Goal: Task Accomplishment & Management: Use online tool/utility

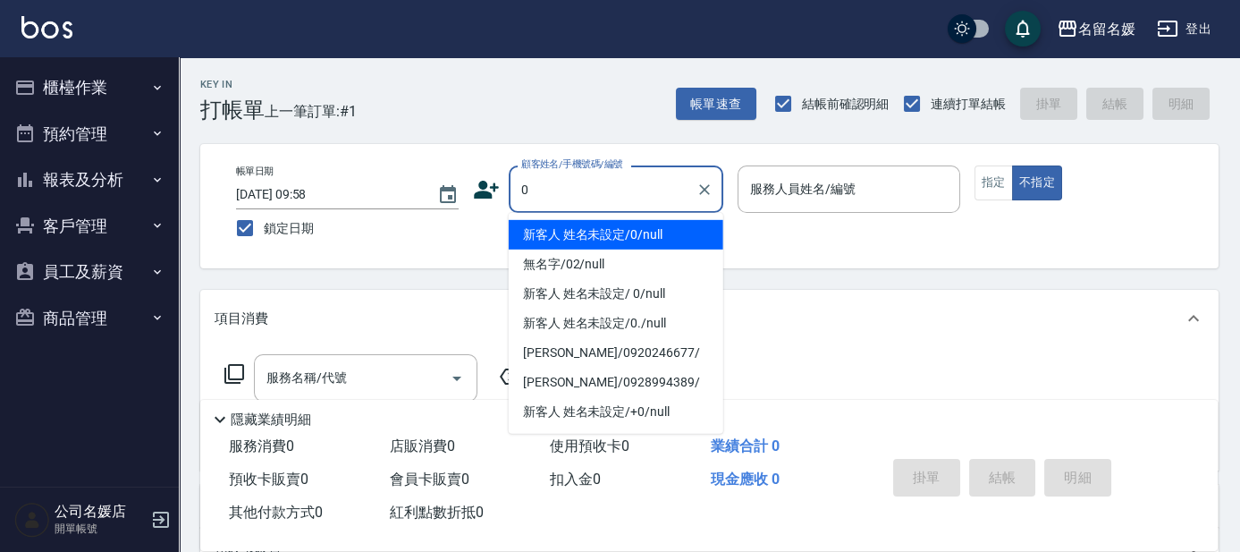
type input "0"
type input "1"
type input "新客人 姓名未設定/0/null"
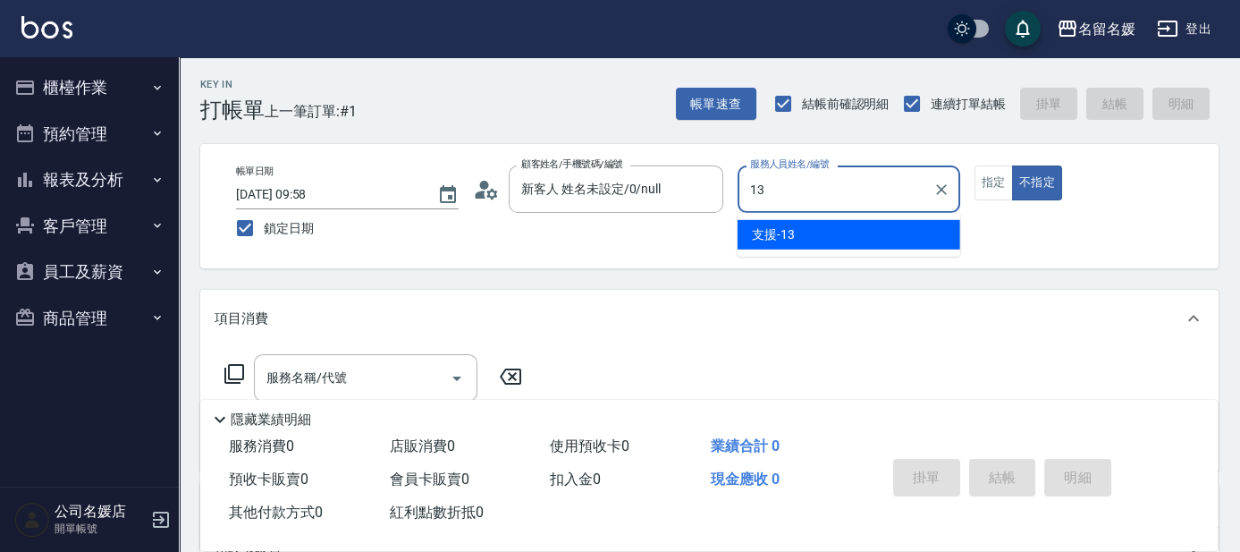
type input "13"
type button "false"
type input "支援-13"
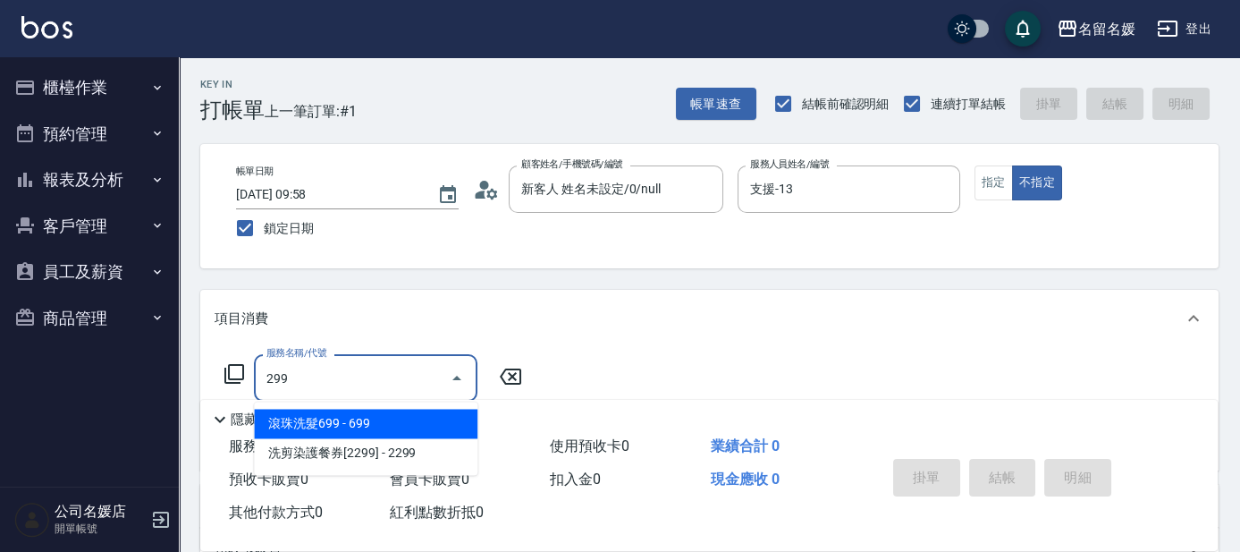
type input "滾珠洗髮699(299)"
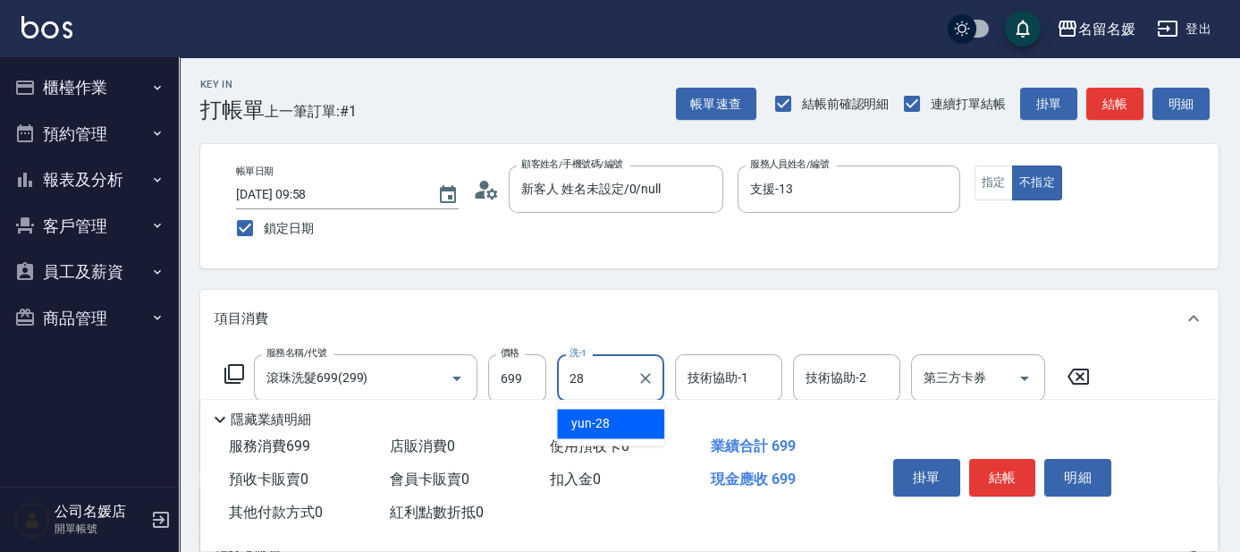
type input "yun-28"
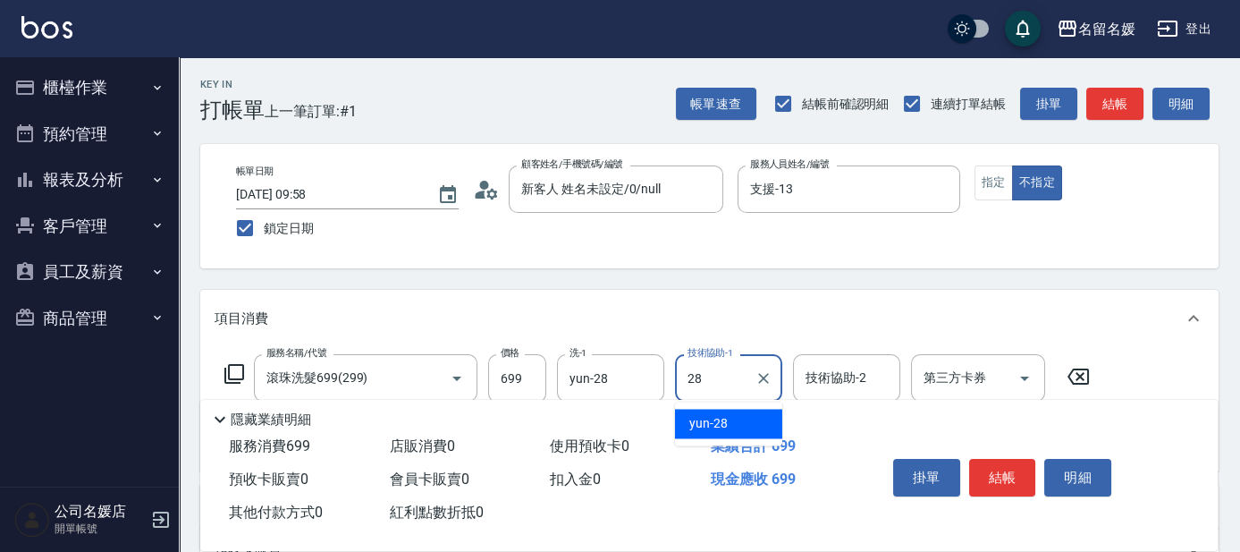
type input "yun-28"
type input "[PERSON_NAME].玻酸.晶膜.水療(635)"
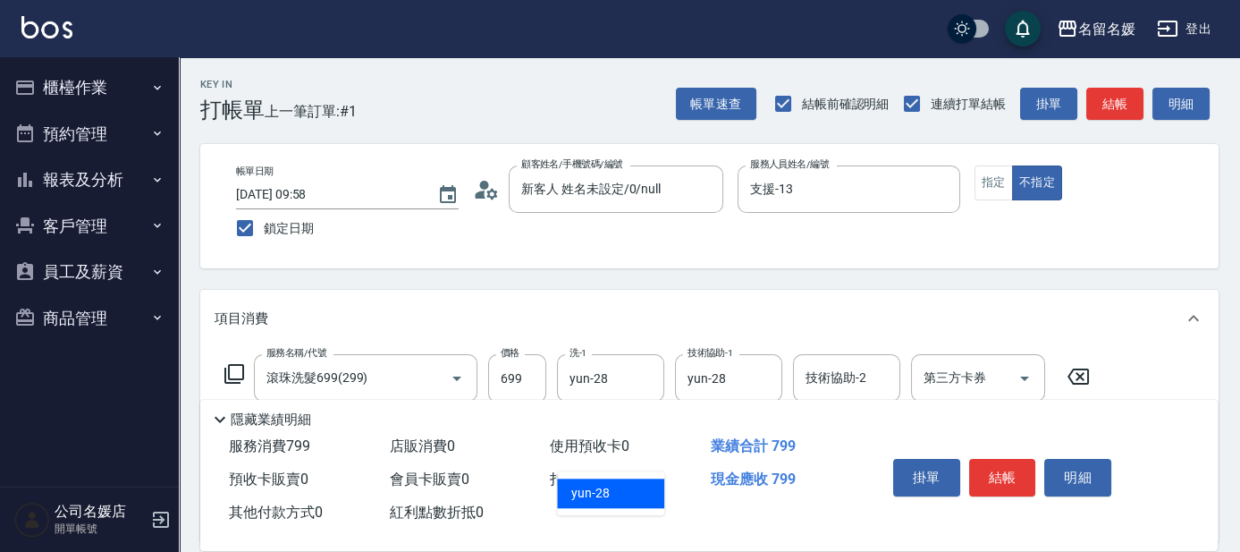
type input "yun-28"
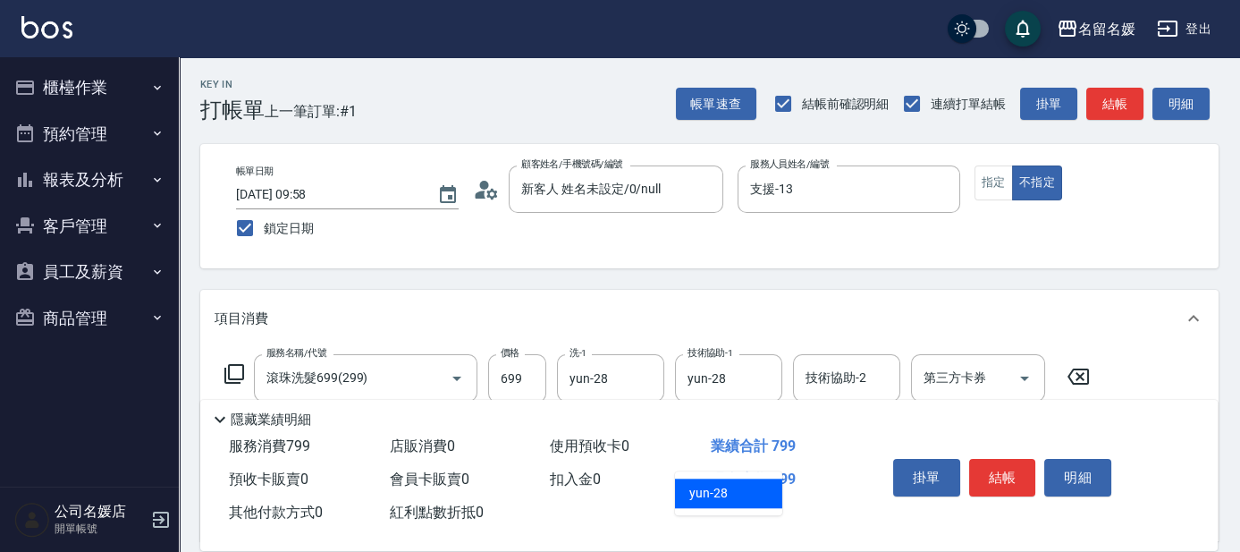
type input "yun-28"
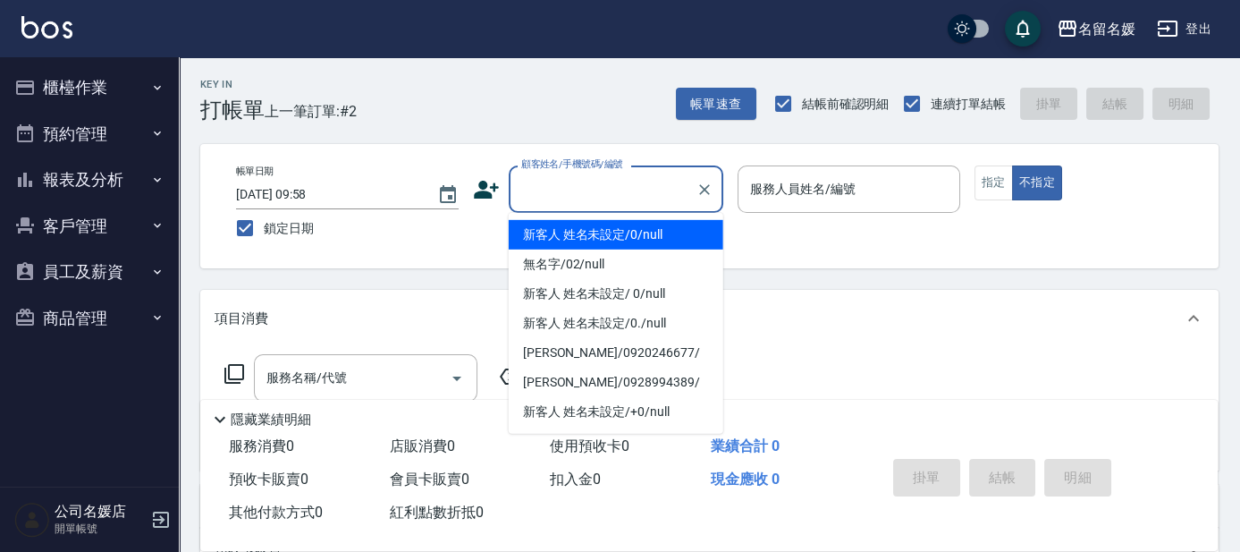
type input "0"
type input "新客人 姓名未設定/0/null"
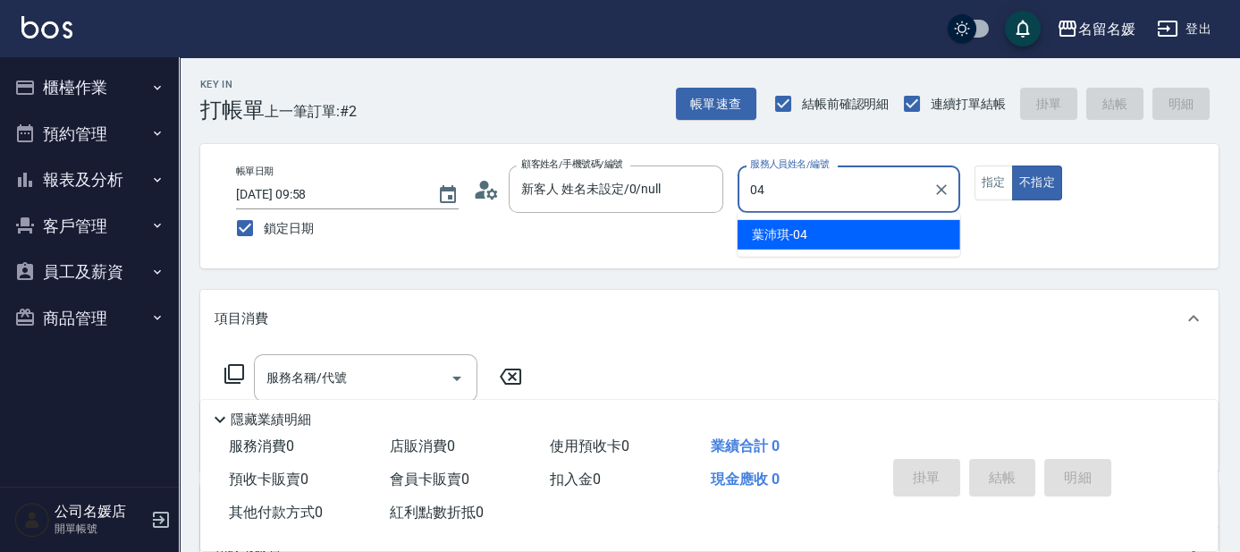
type input "[PERSON_NAME]-04"
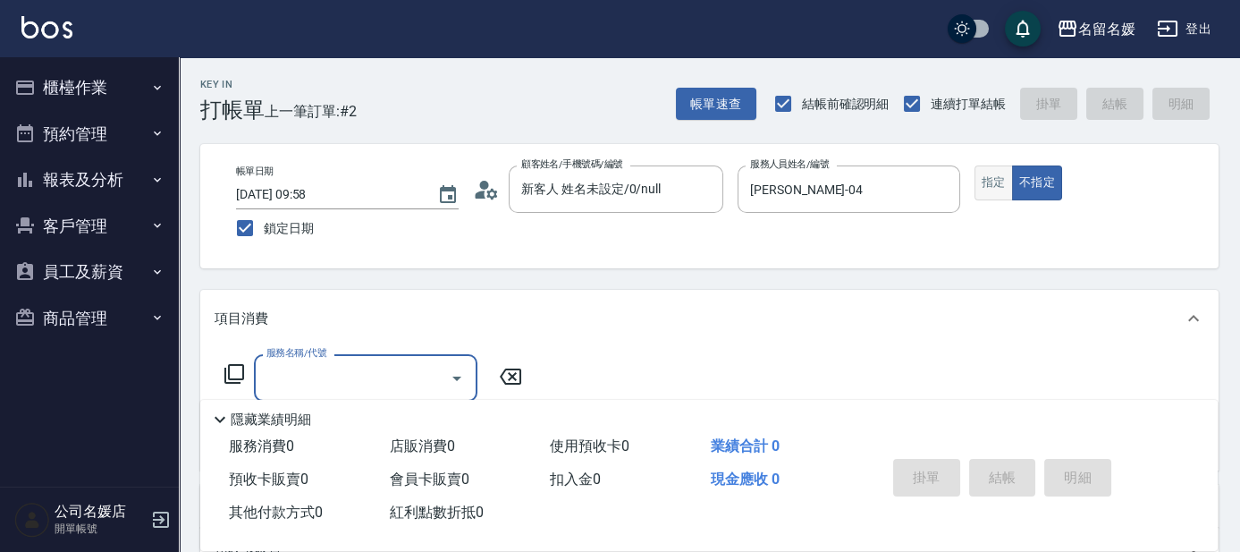
drag, startPoint x: 1001, startPoint y: 189, endPoint x: 977, endPoint y: 182, distance: 25.2
click at [999, 189] on button "指定" at bounding box center [994, 182] width 38 height 35
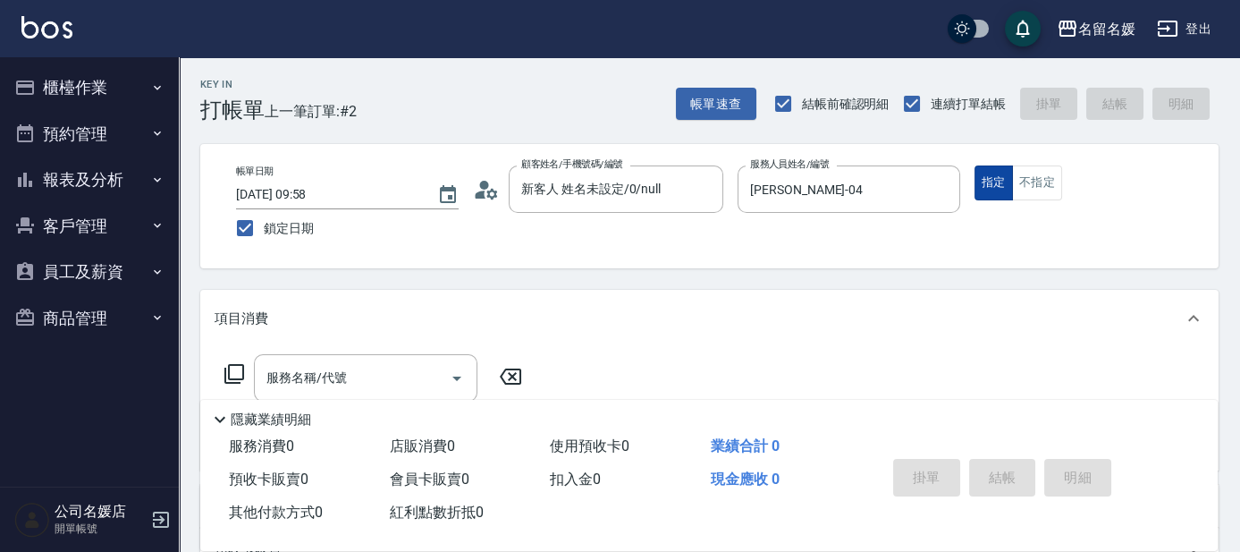
type button "true"
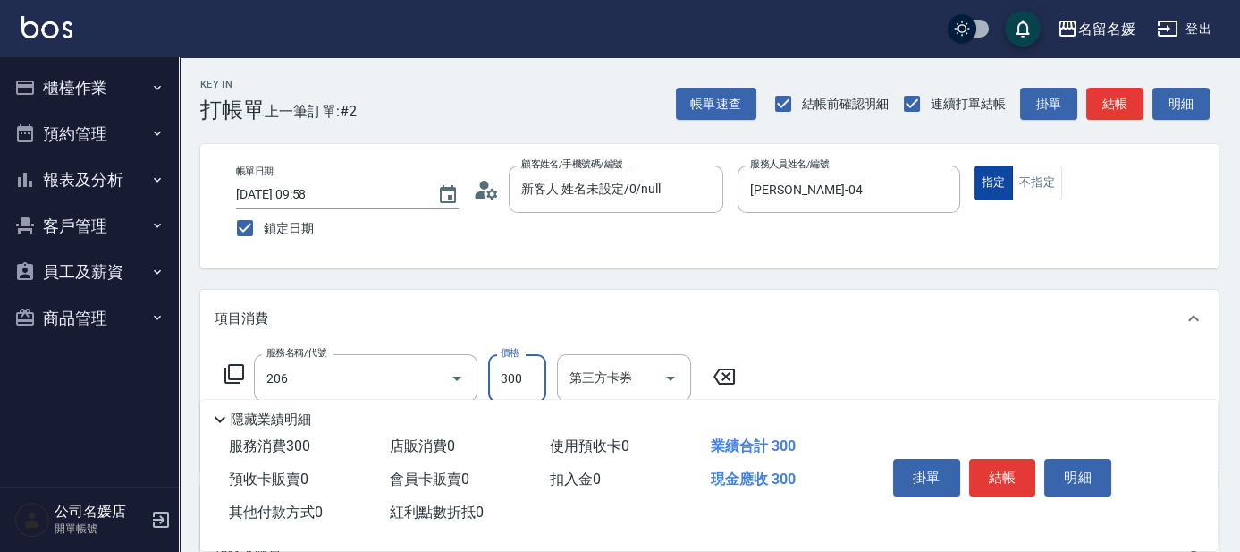
type input "洗髮[300](206)"
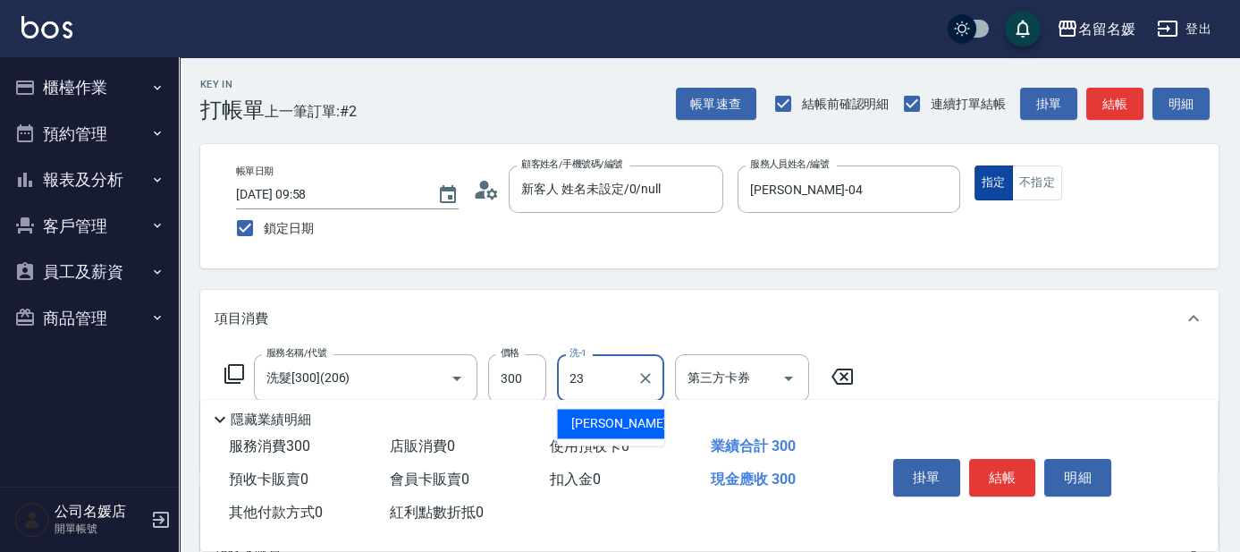
type input "[PERSON_NAME]-23"
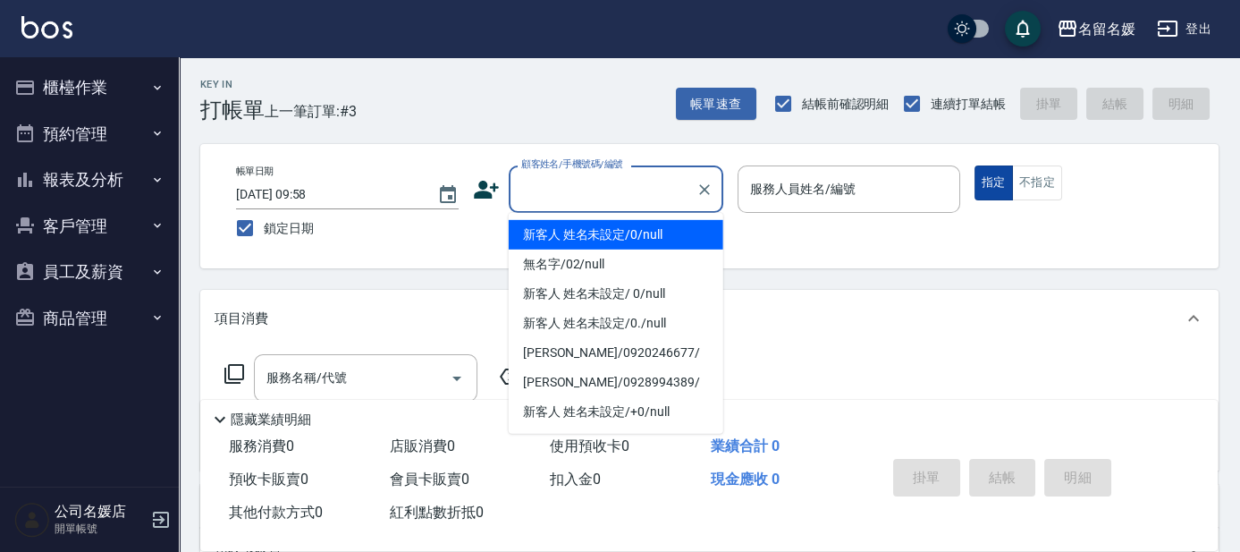
type input "新客人 姓名未設定/0/null"
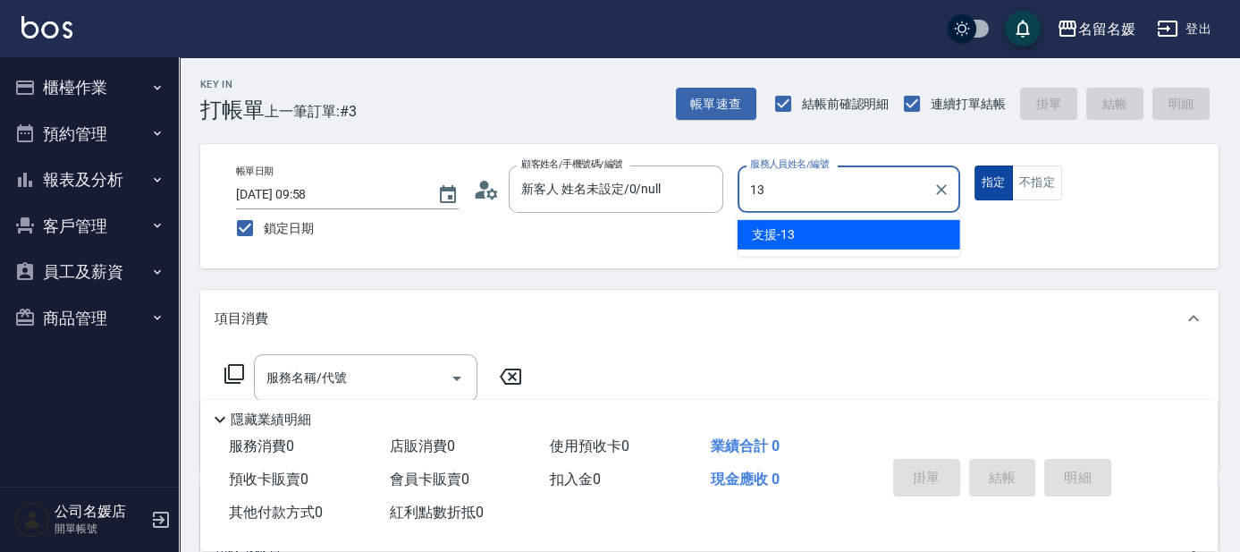
type input "支援-13"
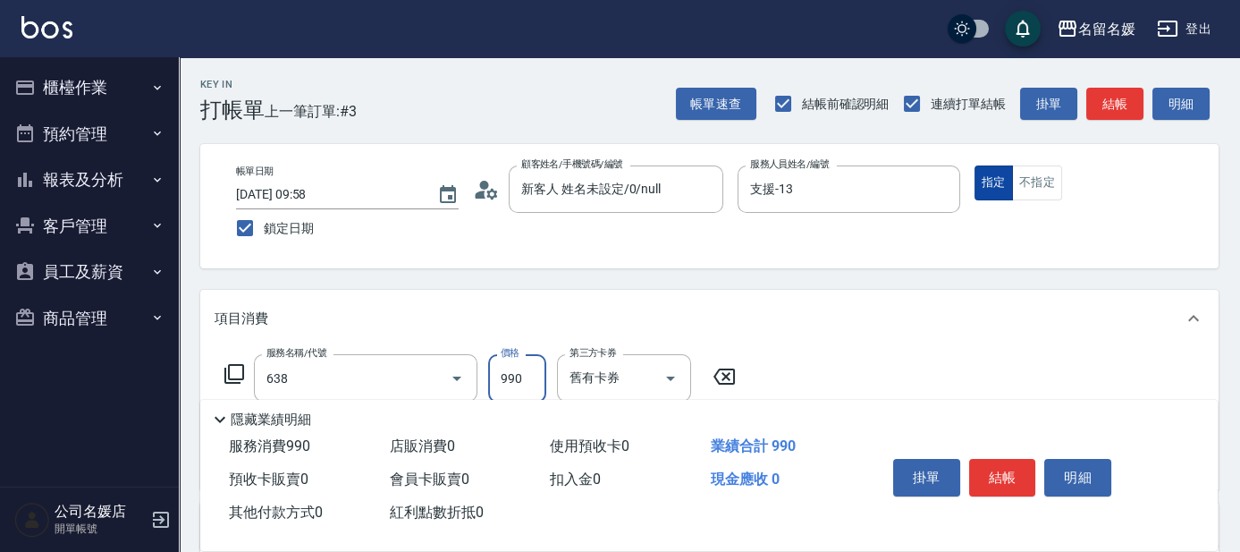
type input "(芙)頭皮養護套卡(638)"
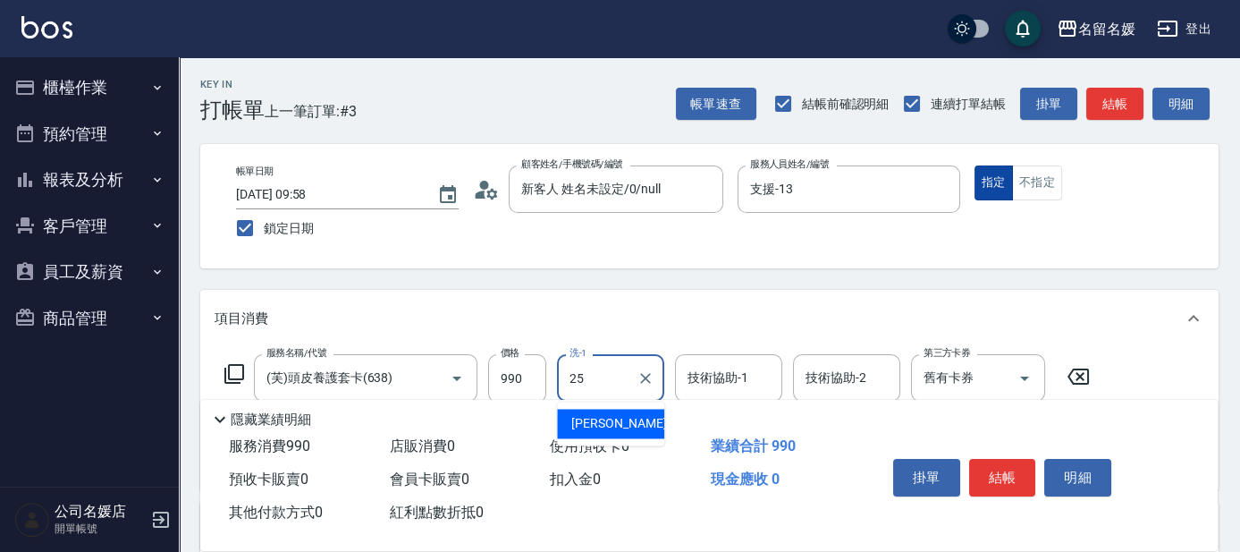
type input "[PERSON_NAME]-25"
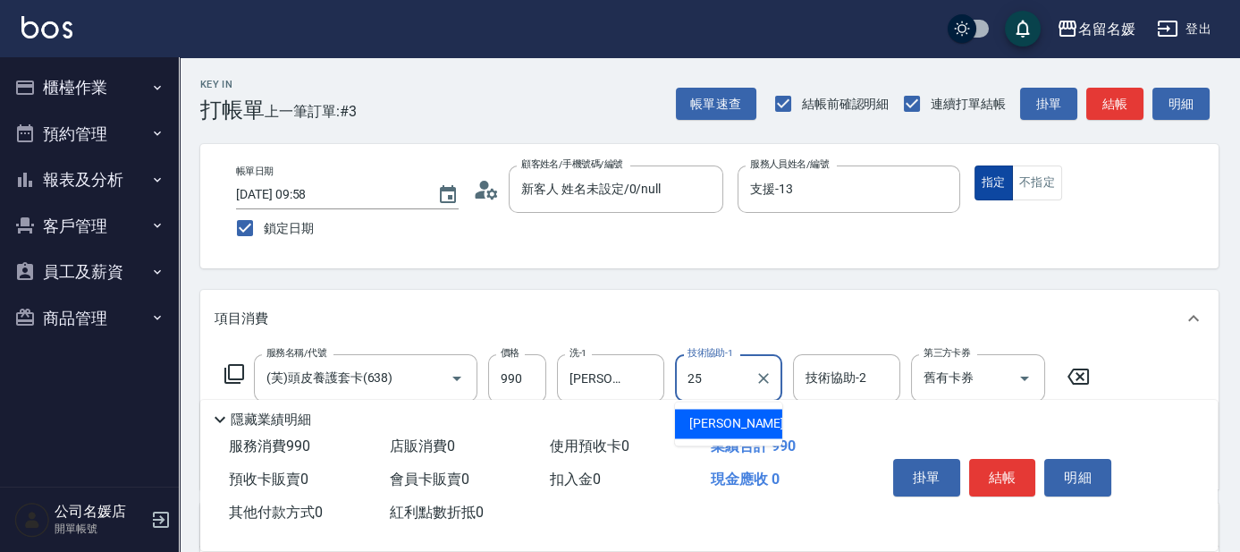
type input "[PERSON_NAME]-25"
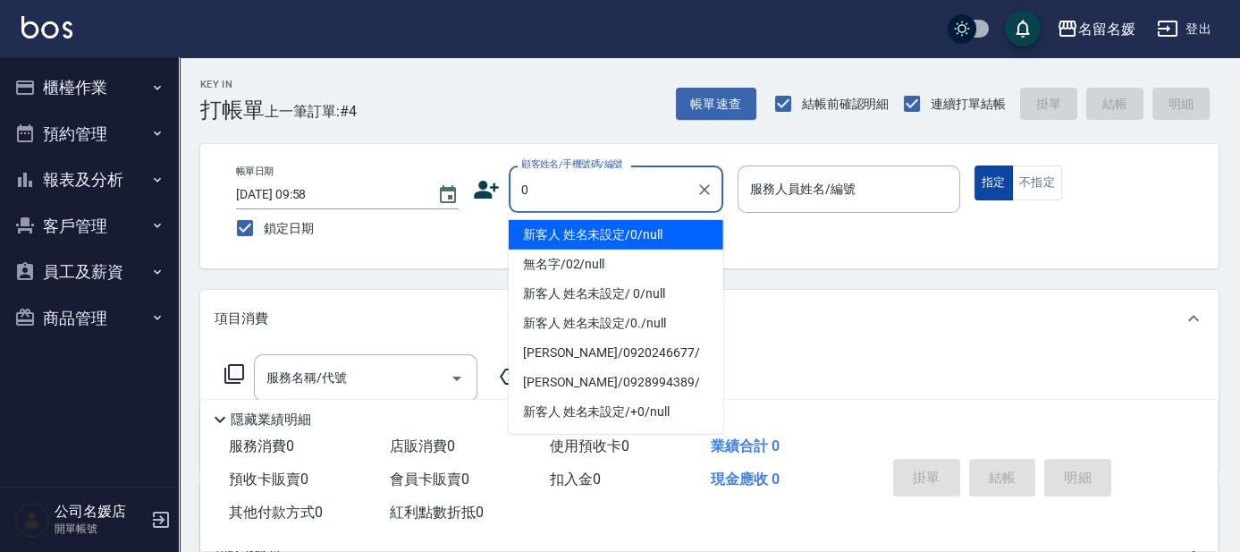
type input "0"
type input "13"
type input "新客人 姓名未設定/0/null"
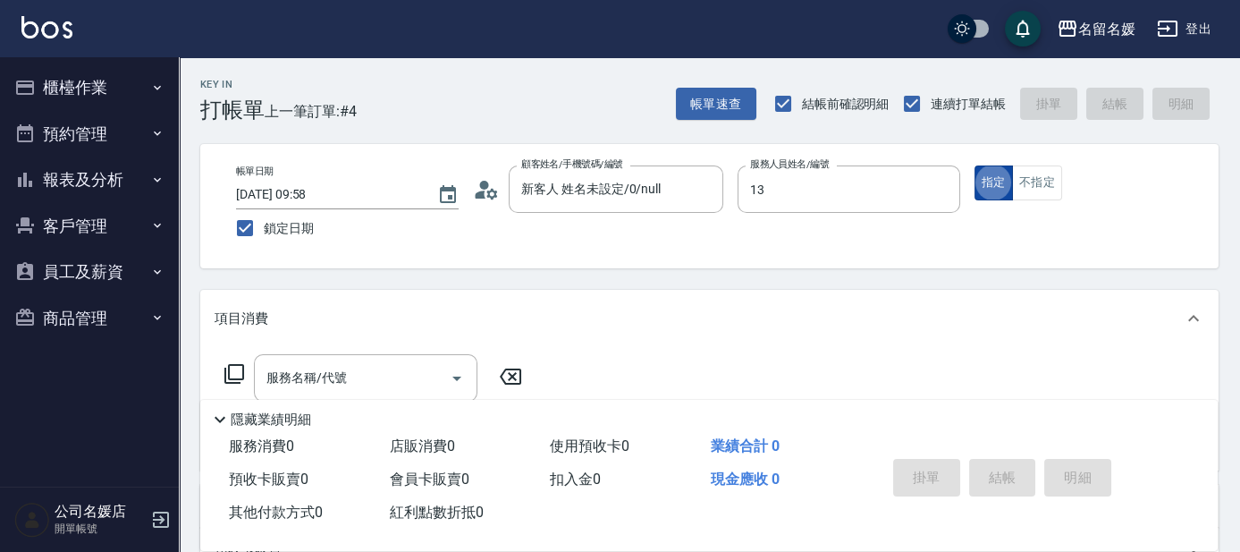
type input "支援-13"
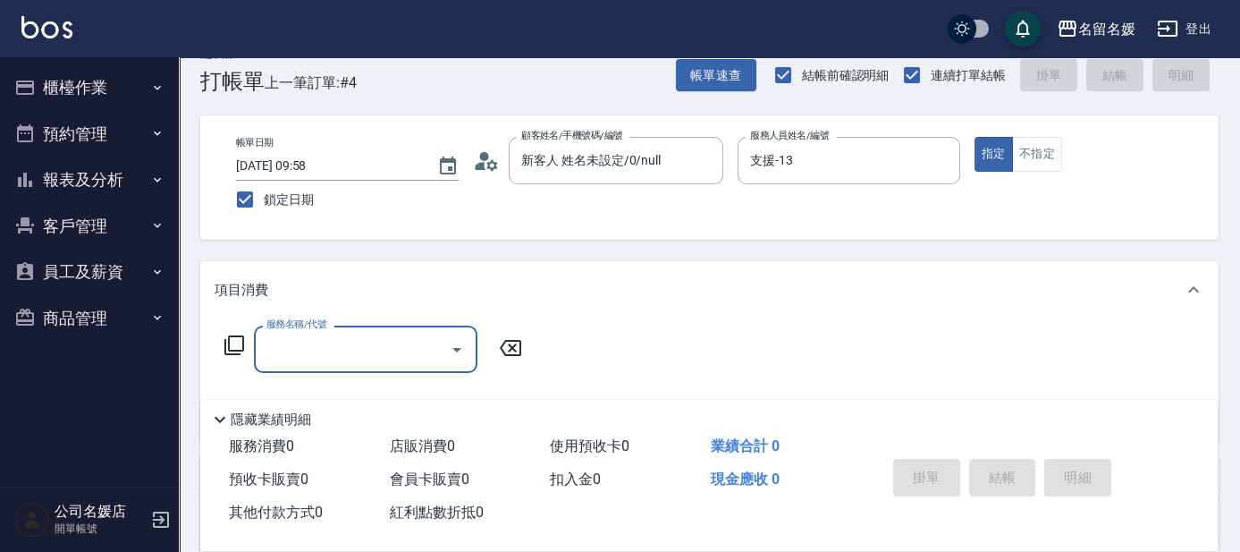
scroll to position [80, 0]
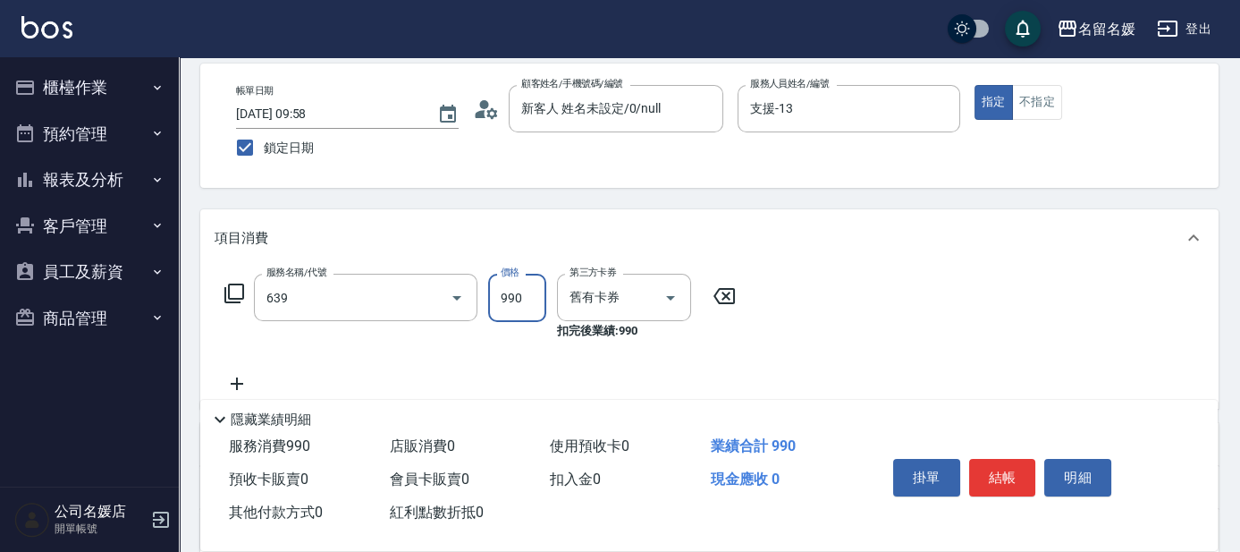
type input "(芙)蘆薈髮膜套卡(自材)(639)"
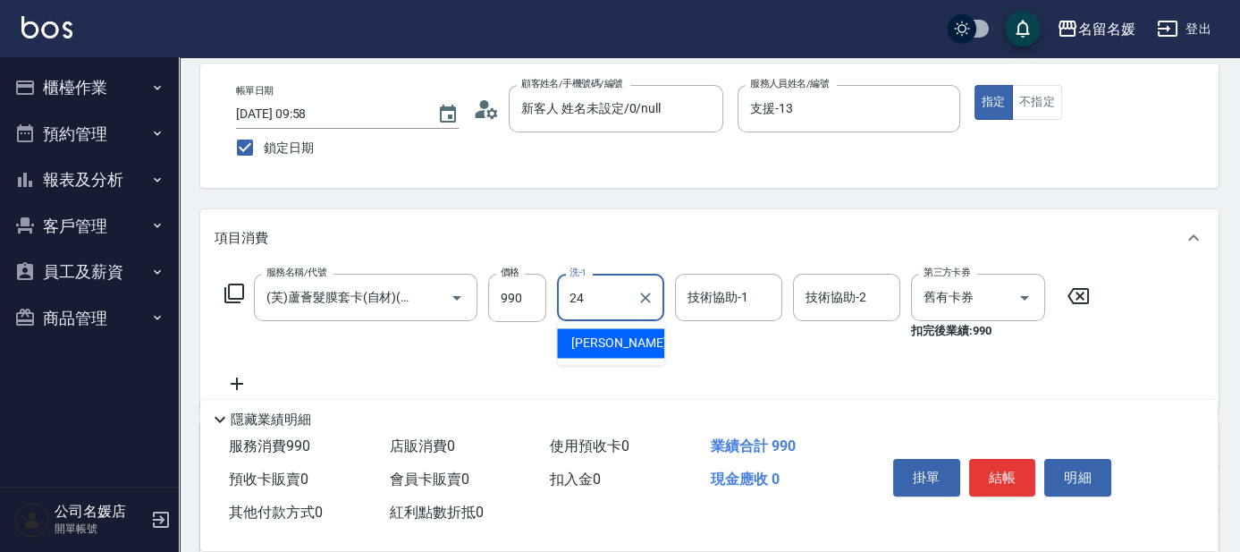
type input "[PERSON_NAME]-24"
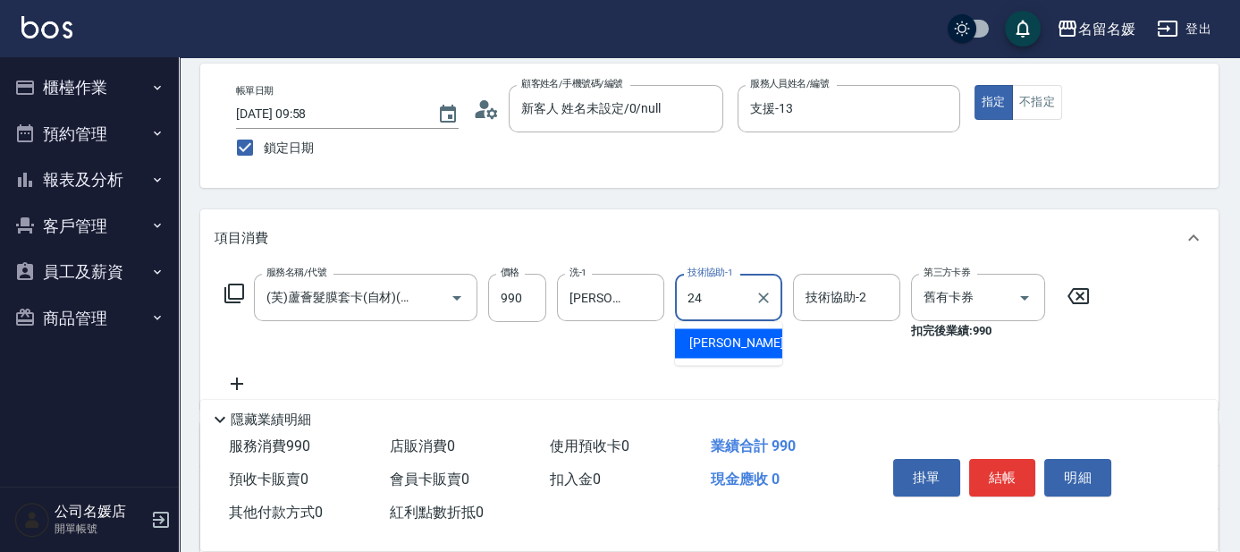
type input "[PERSON_NAME]-24"
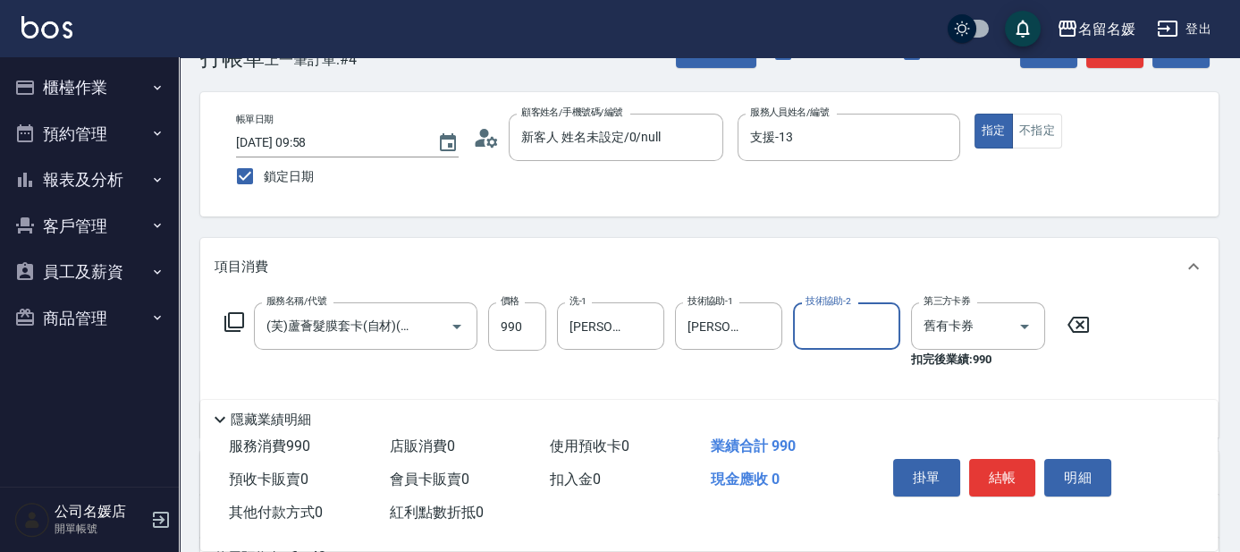
scroll to position [0, 0]
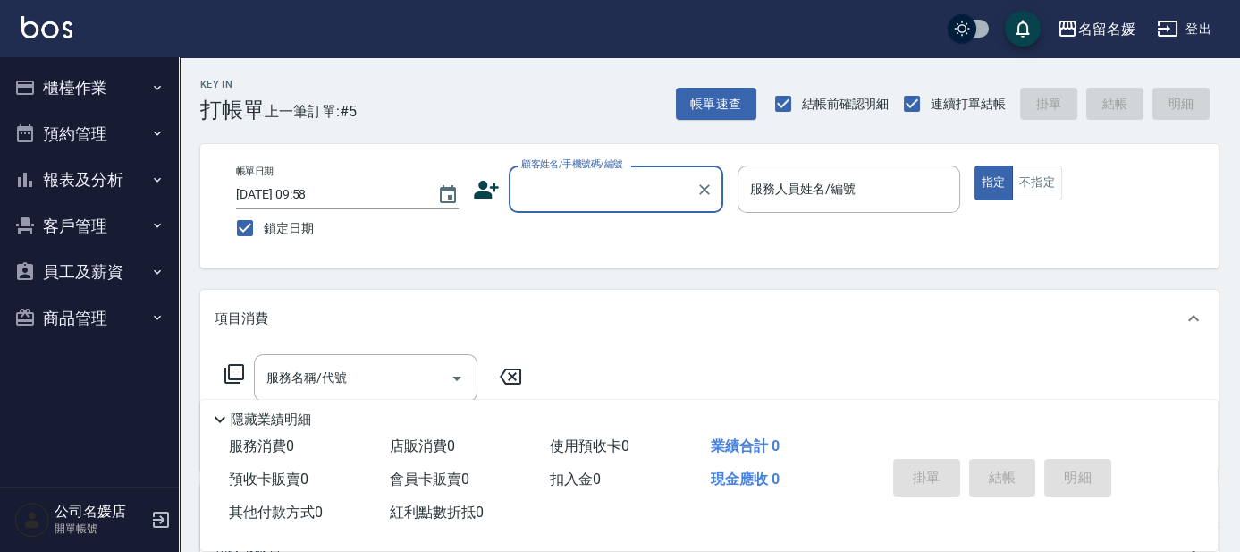
click at [95, 172] on button "報表及分析" at bounding box center [89, 179] width 165 height 46
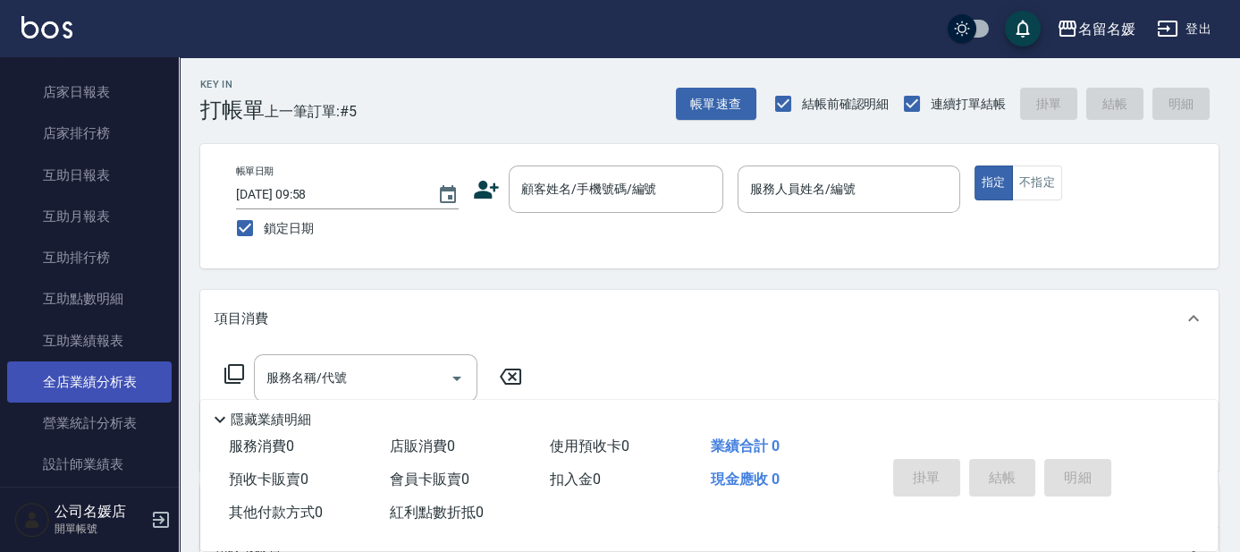
scroll to position [325, 0]
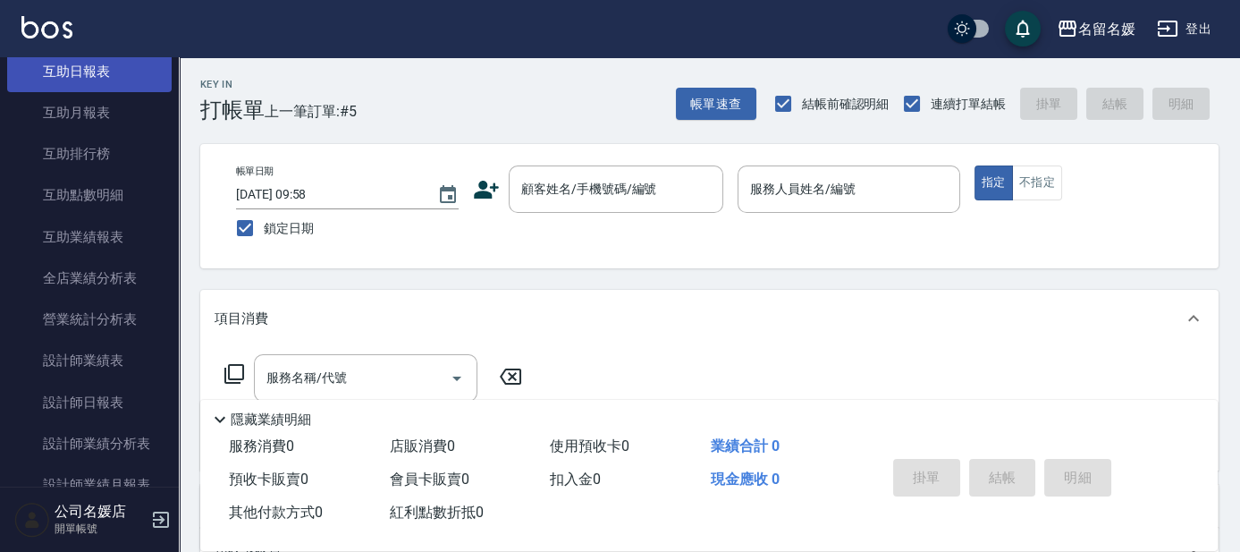
click at [109, 70] on link "互助日報表" at bounding box center [89, 71] width 165 height 41
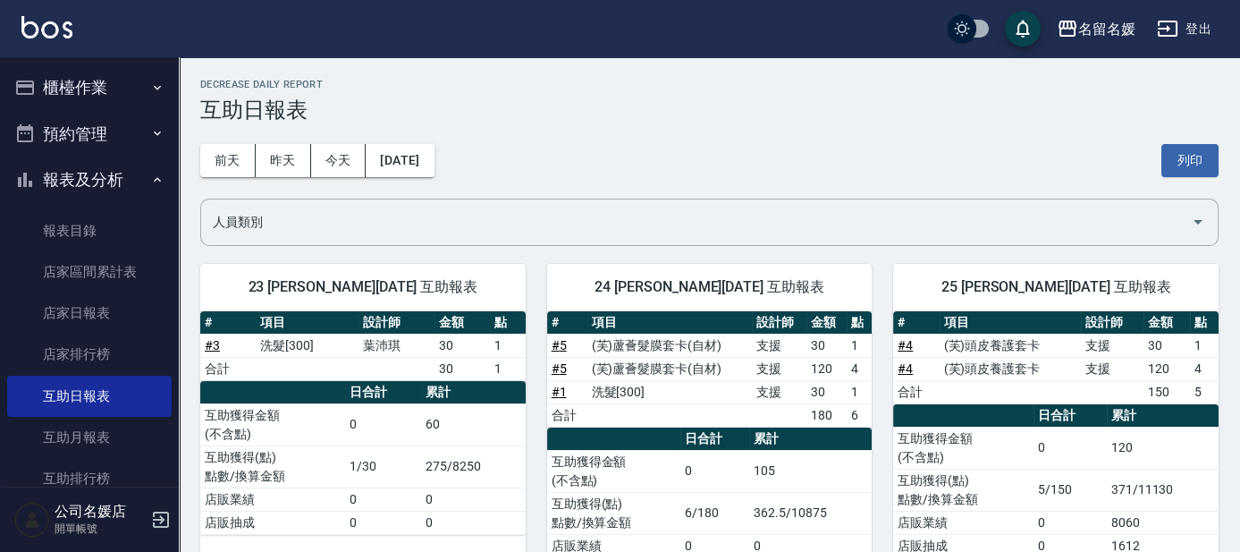
click at [131, 89] on button "櫃檯作業" at bounding box center [89, 87] width 165 height 46
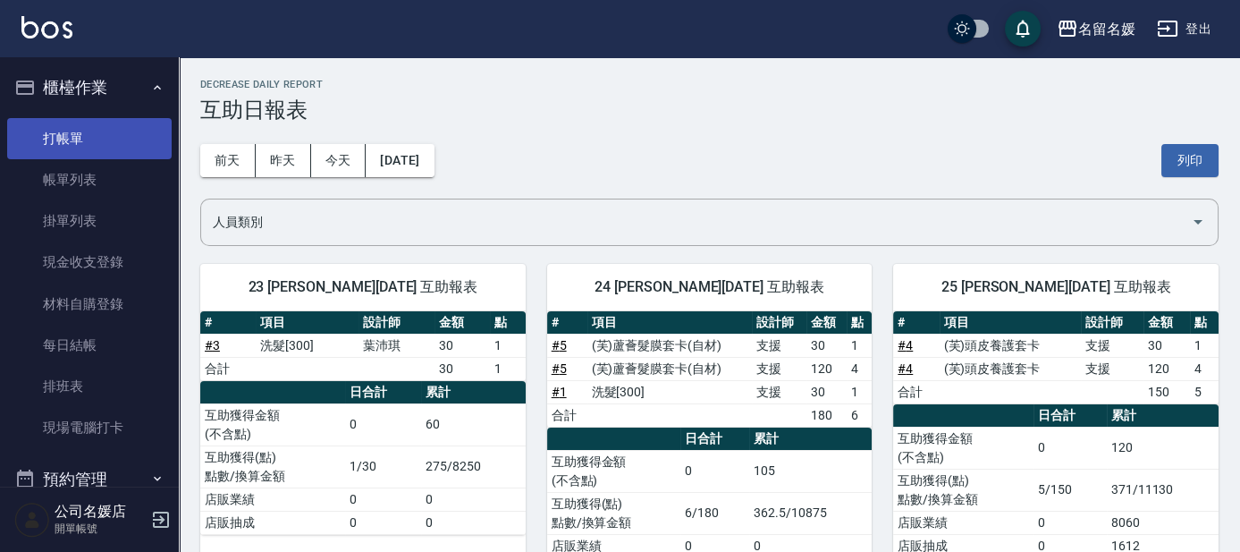
click at [117, 124] on link "打帳單" at bounding box center [89, 138] width 165 height 41
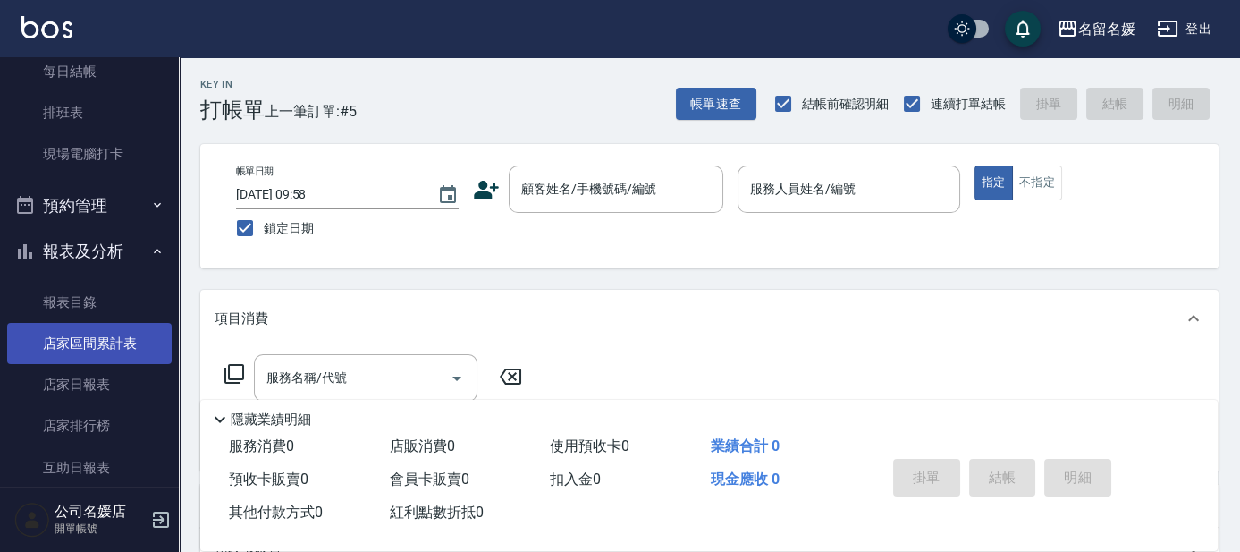
scroll to position [406, 0]
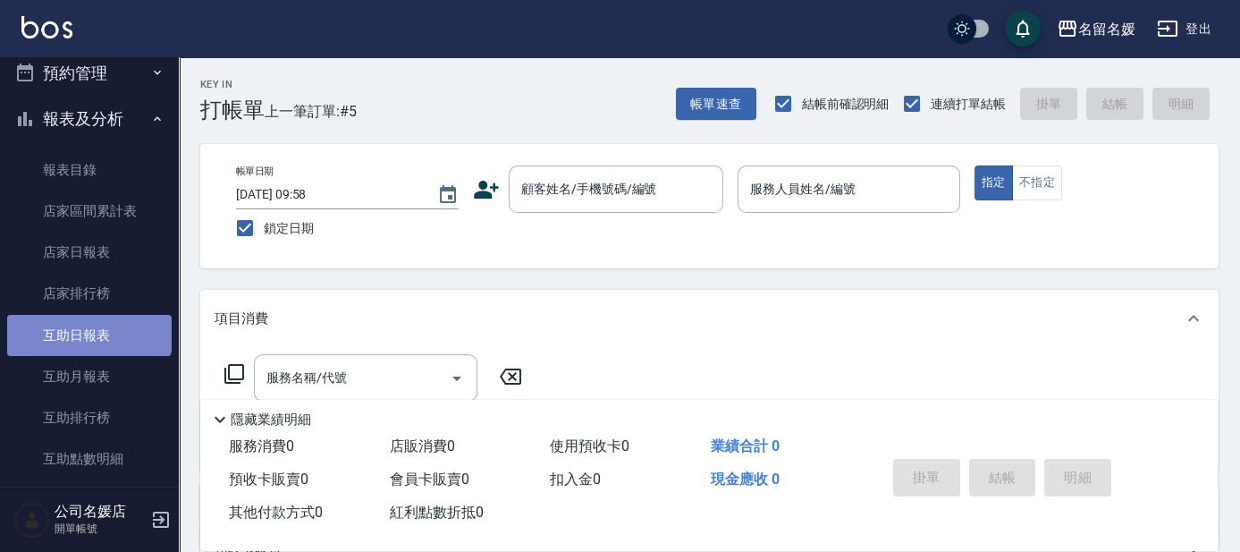
click at [88, 322] on link "互助日報表" at bounding box center [89, 335] width 165 height 41
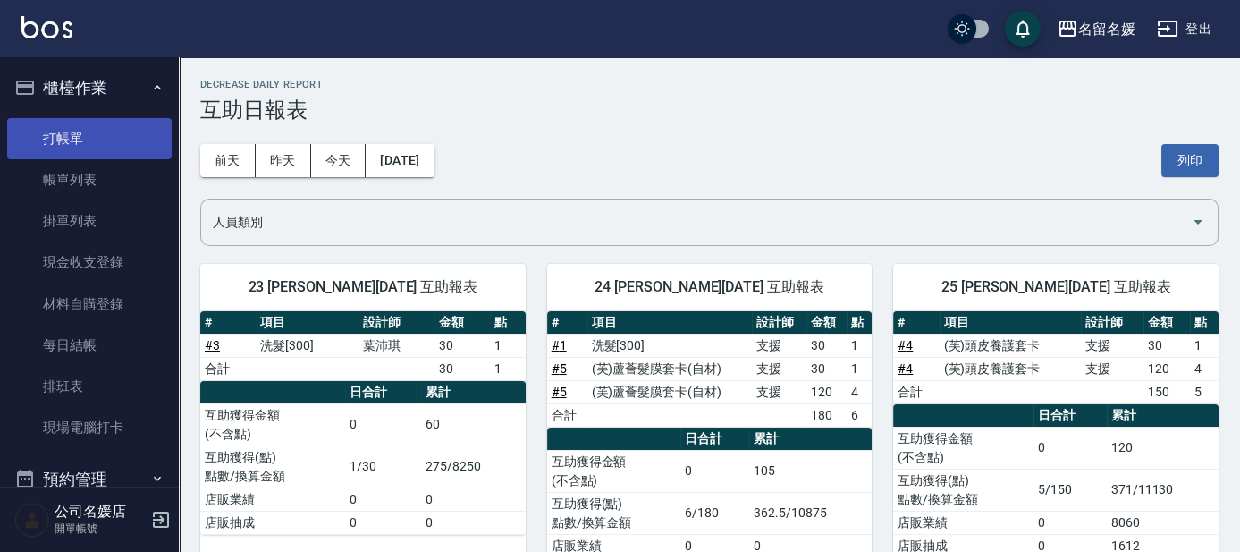
click at [46, 127] on link "打帳單" at bounding box center [89, 138] width 165 height 41
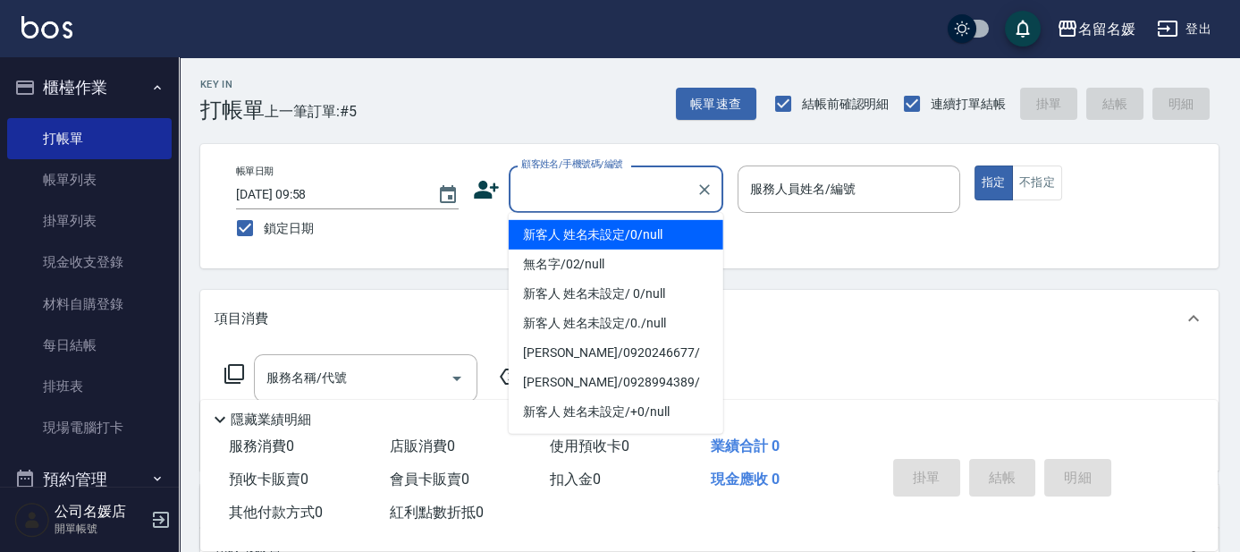
click at [576, 182] on input "顧客姓名/手機號碼/編號" at bounding box center [603, 188] width 172 height 31
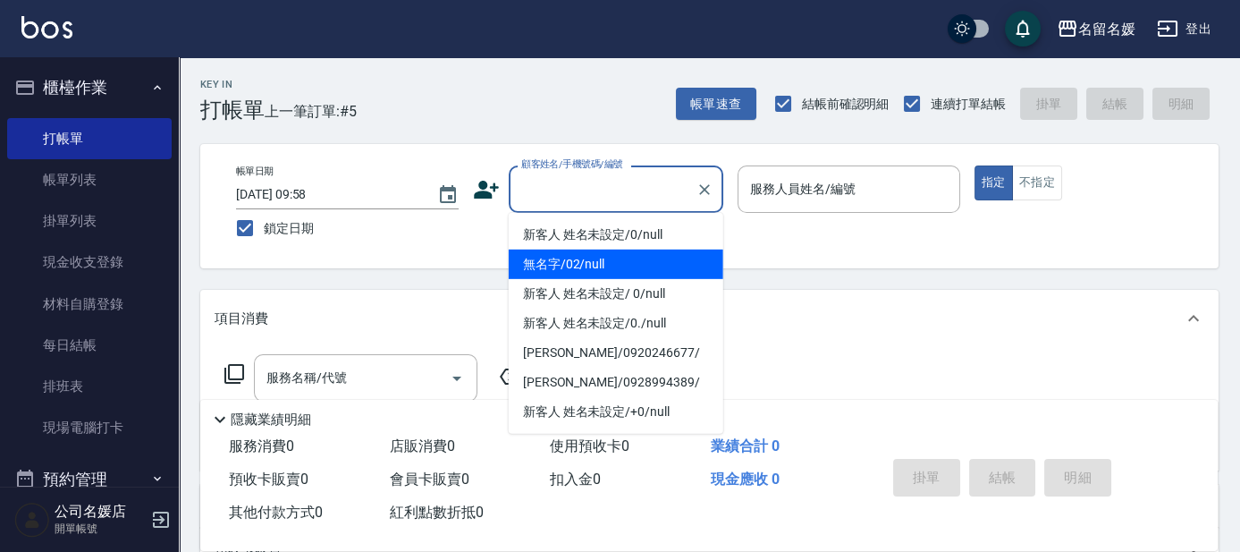
click at [570, 260] on li "無名字/02/null" at bounding box center [616, 264] width 215 height 30
type input "無名字/02/null"
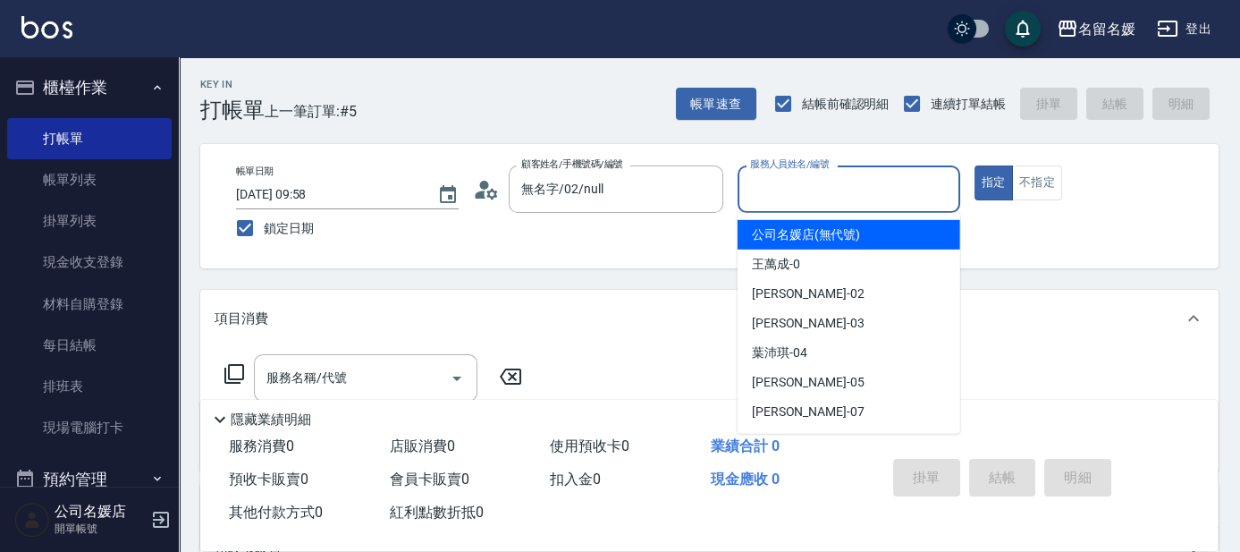
click at [797, 191] on input "服務人員姓名/編號" at bounding box center [849, 188] width 207 height 31
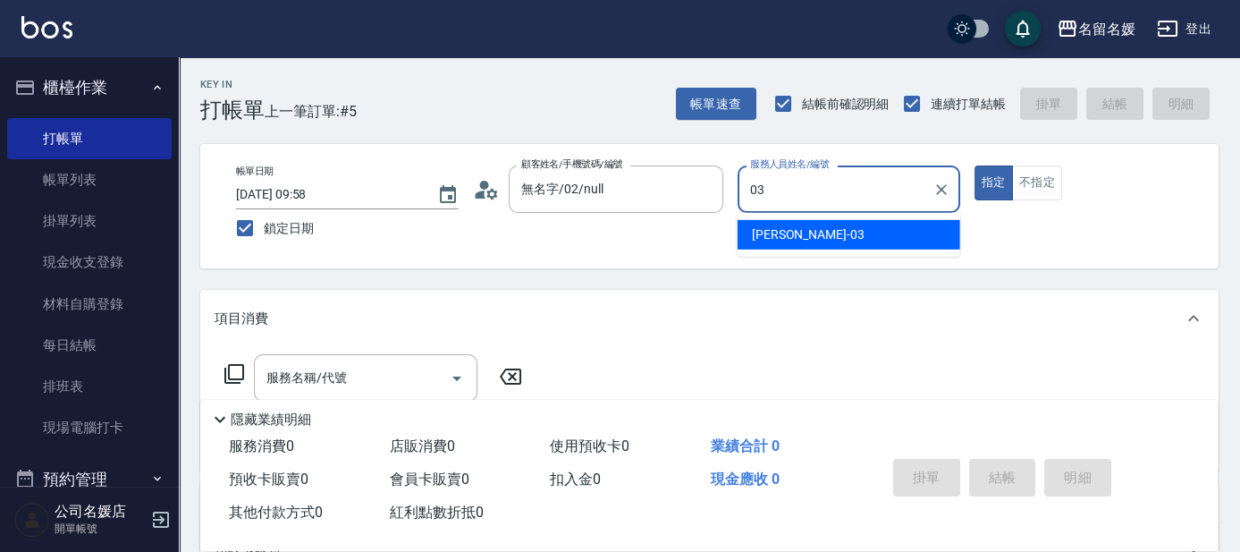
type input "03"
type button "true"
type input "[PERSON_NAME]-03"
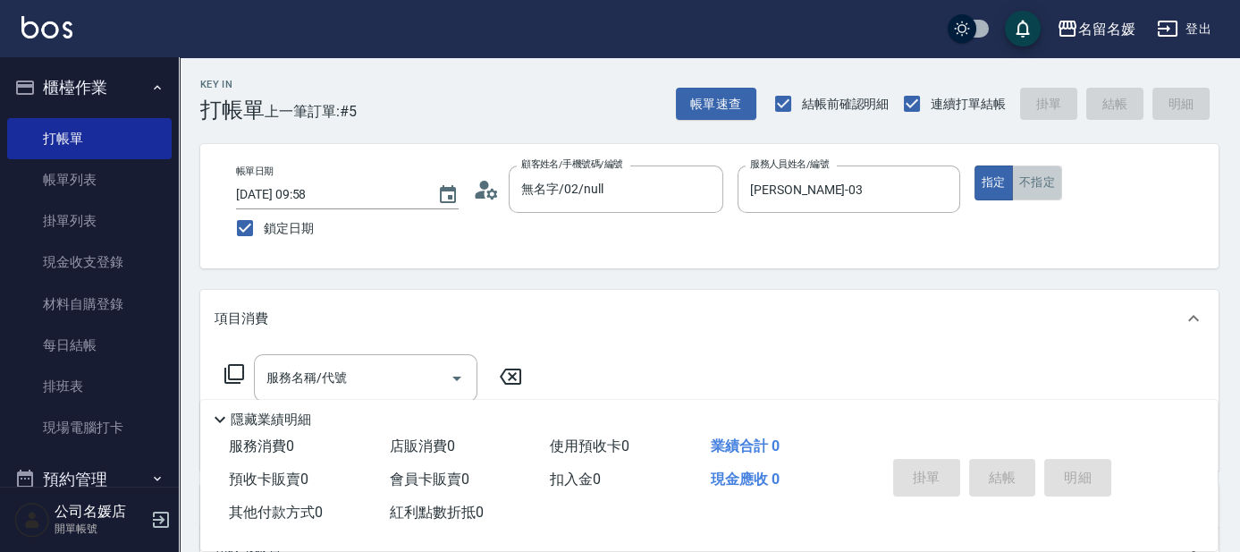
click at [1020, 186] on button "不指定" at bounding box center [1037, 182] width 50 height 35
click at [374, 367] on input "服務名稱/代號" at bounding box center [352, 377] width 181 height 31
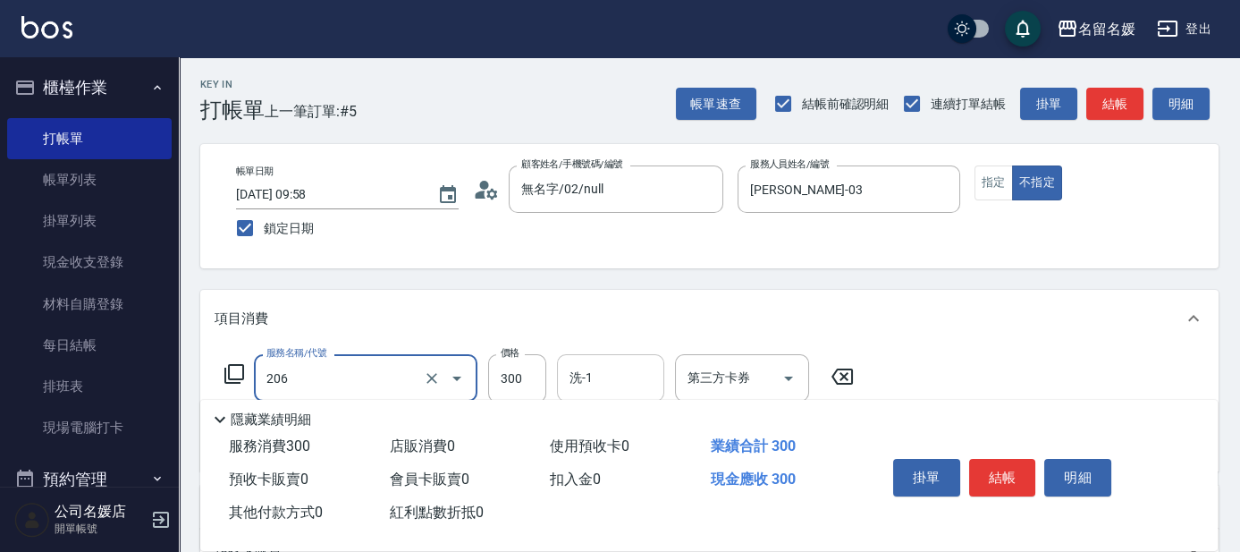
type input "洗髮[300](206)"
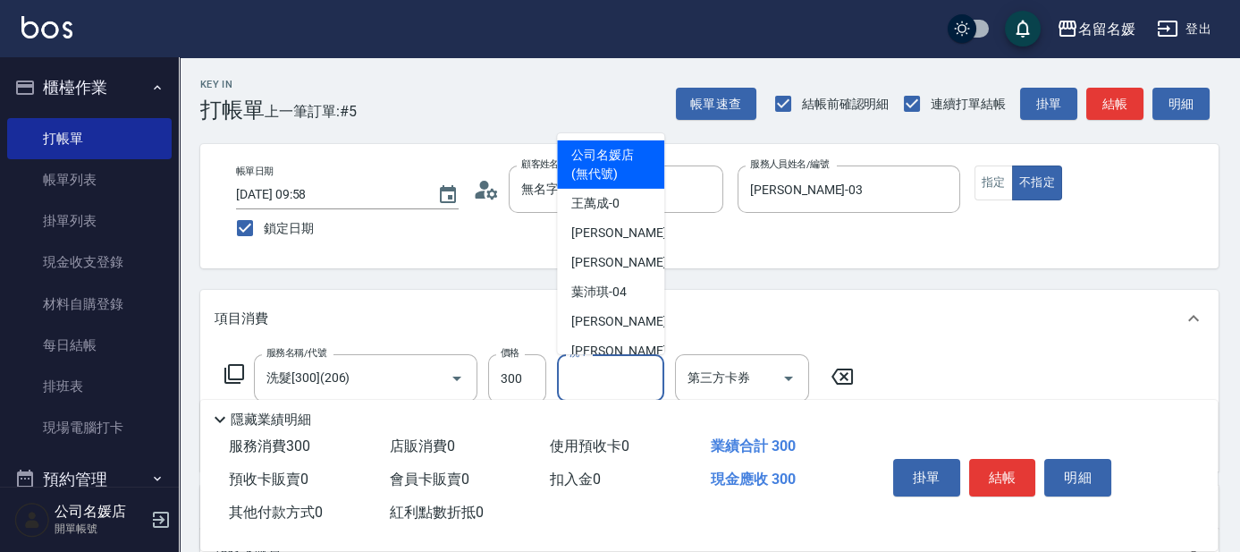
click at [605, 376] on input "洗-1" at bounding box center [610, 377] width 91 height 31
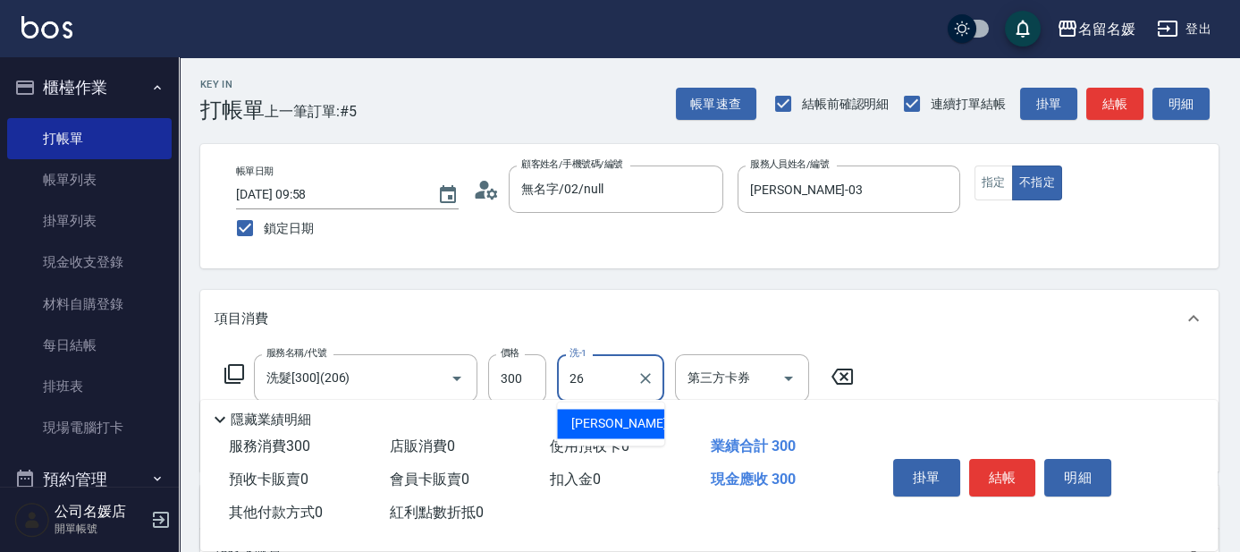
type input "[PERSON_NAME]-26"
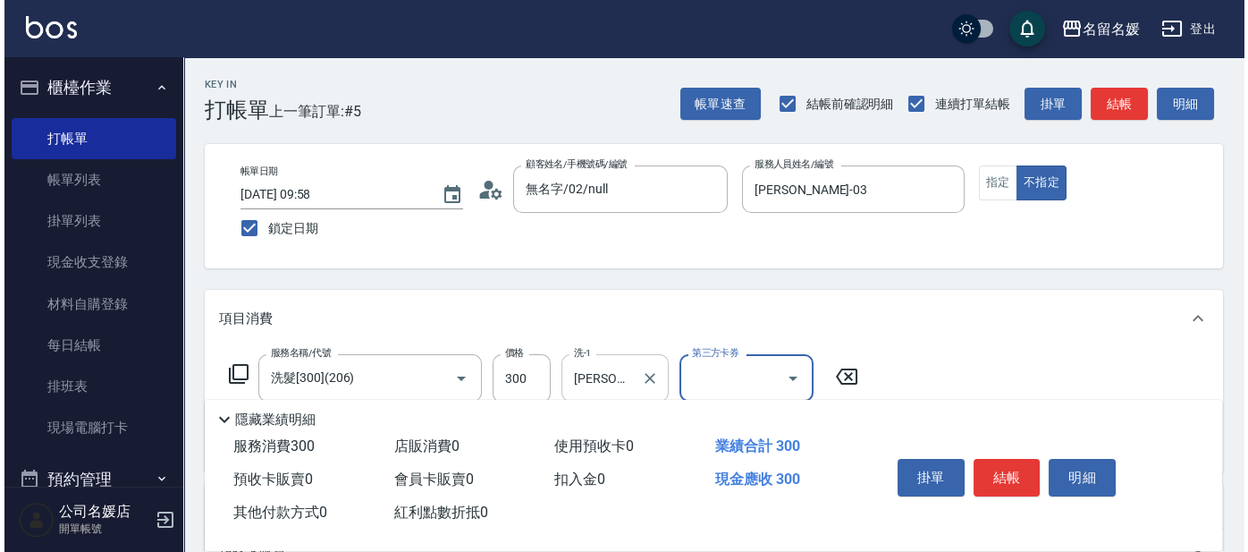
scroll to position [80, 0]
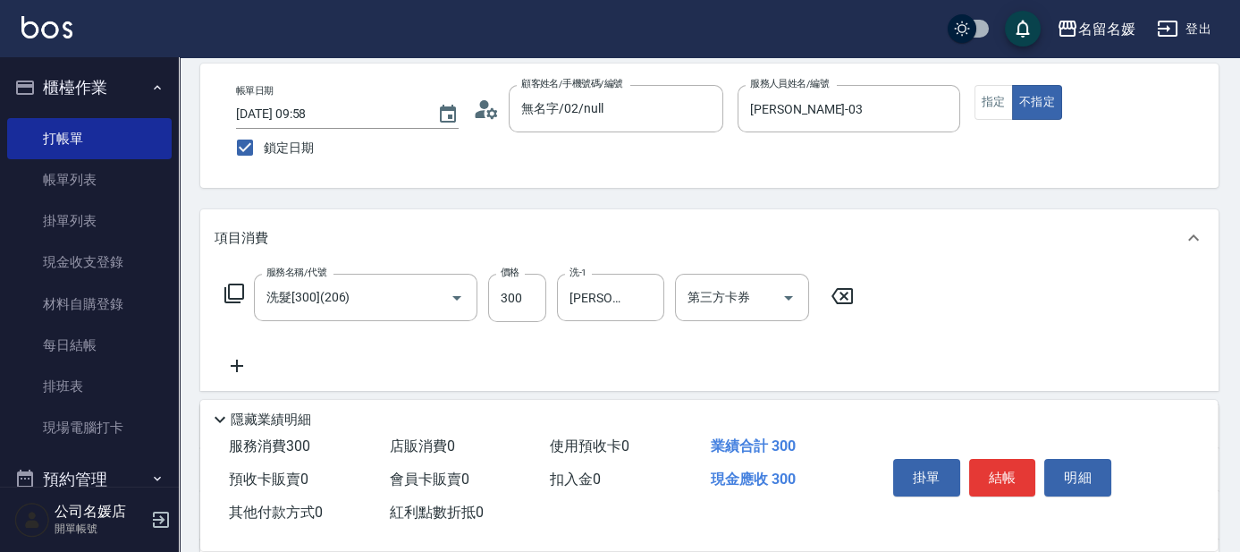
click at [839, 289] on icon at bounding box center [842, 295] width 45 height 21
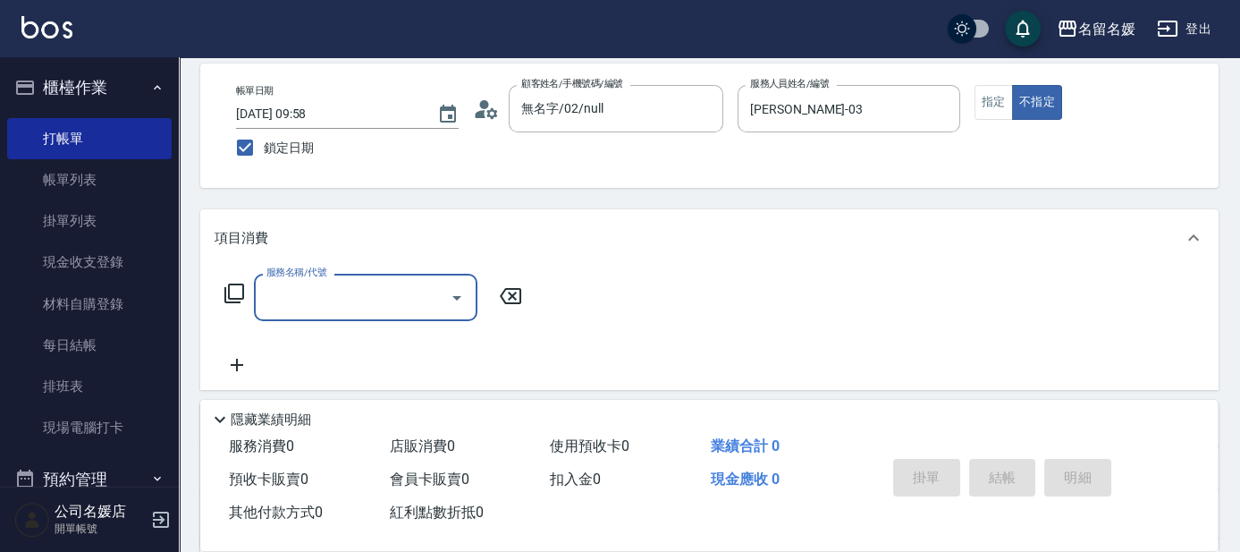
click at [232, 285] on icon at bounding box center [234, 293] width 21 height 21
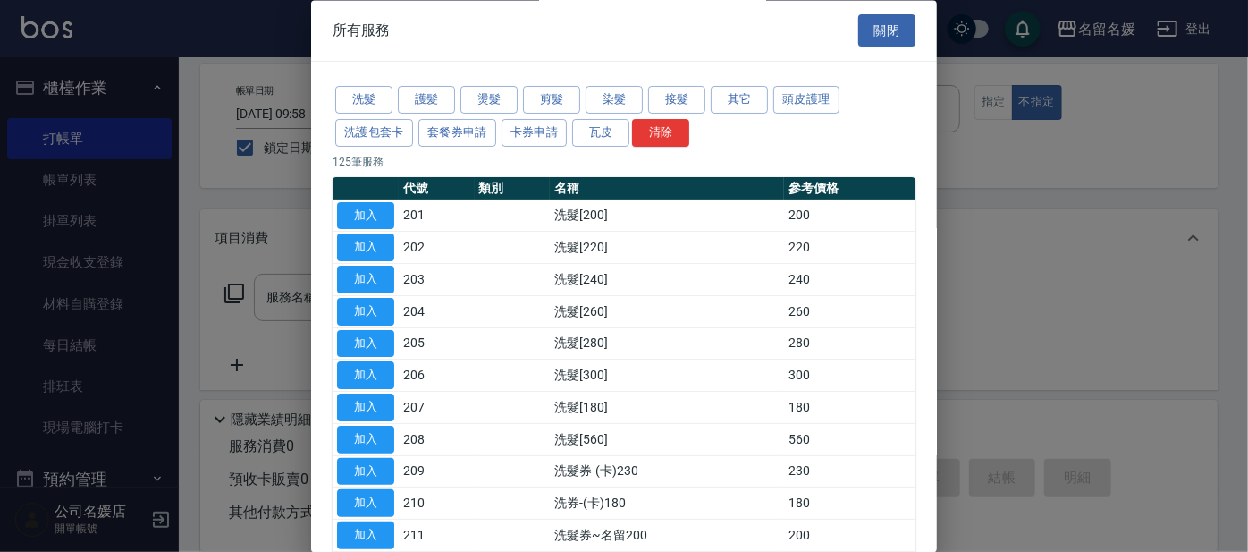
click at [232, 285] on div at bounding box center [624, 276] width 1248 height 552
click at [545, 101] on button "剪髮" at bounding box center [551, 101] width 57 height 28
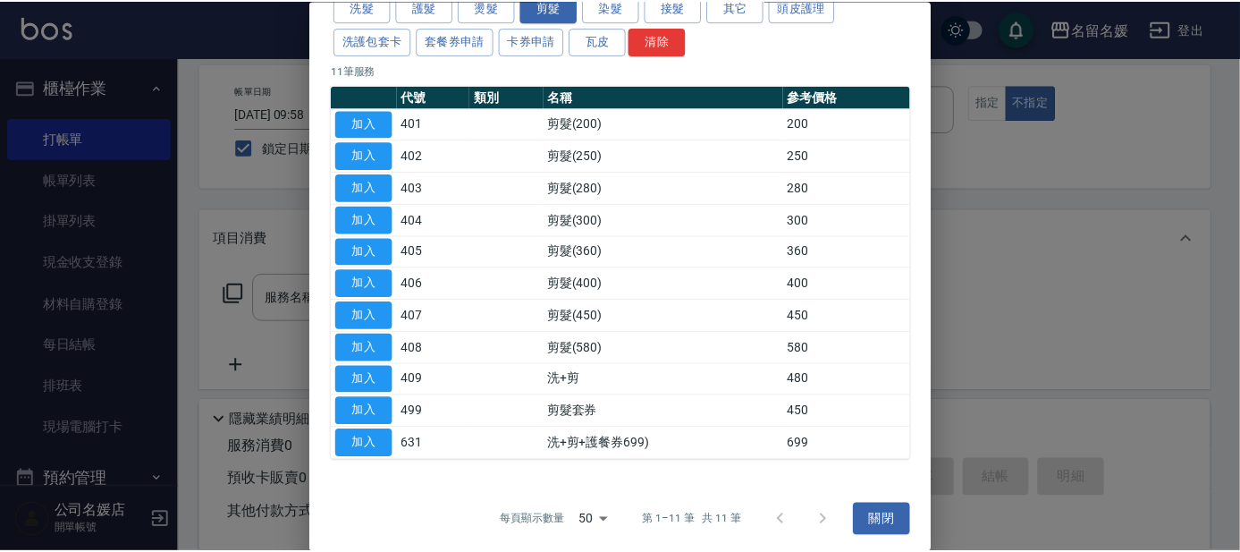
scroll to position [95, 0]
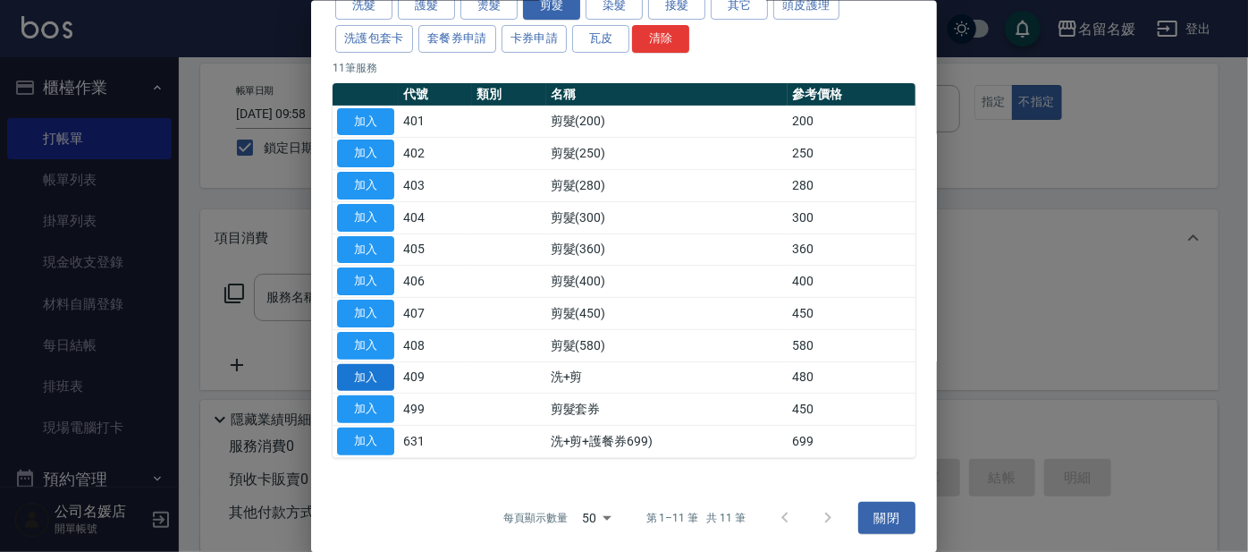
click at [384, 382] on button "加入" at bounding box center [365, 377] width 57 height 28
type input "洗+剪(409)"
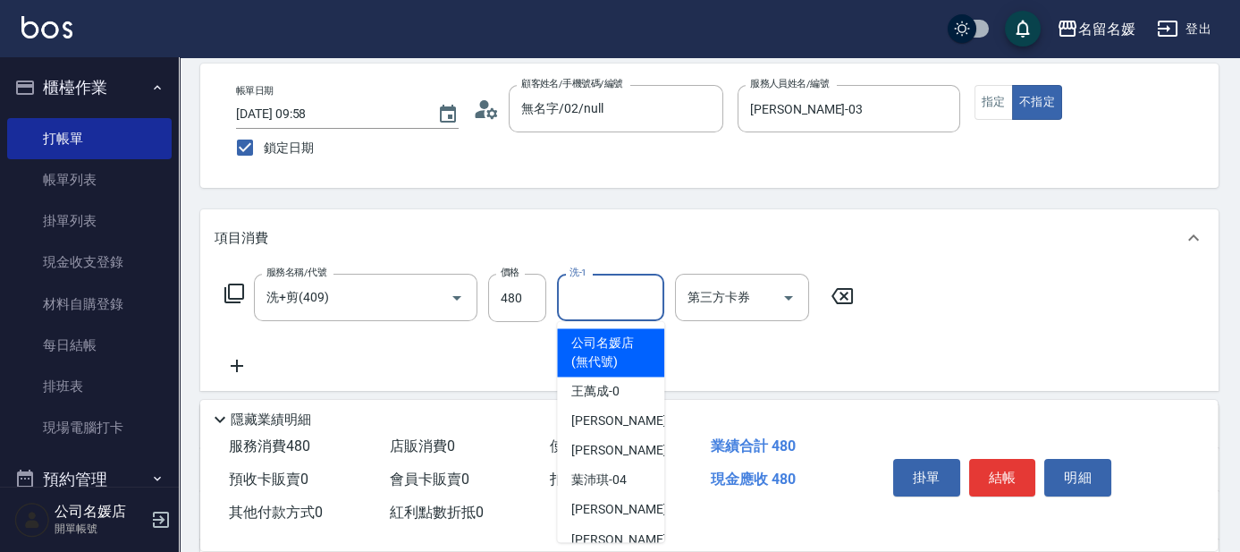
click at [629, 287] on input "洗-1" at bounding box center [610, 297] width 91 height 31
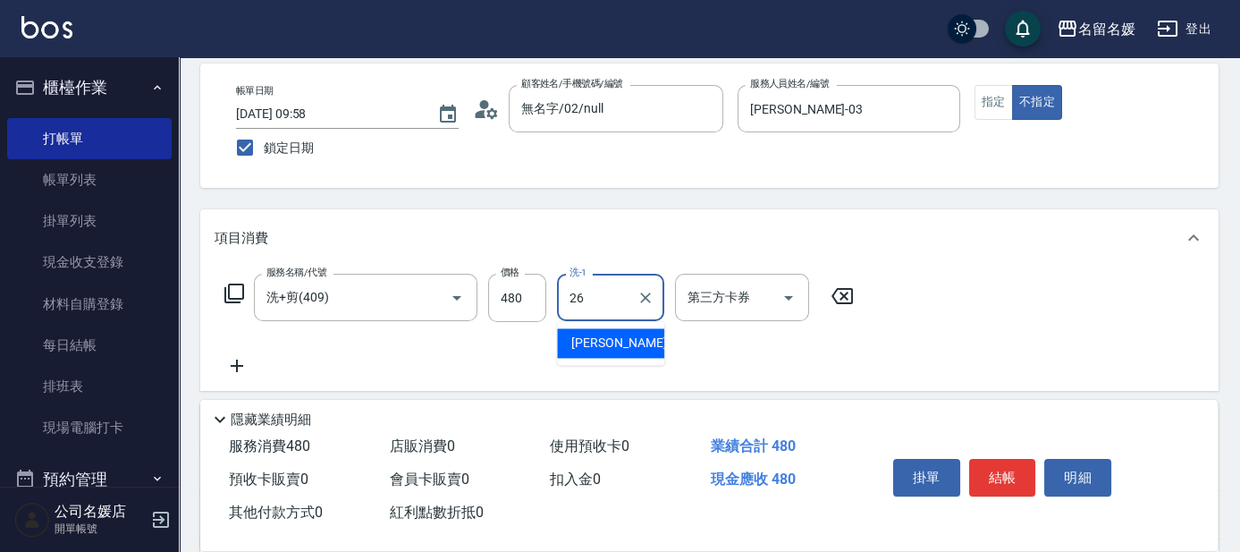
type input "[PERSON_NAME]-26"
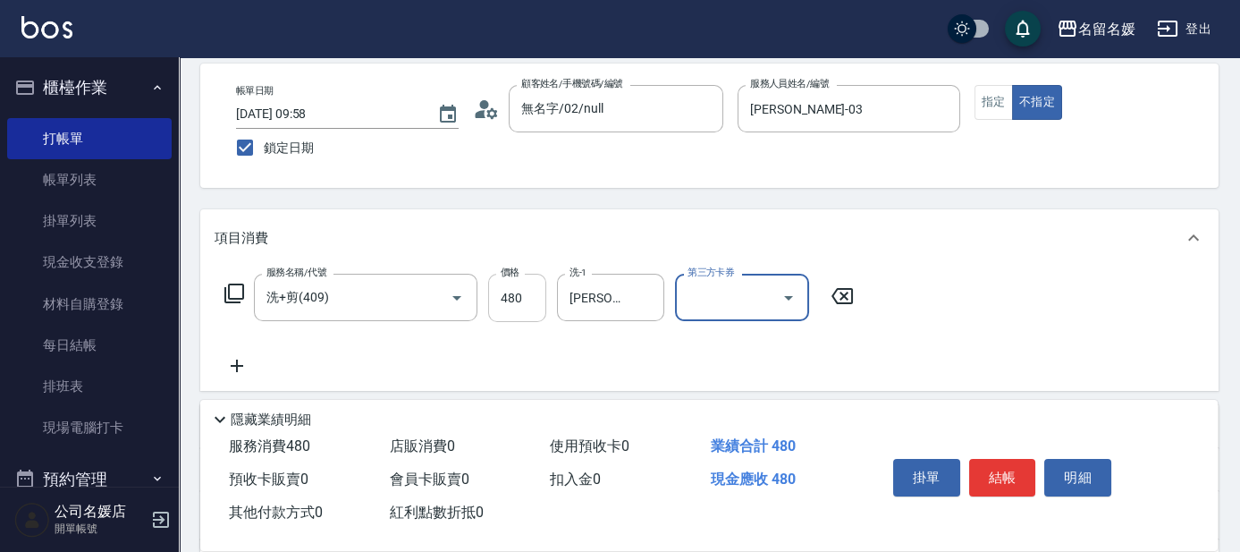
click at [543, 299] on input "480" at bounding box center [517, 298] width 58 height 48
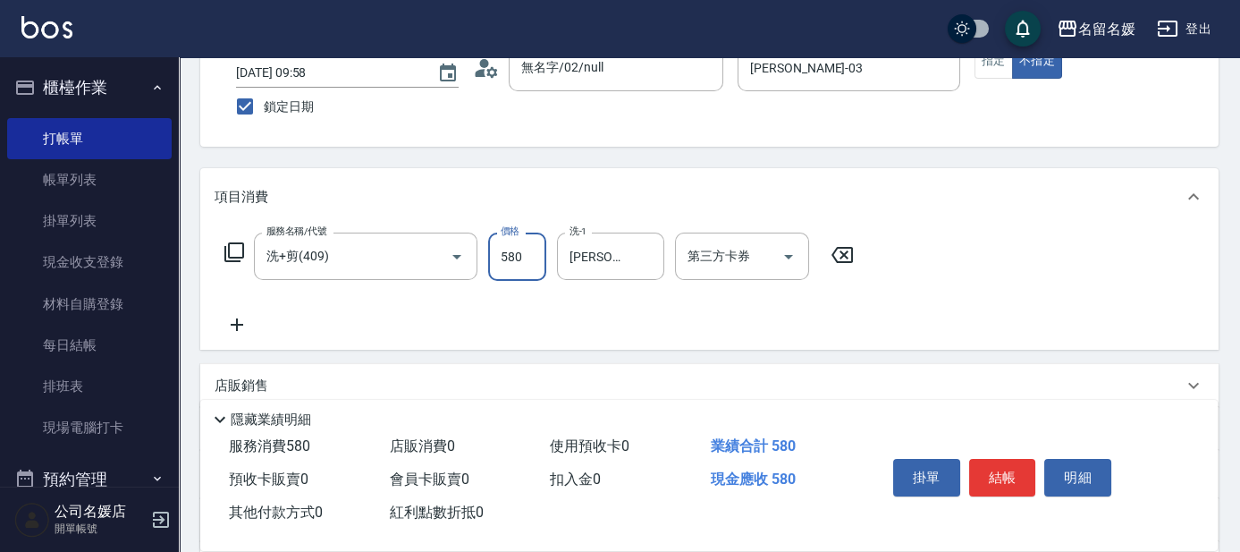
scroll to position [162, 0]
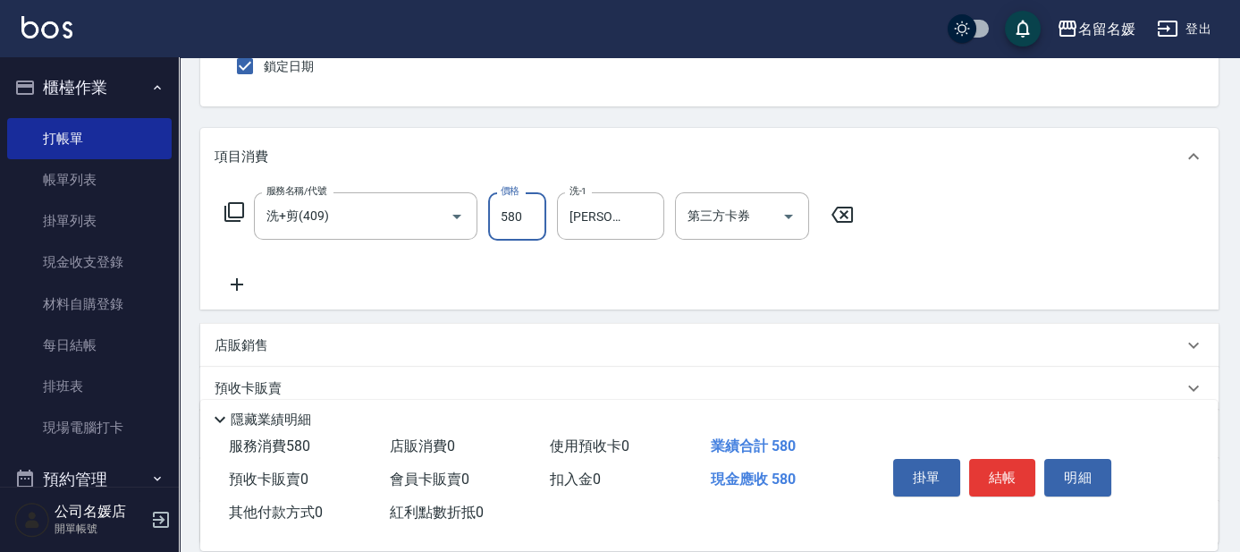
type input "580"
click at [241, 284] on icon at bounding box center [237, 284] width 45 height 21
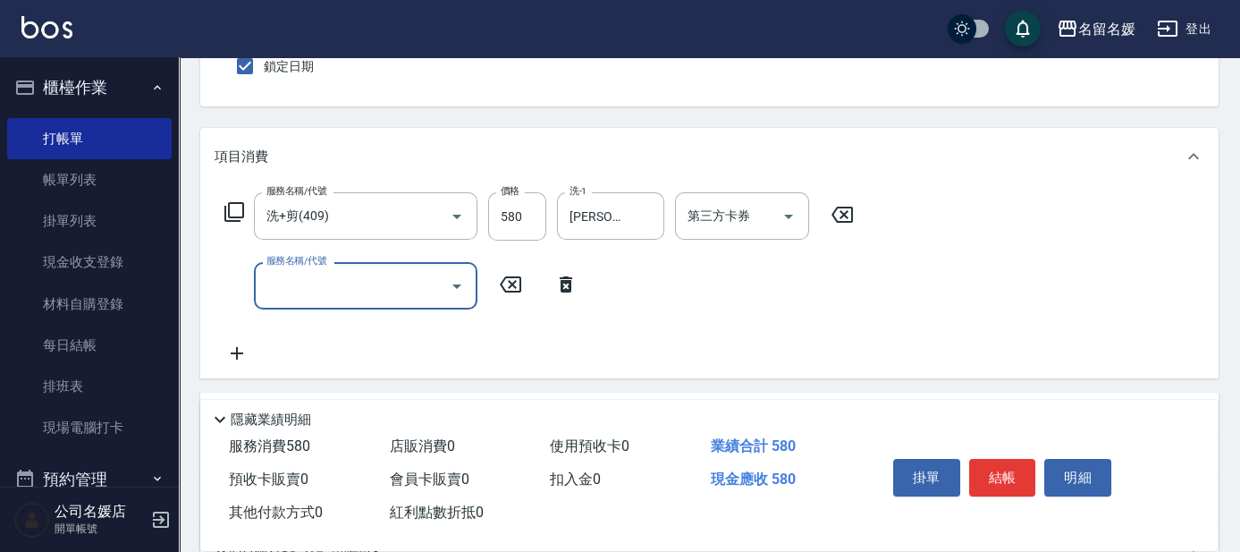
click at [298, 282] on input "服務名稱/代號" at bounding box center [352, 285] width 181 height 31
click at [595, 284] on input "洗-1" at bounding box center [610, 285] width 91 height 31
type input "潤絲(801)"
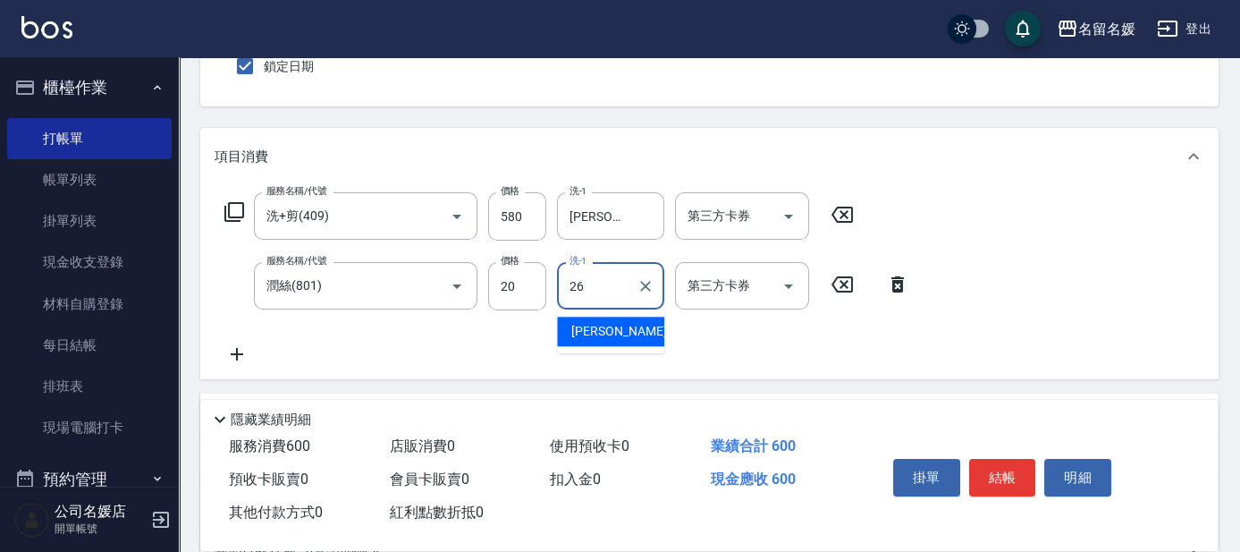
type input "[PERSON_NAME]-26"
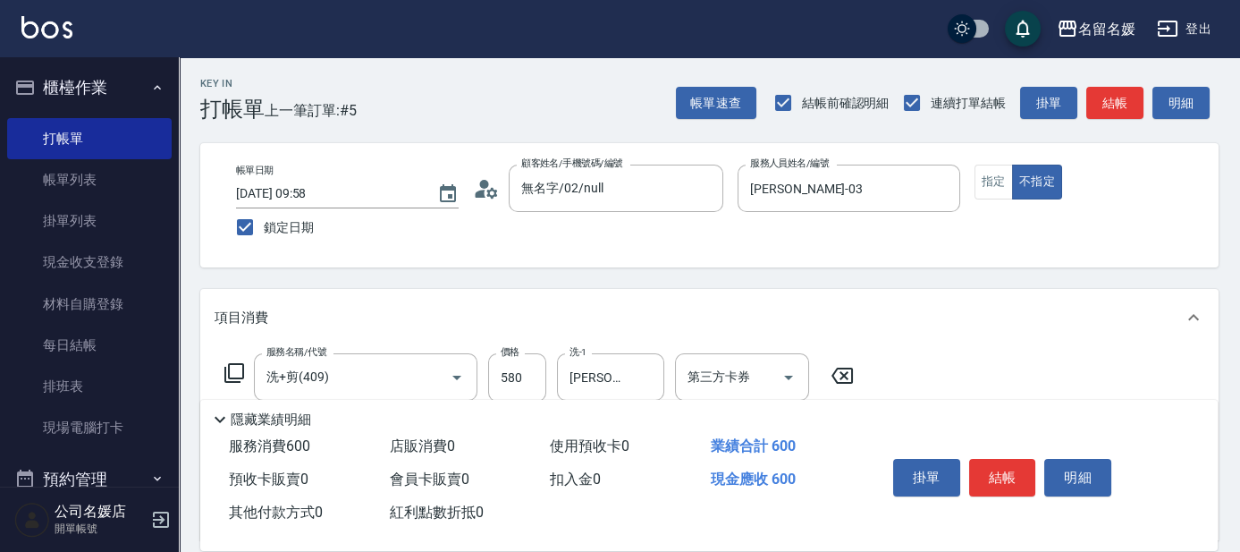
scroll to position [0, 0]
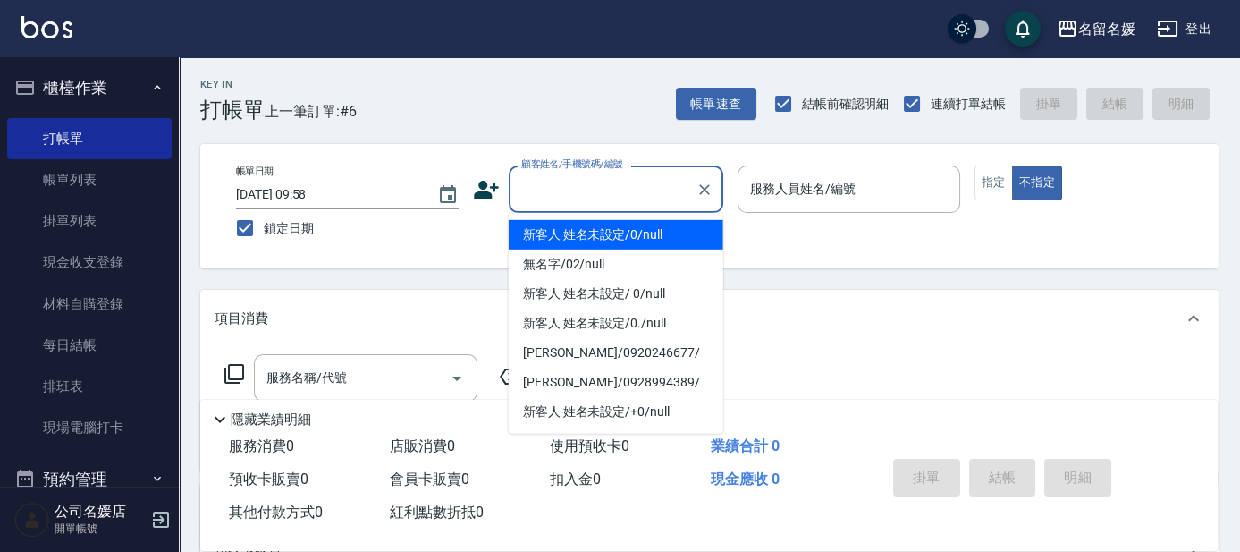
click at [610, 179] on input "顧客姓名/手機號碼/編號" at bounding box center [603, 188] width 172 height 31
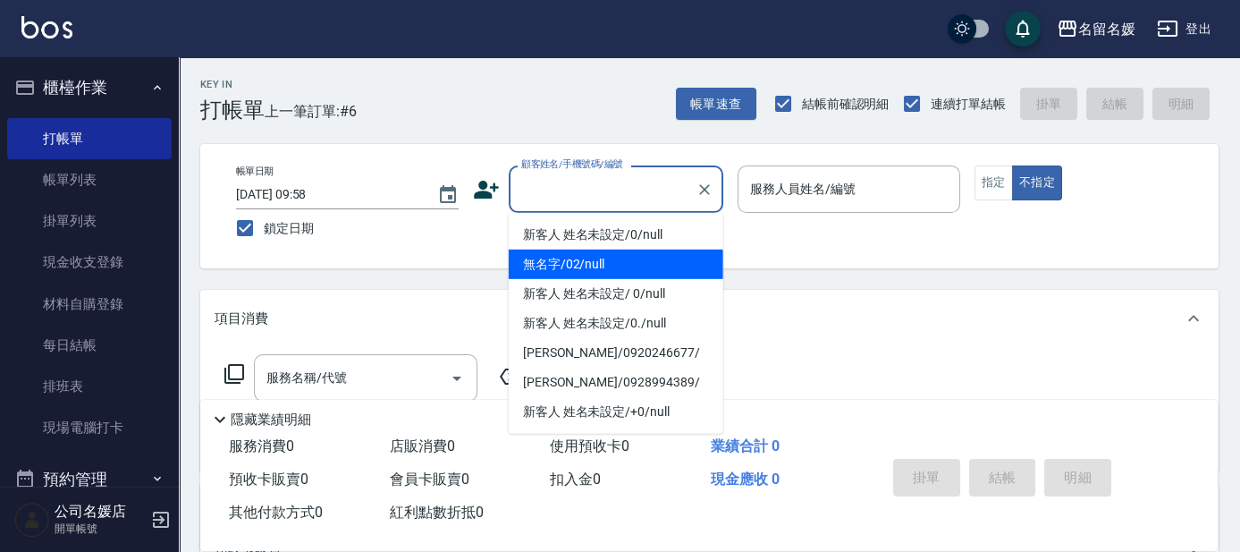
click at [609, 265] on li "無名字/02/null" at bounding box center [616, 264] width 215 height 30
type input "無名字/02/null"
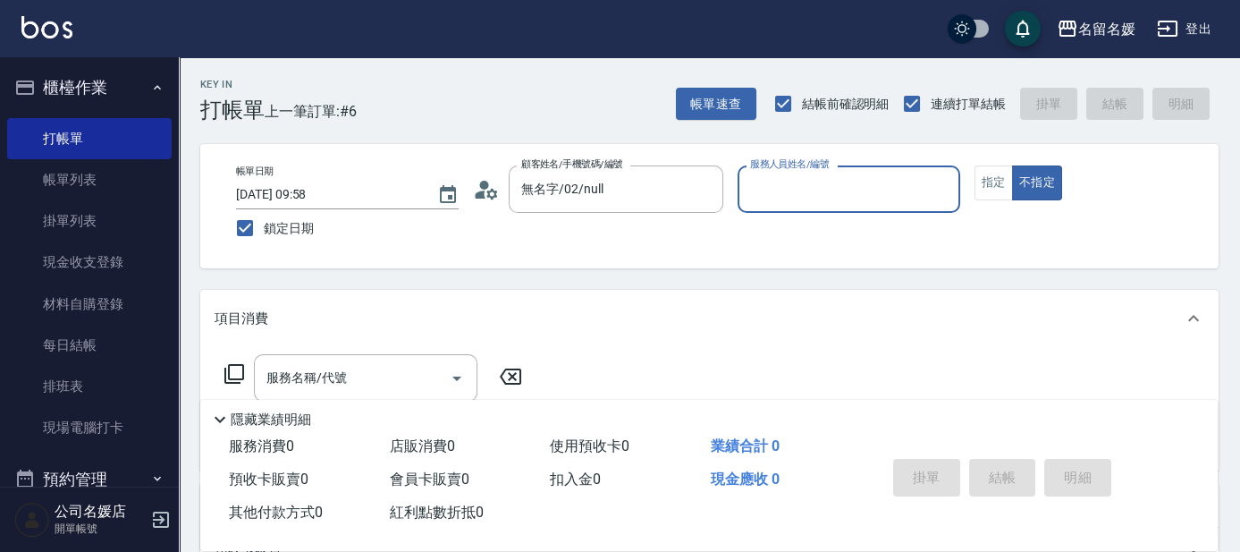
click at [808, 192] on div "服務人員姓名/編號 服務人員姓名/編號" at bounding box center [849, 188] width 223 height 47
click at [834, 198] on input "服務人員姓名/編號" at bounding box center [849, 188] width 207 height 31
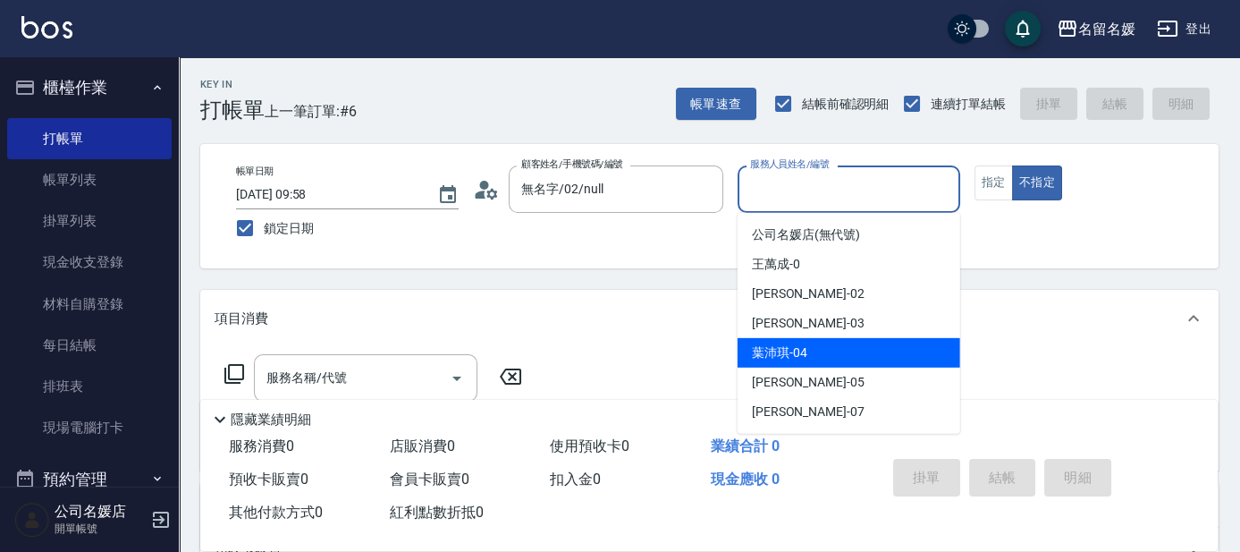
click at [805, 342] on div "[PERSON_NAME]-04" at bounding box center [849, 353] width 223 height 30
type input "[PERSON_NAME]-04"
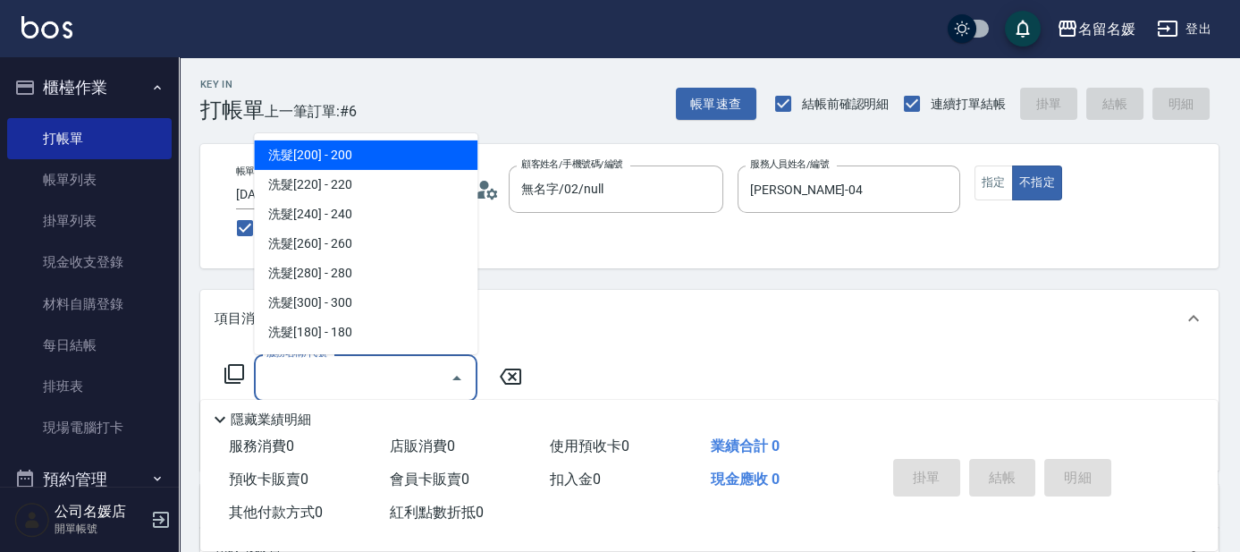
click at [352, 367] on input "服務名稱/代號" at bounding box center [352, 377] width 181 height 31
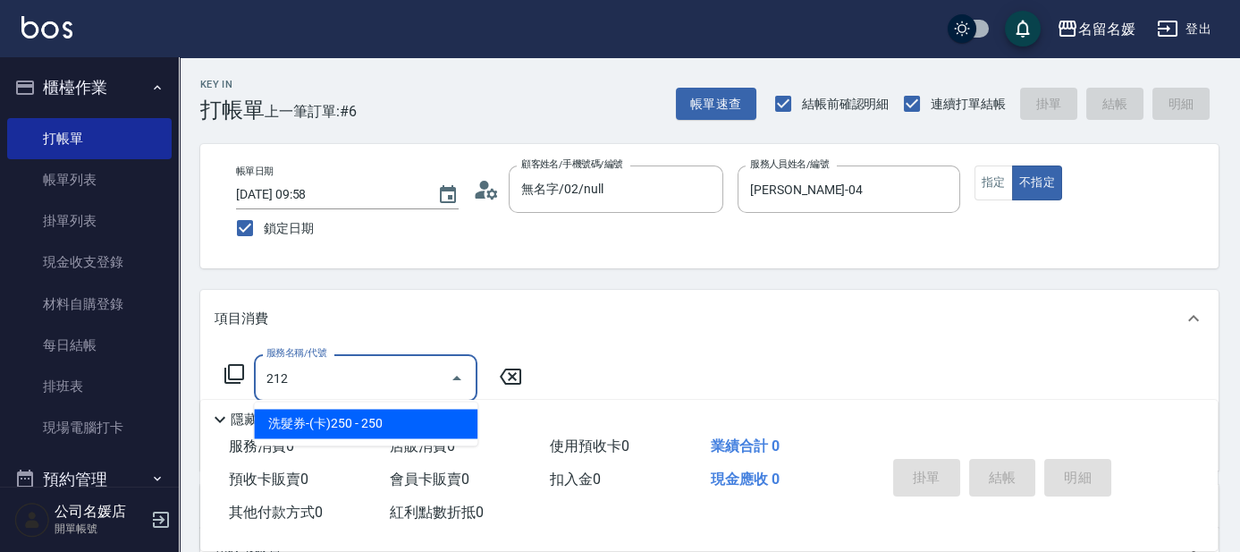
click at [393, 426] on span "洗髮券-(卡)250 - 250" at bounding box center [366, 424] width 224 height 30
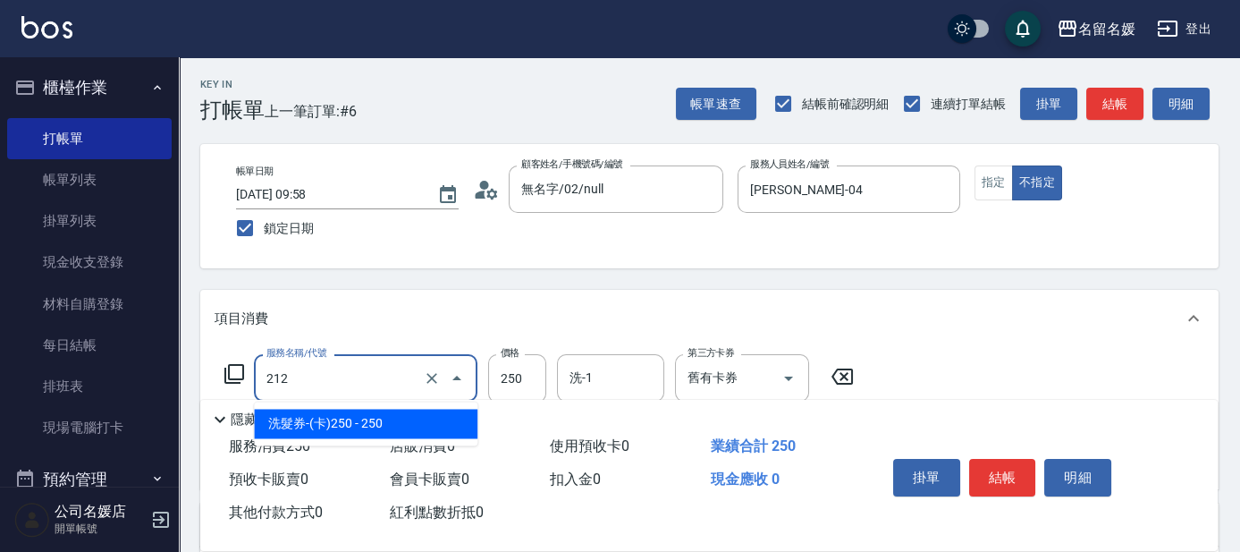
drag, startPoint x: 361, startPoint y: 380, endPoint x: 388, endPoint y: 409, distance: 39.2
click at [361, 386] on input "212" at bounding box center [340, 377] width 157 height 31
drag, startPoint x: 388, startPoint y: 415, endPoint x: 439, endPoint y: 396, distance: 54.3
click at [401, 409] on span "洗髮券-(卡)250 - 250" at bounding box center [366, 424] width 224 height 30
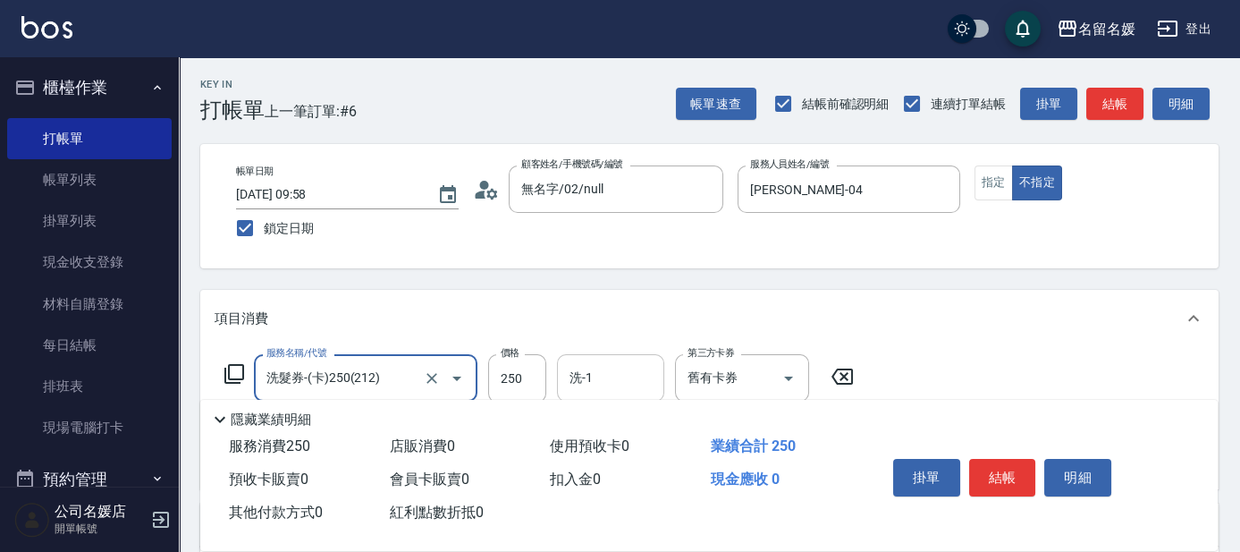
type input "洗髮券-(卡)250(212)"
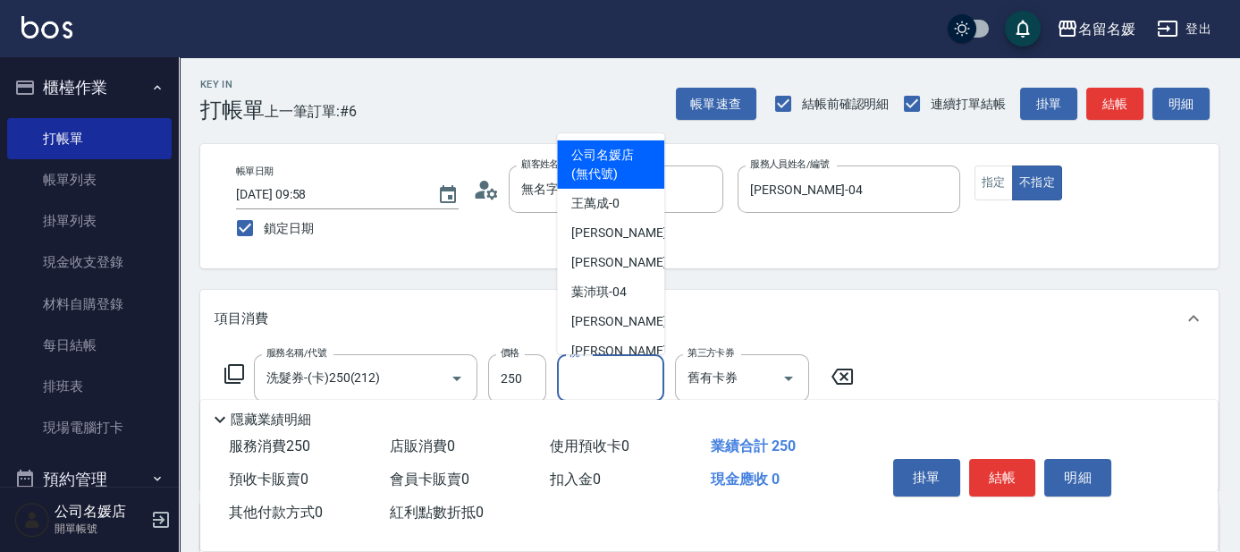
click at [603, 376] on input "洗-1" at bounding box center [610, 377] width 91 height 31
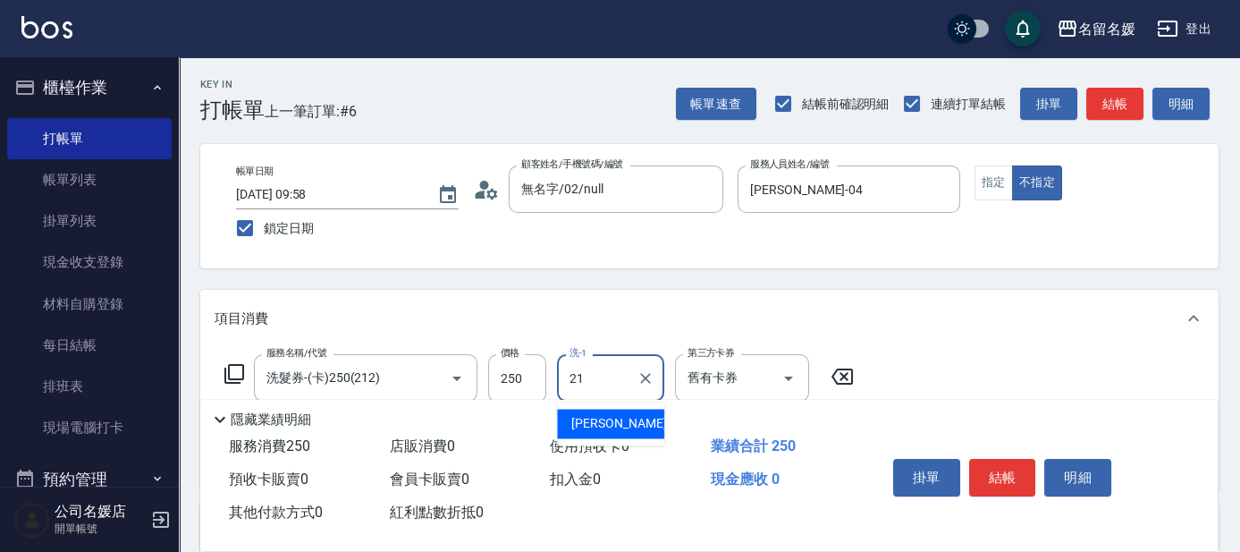
click at [621, 426] on span "[PERSON_NAME]-21" at bounding box center [627, 423] width 113 height 19
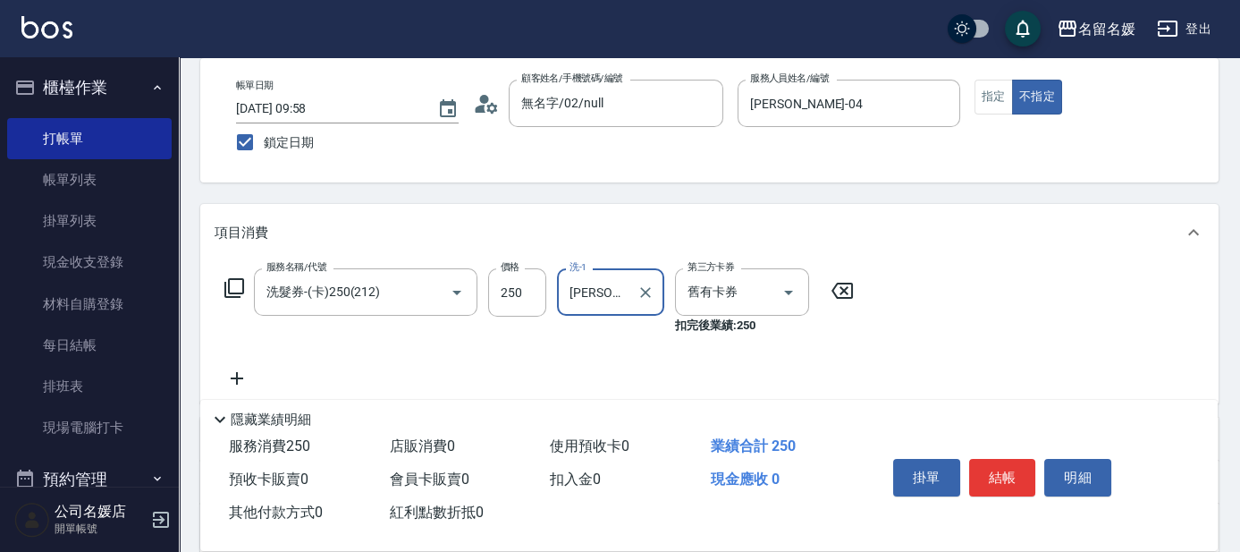
scroll to position [162, 0]
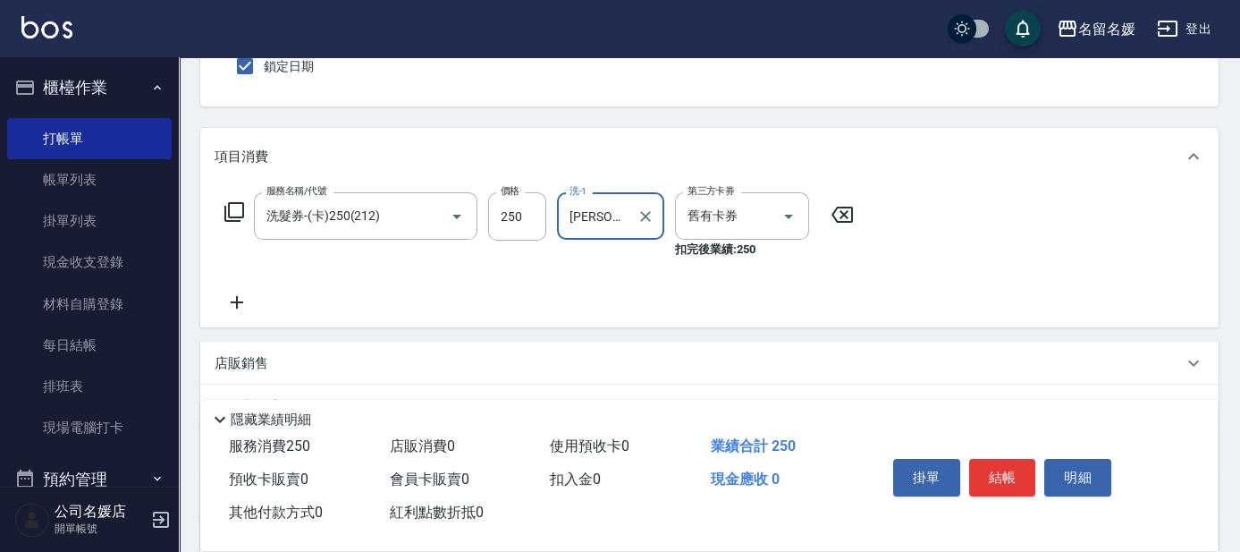
type input "[PERSON_NAME]-21"
click at [238, 293] on icon at bounding box center [237, 301] width 45 height 21
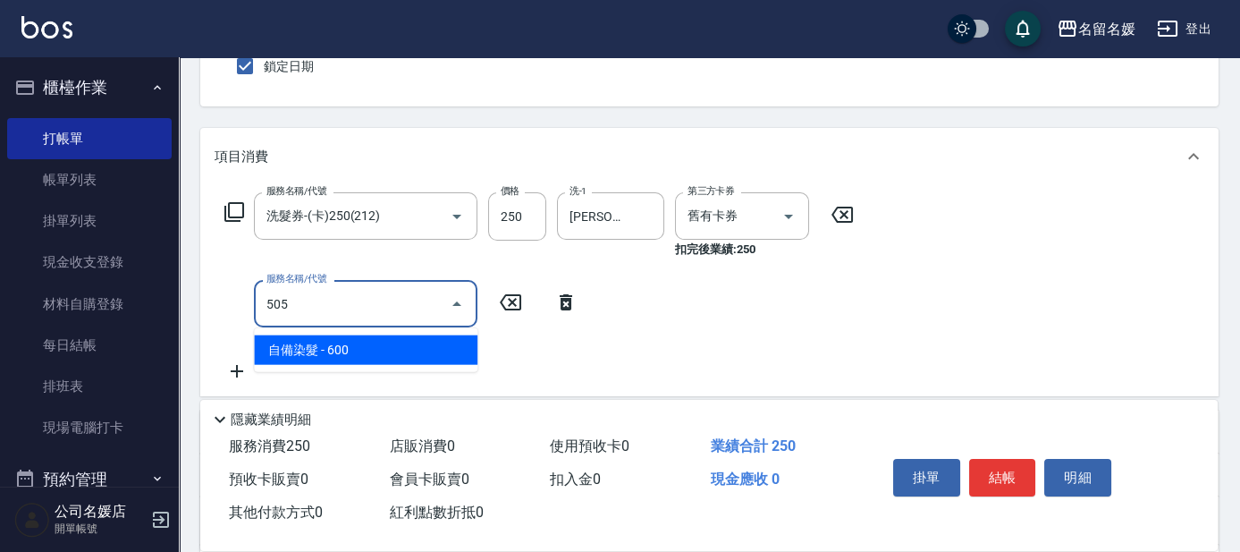
click at [393, 356] on span "自備染髮 - 600" at bounding box center [366, 350] width 224 height 30
click at [364, 313] on input "505" at bounding box center [340, 303] width 157 height 31
drag, startPoint x: 382, startPoint y: 344, endPoint x: 433, endPoint y: 349, distance: 51.2
click at [384, 357] on span "自備染髮 - 600" at bounding box center [366, 350] width 224 height 30
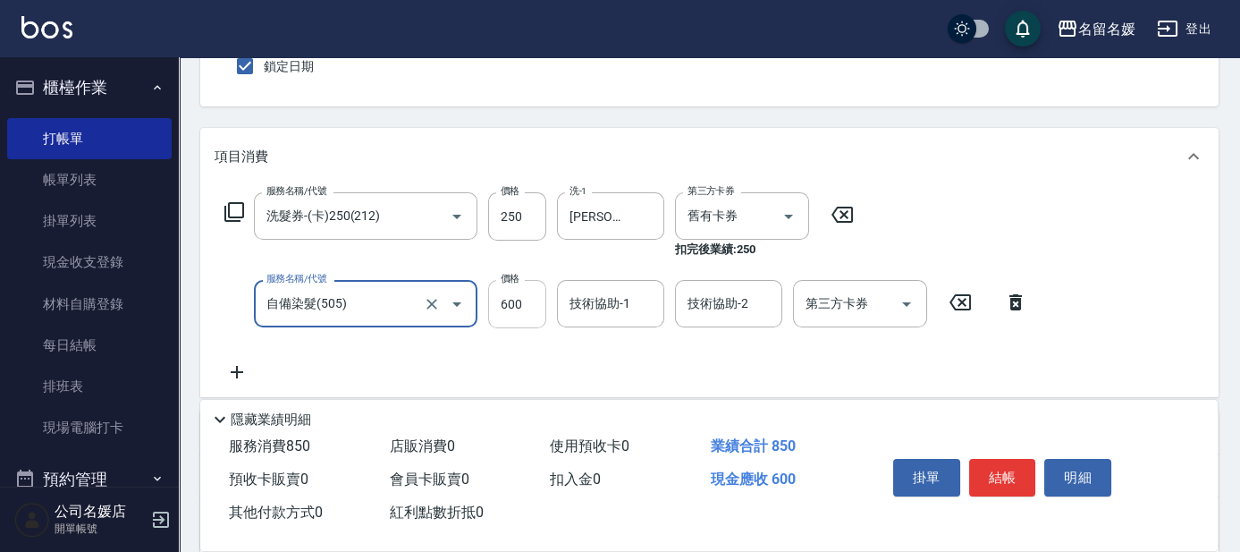
type input "自備染髮(505)"
click at [497, 300] on input "600" at bounding box center [517, 304] width 58 height 48
type input "500"
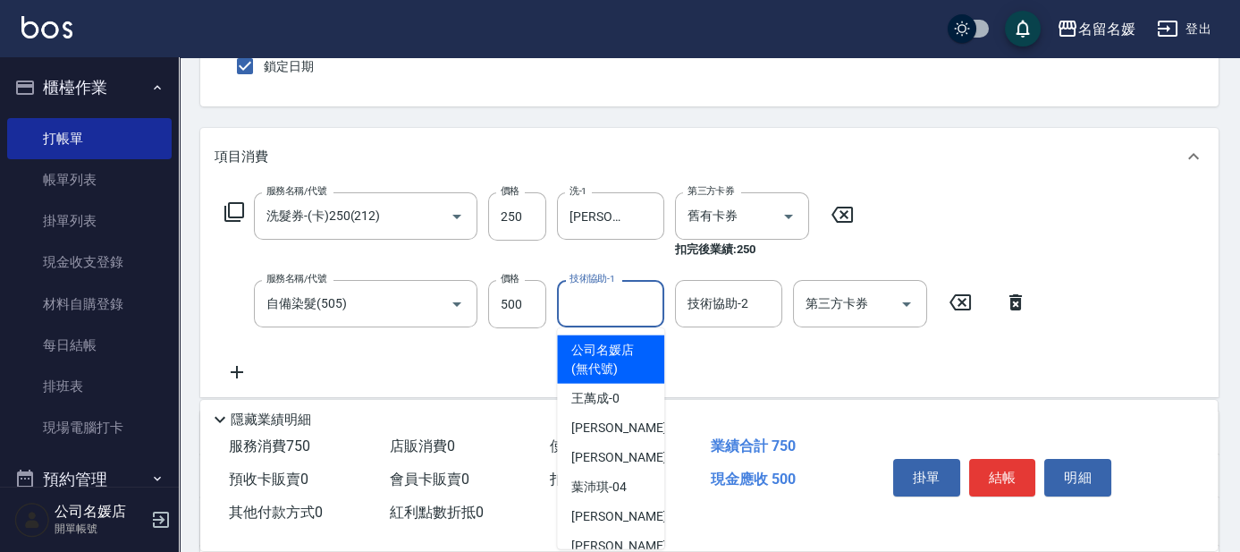
click at [605, 306] on input "技術協助-1" at bounding box center [610, 303] width 91 height 31
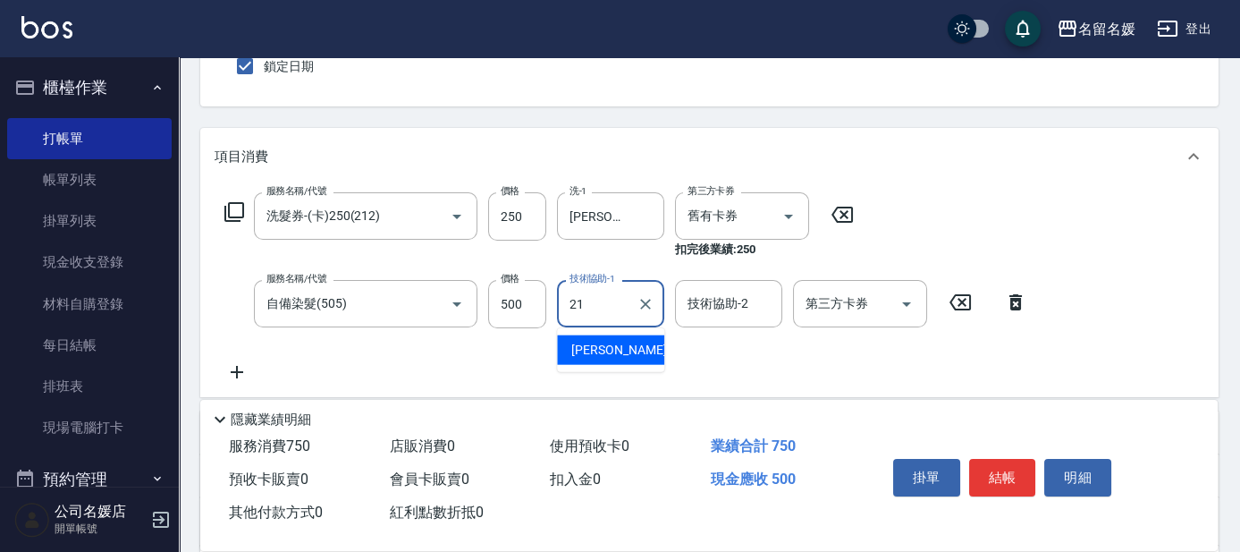
click at [596, 347] on span "[PERSON_NAME]-21" at bounding box center [627, 350] width 113 height 19
type input "[PERSON_NAME]-21"
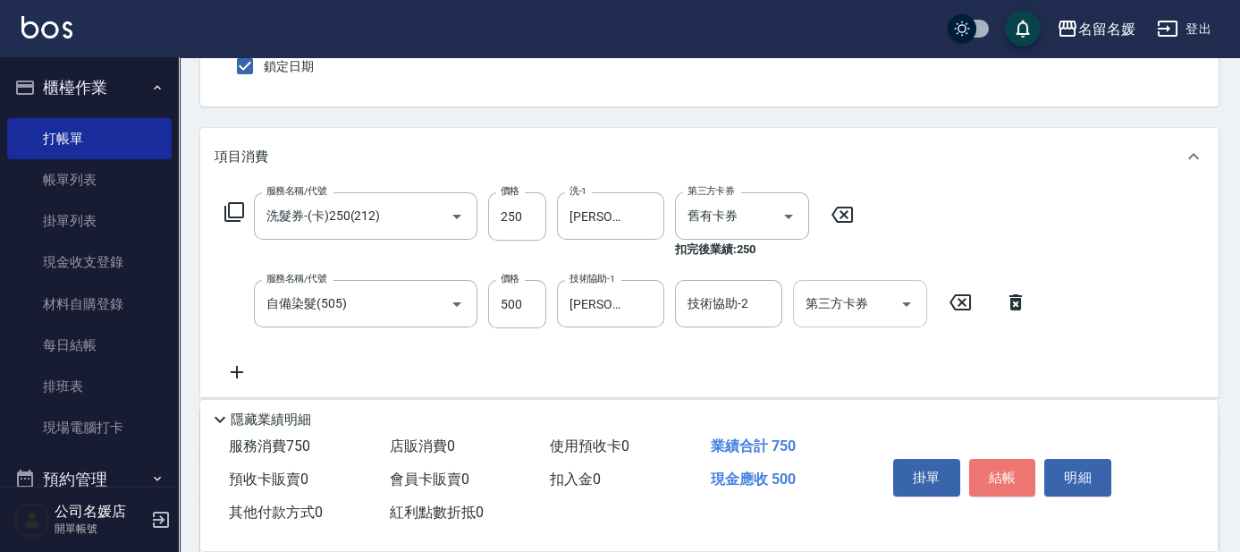
drag, startPoint x: 1015, startPoint y: 479, endPoint x: 834, endPoint y: 313, distance: 245.5
click at [1006, 485] on button "結帳" at bounding box center [1002, 478] width 67 height 38
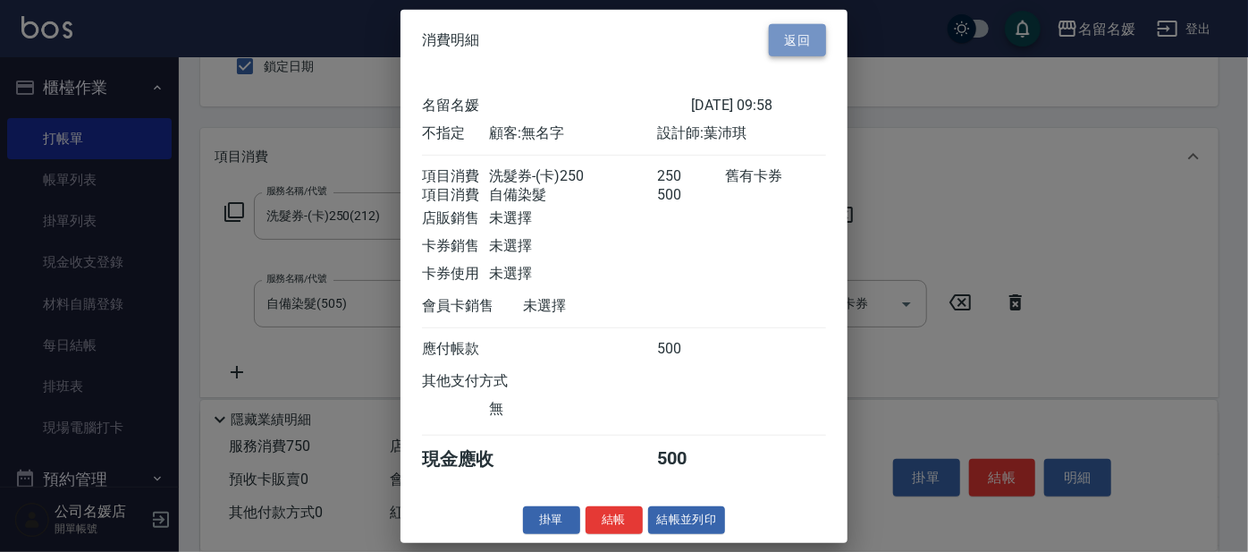
click at [801, 23] on button "返回" at bounding box center [797, 39] width 57 height 33
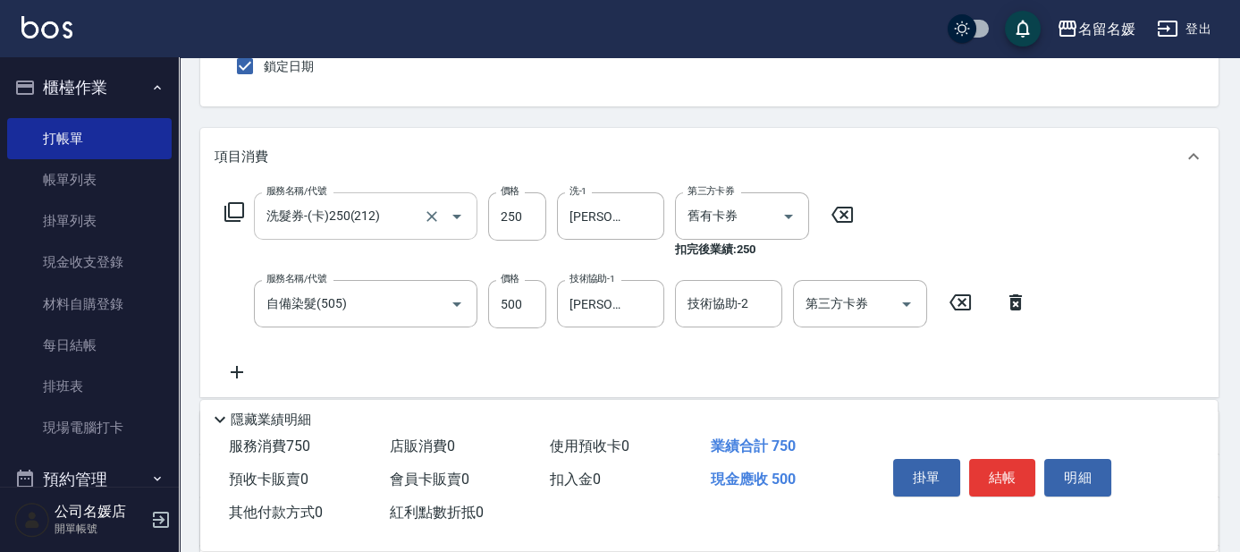
click at [373, 212] on input "洗髮券-(卡)250(212)" at bounding box center [340, 215] width 157 height 31
click at [454, 208] on icon "Open" at bounding box center [456, 216] width 21 height 21
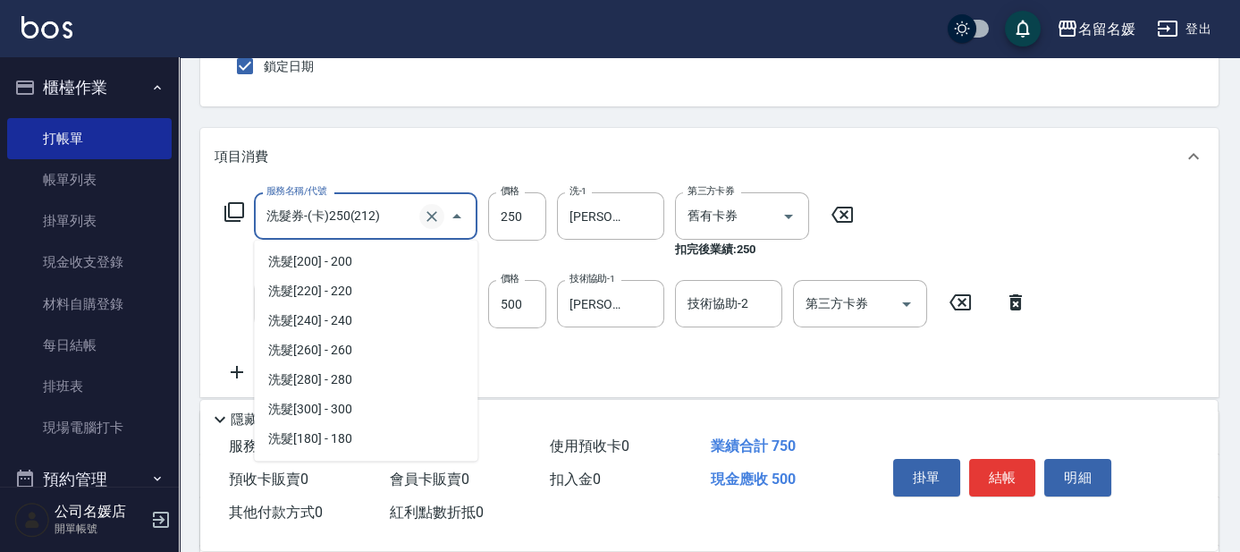
scroll to position [139, 0]
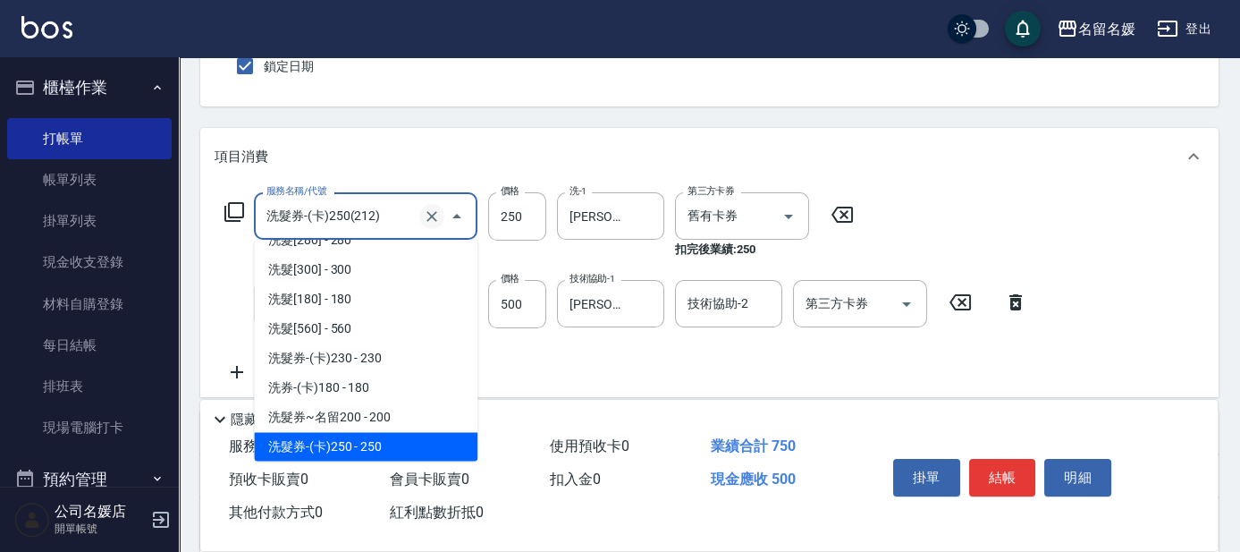
click at [426, 213] on icon "Clear" at bounding box center [432, 216] width 18 height 18
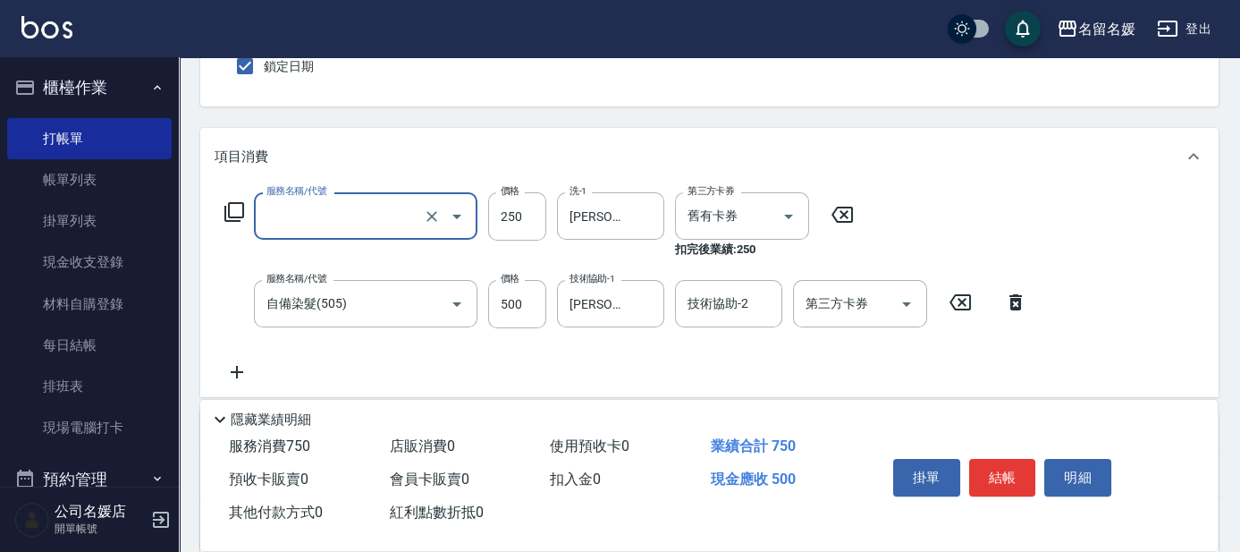
click at [398, 214] on input "服務名稱/代號" at bounding box center [340, 215] width 157 height 31
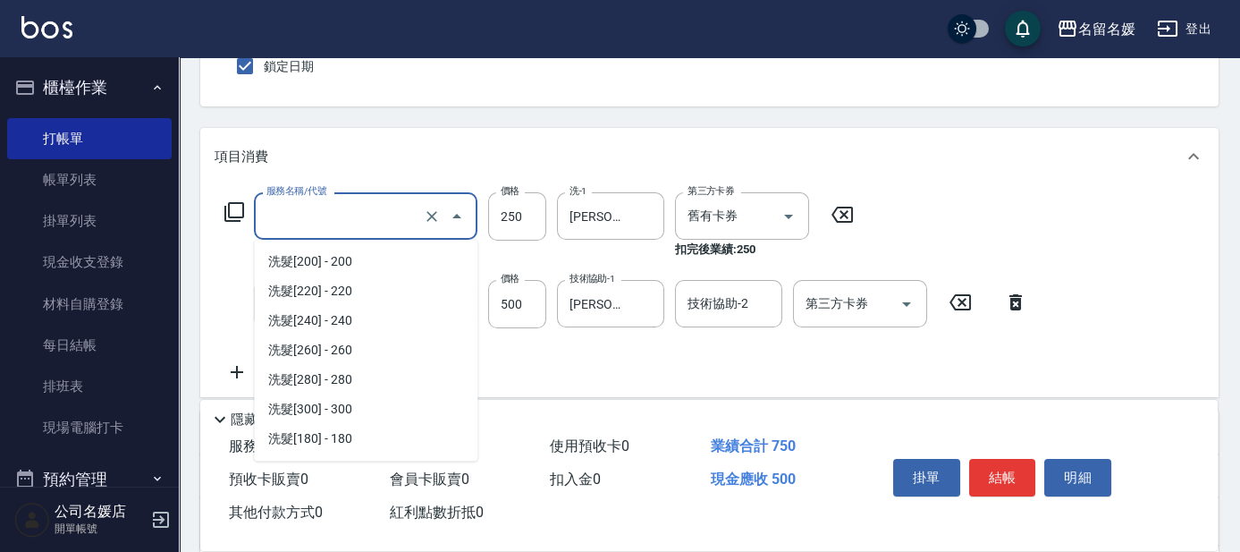
click at [369, 212] on input "服務名稱/代號" at bounding box center [340, 215] width 157 height 31
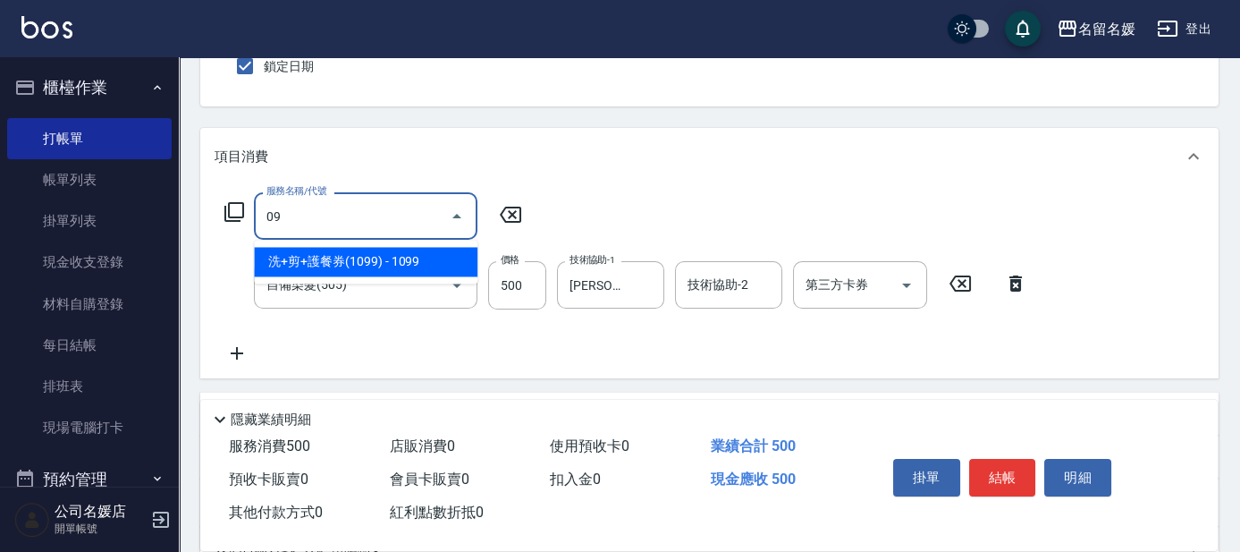
scroll to position [0, 0]
type input "0"
click at [324, 257] on span "洗髮券-(卡)230 - 230" at bounding box center [366, 262] width 224 height 30
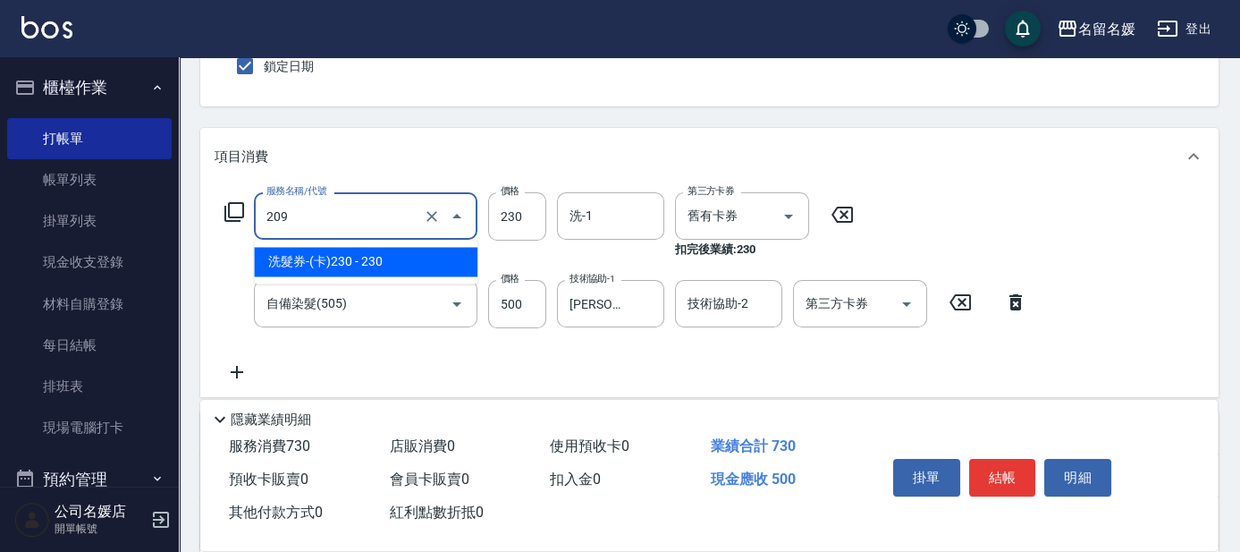
drag, startPoint x: 355, startPoint y: 224, endPoint x: 372, endPoint y: 239, distance: 22.2
click at [355, 225] on input "209" at bounding box center [340, 215] width 157 height 31
drag, startPoint x: 376, startPoint y: 253, endPoint x: 504, endPoint y: 249, distance: 127.9
click at [377, 253] on span "洗髮券-(卡)230 - 230" at bounding box center [366, 262] width 224 height 30
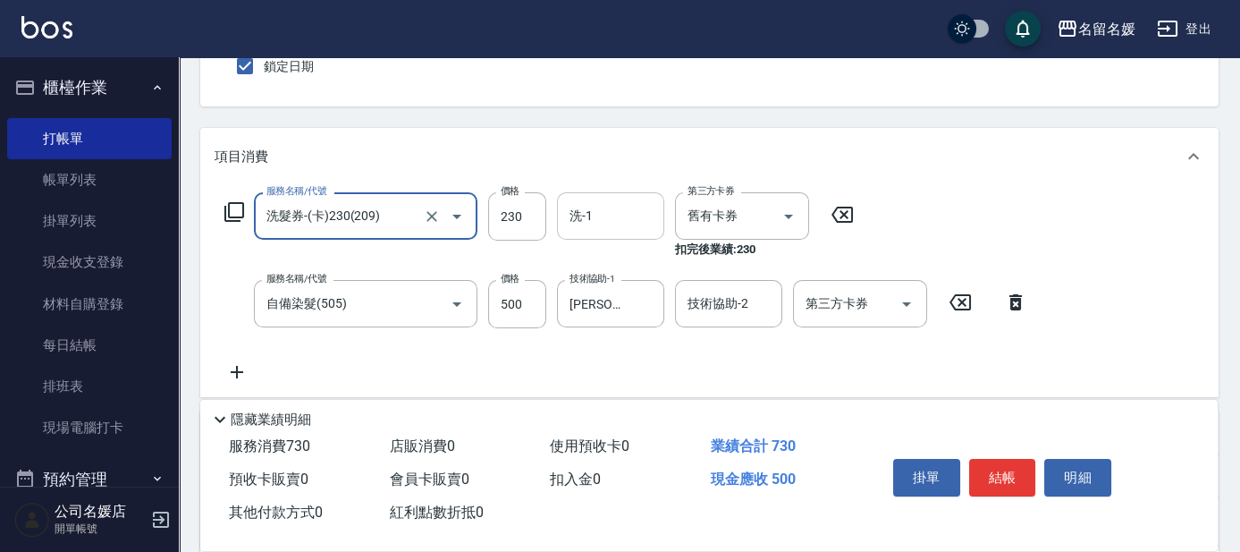
type input "洗髮券-(卡)230(209)"
click at [606, 226] on input "洗-1" at bounding box center [610, 215] width 91 height 31
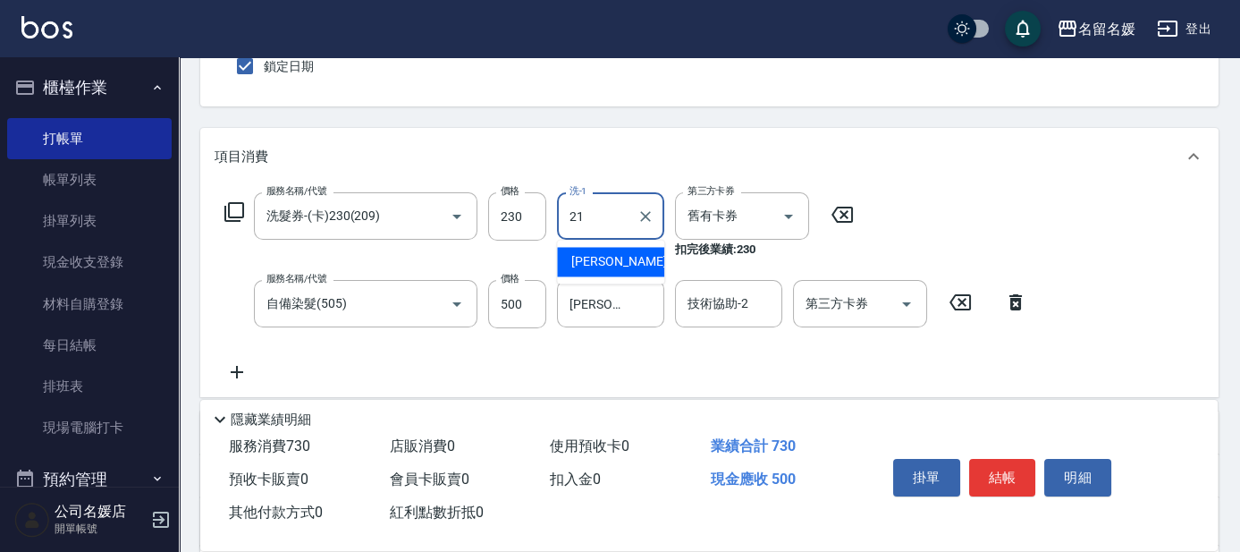
click at [611, 263] on span "[PERSON_NAME]-21" at bounding box center [627, 261] width 113 height 19
type input "[PERSON_NAME]-21"
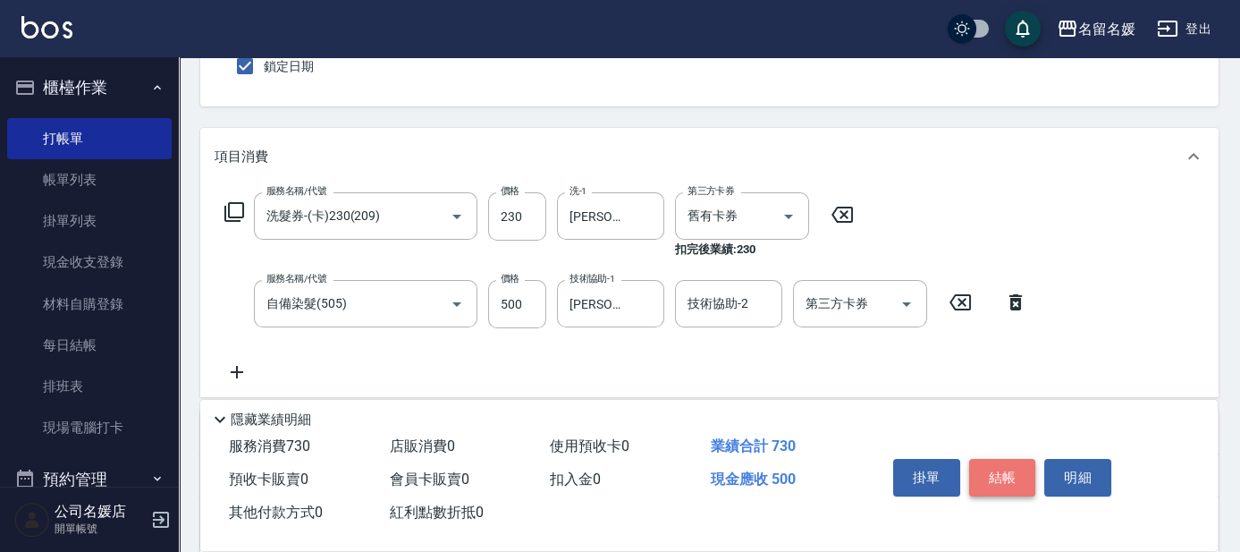
click at [1007, 459] on button "結帳" at bounding box center [1002, 478] width 67 height 38
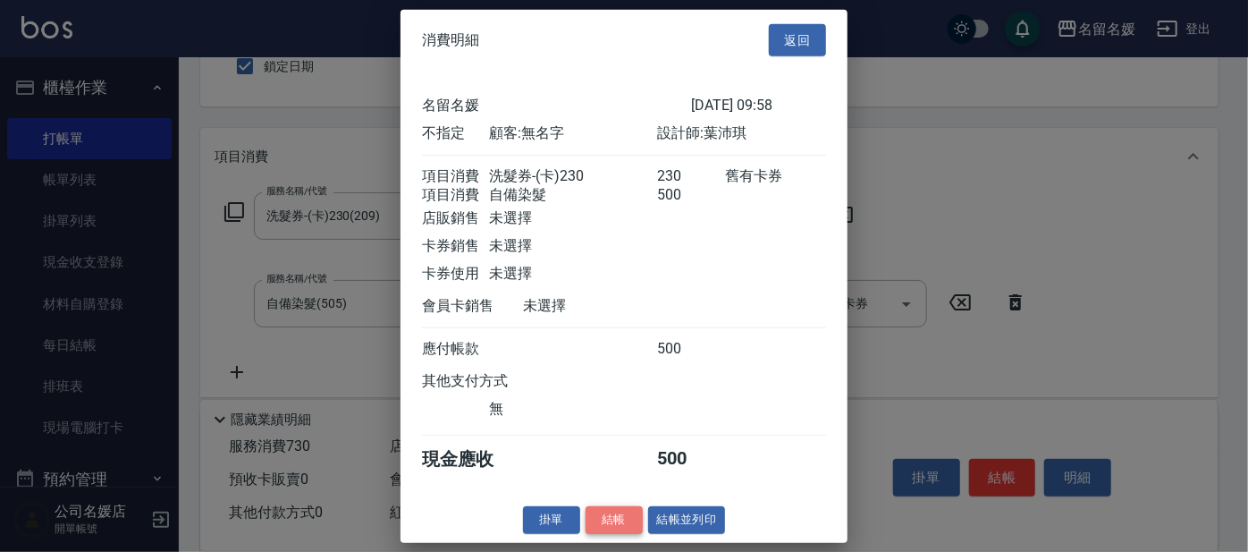
click at [614, 524] on button "結帳" at bounding box center [614, 520] width 57 height 28
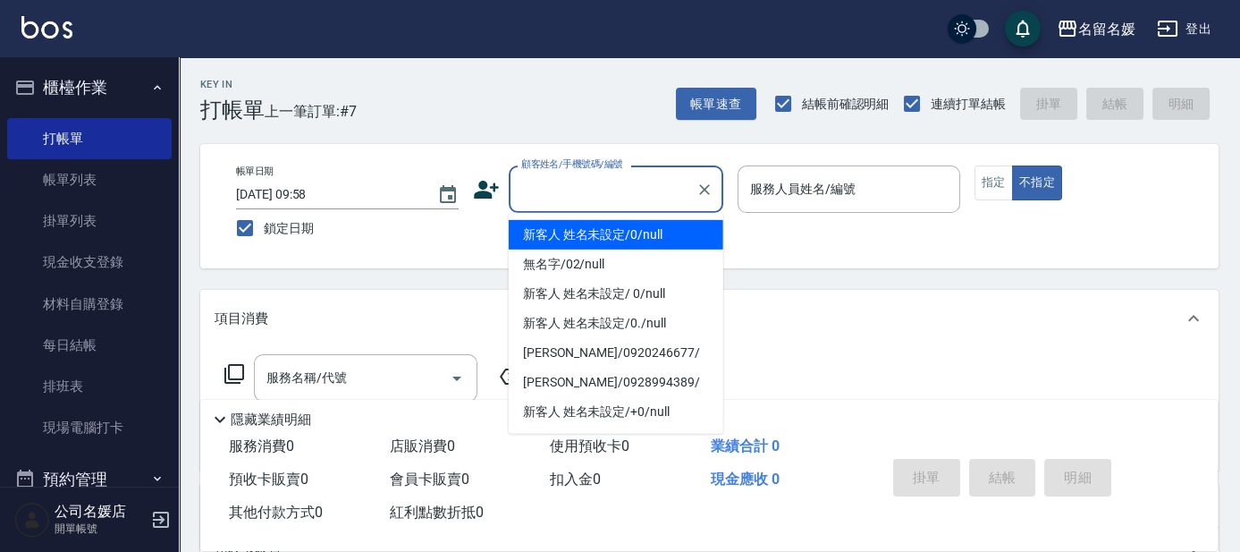
click at [575, 192] on input "顧客姓名/手機號碼/編號" at bounding box center [603, 188] width 172 height 31
type input "新客人 姓名未設定/0/null"
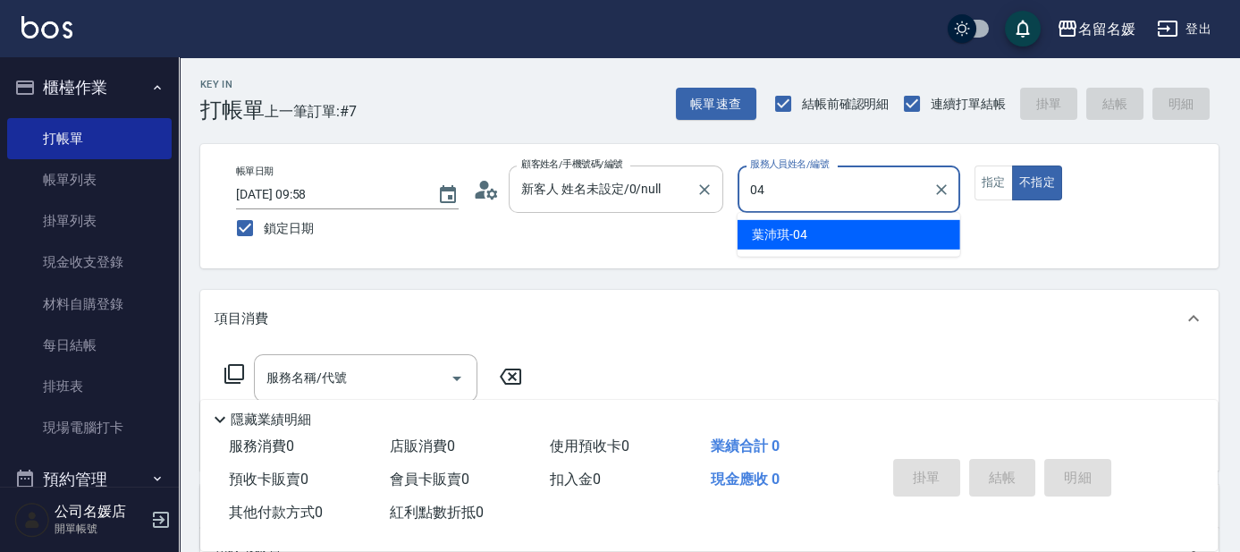
type input "04"
type button "false"
type input "[PERSON_NAME]-04"
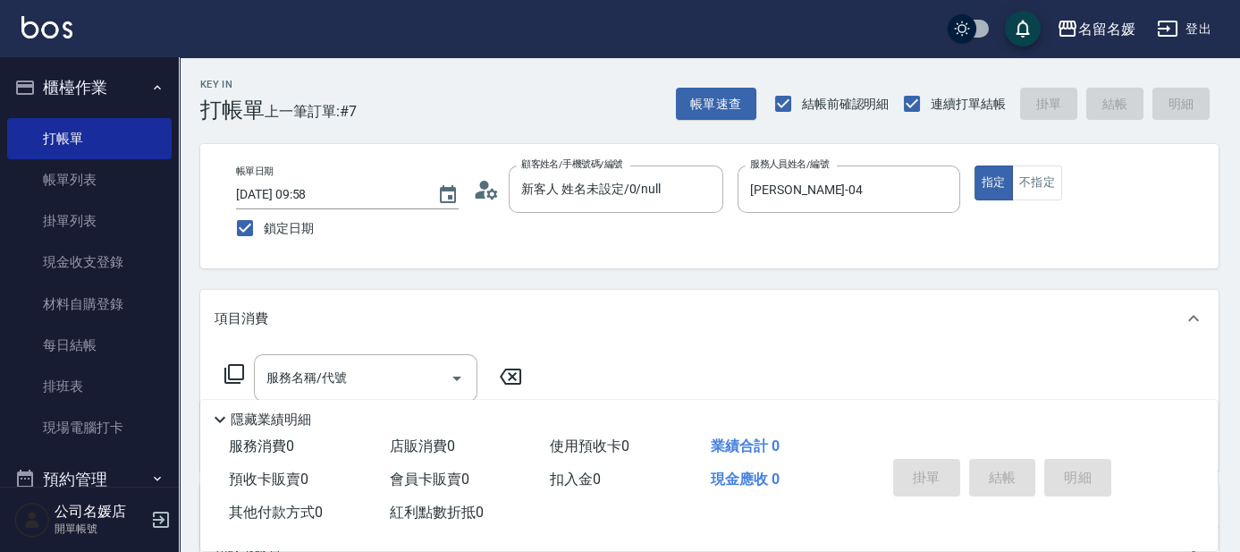
click at [241, 372] on icon at bounding box center [234, 373] width 21 height 21
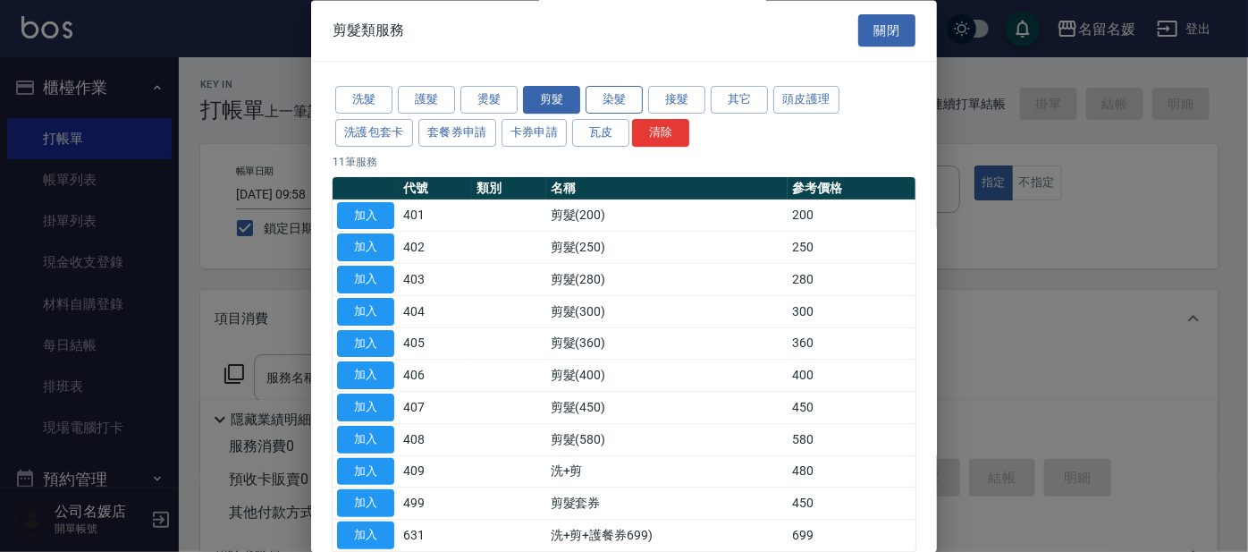
click at [605, 98] on button "染髮" at bounding box center [614, 101] width 57 height 28
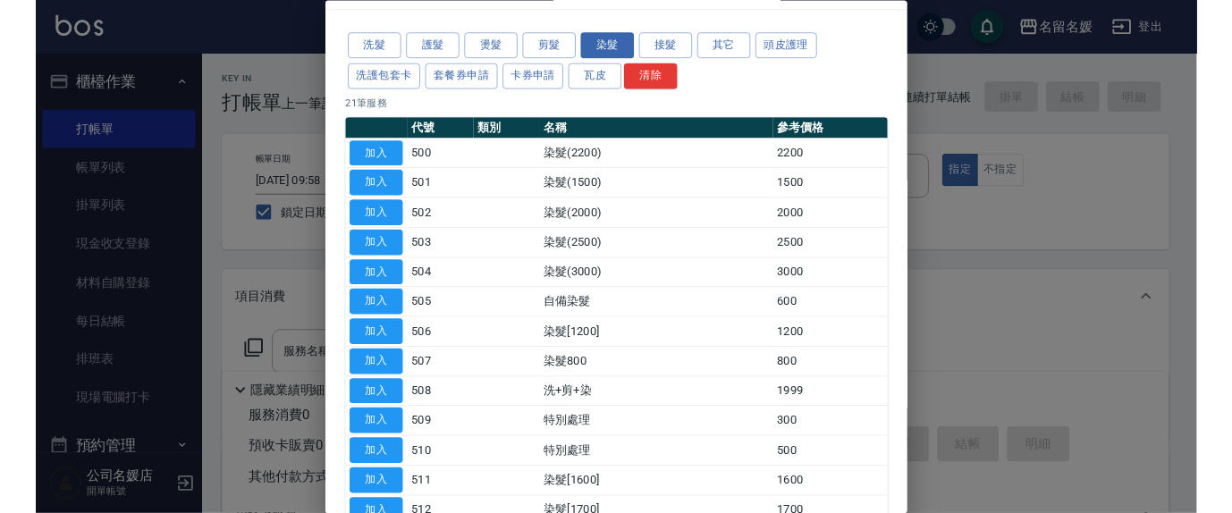
scroll to position [80, 0]
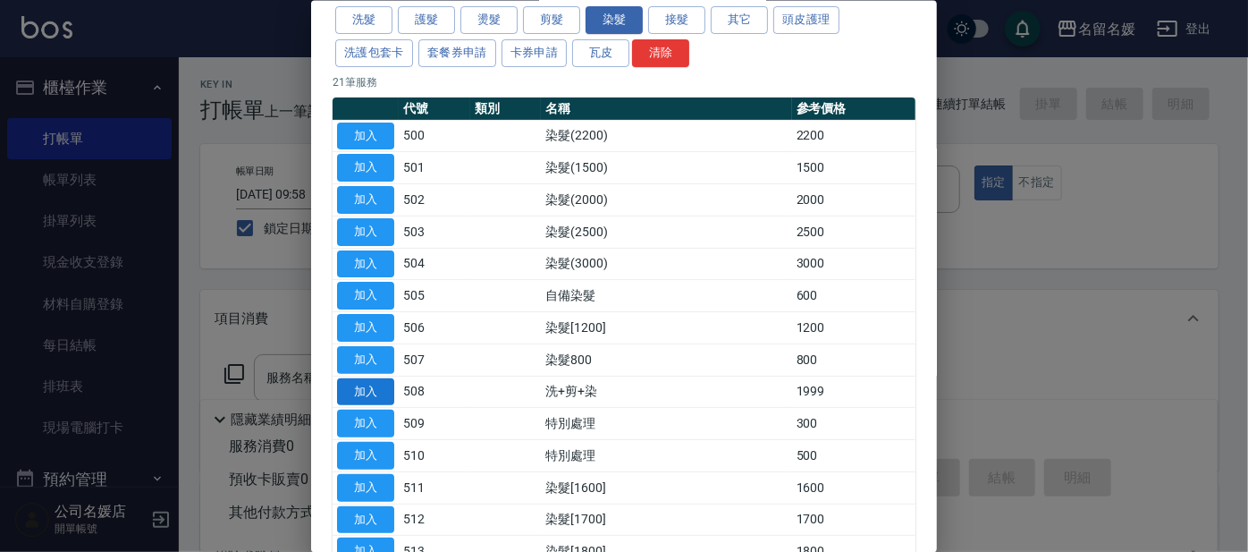
click at [369, 393] on button "加入" at bounding box center [365, 391] width 57 height 28
type input "洗+剪+染(508)"
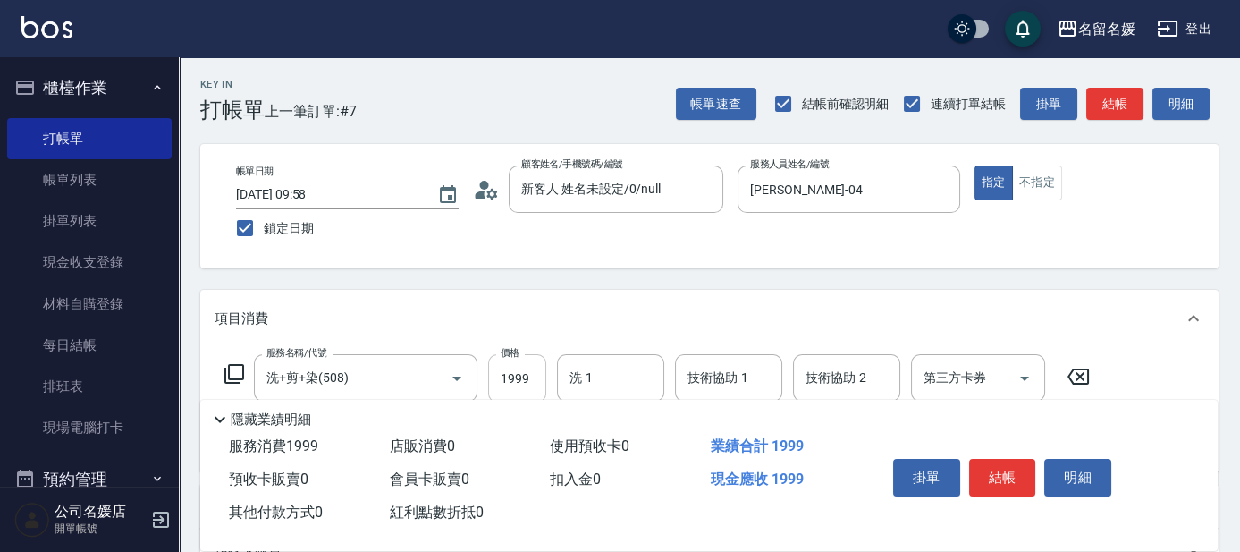
click at [522, 381] on input "1999" at bounding box center [517, 378] width 58 height 48
type input "2499"
type input "21"
type input "2"
type input "[PERSON_NAME]-21"
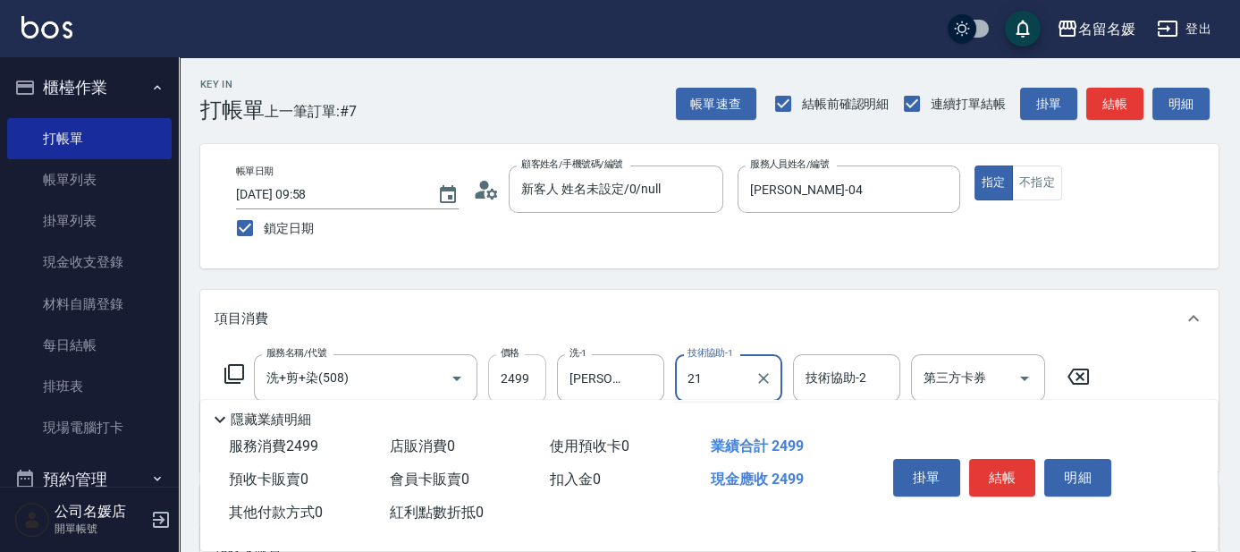
type input "[PERSON_NAME]-21"
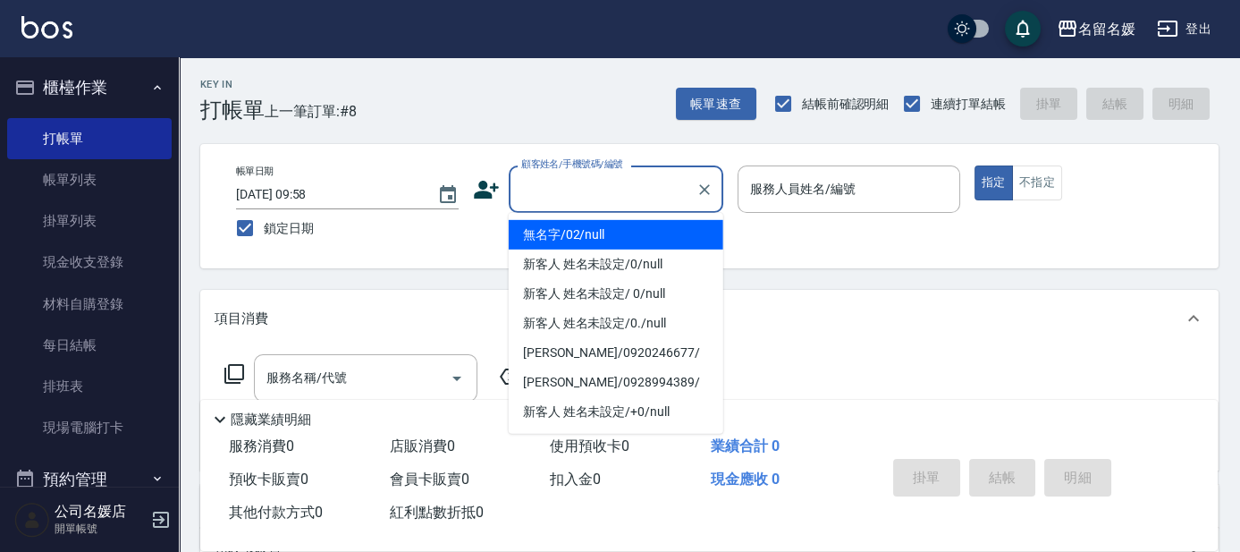
type input "無名字/02/null"
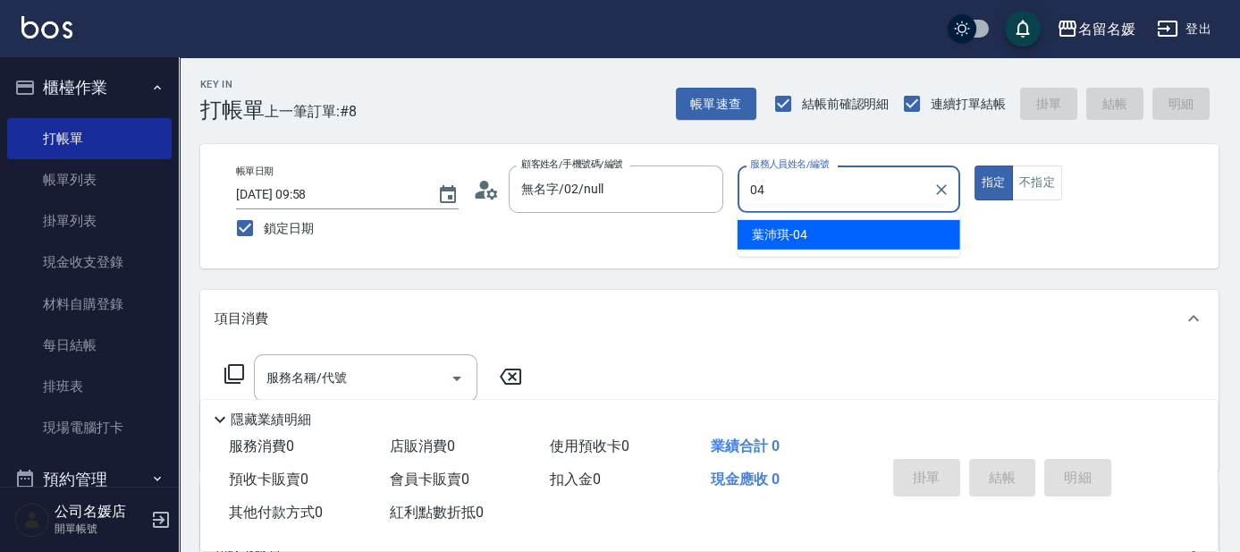
type input "[PERSON_NAME]-04"
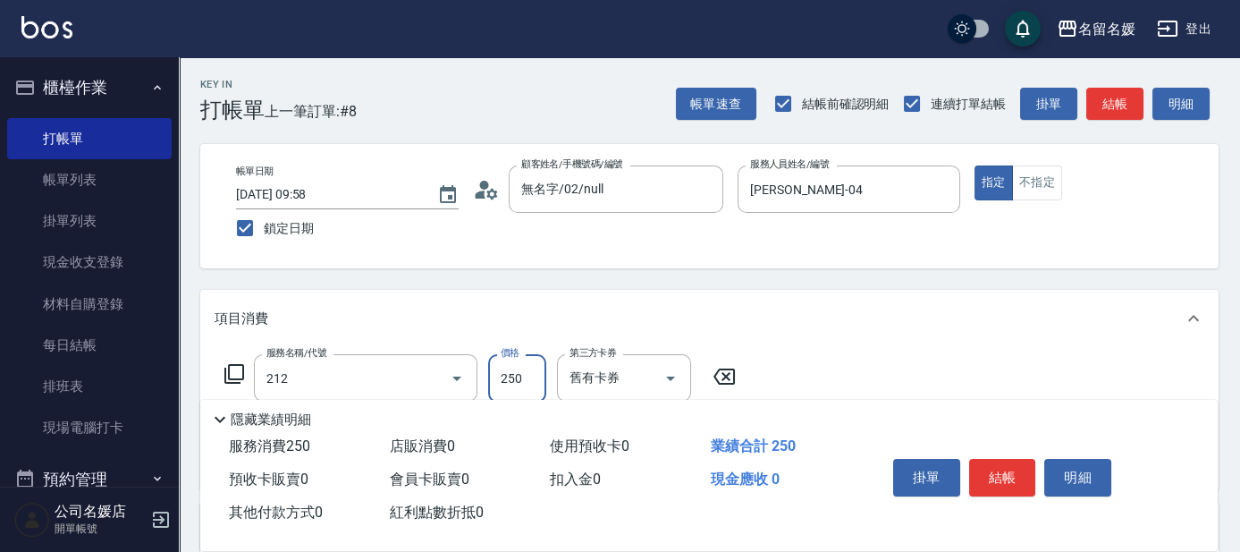
type input "洗髮券-(卡)250(212)"
type input "250"
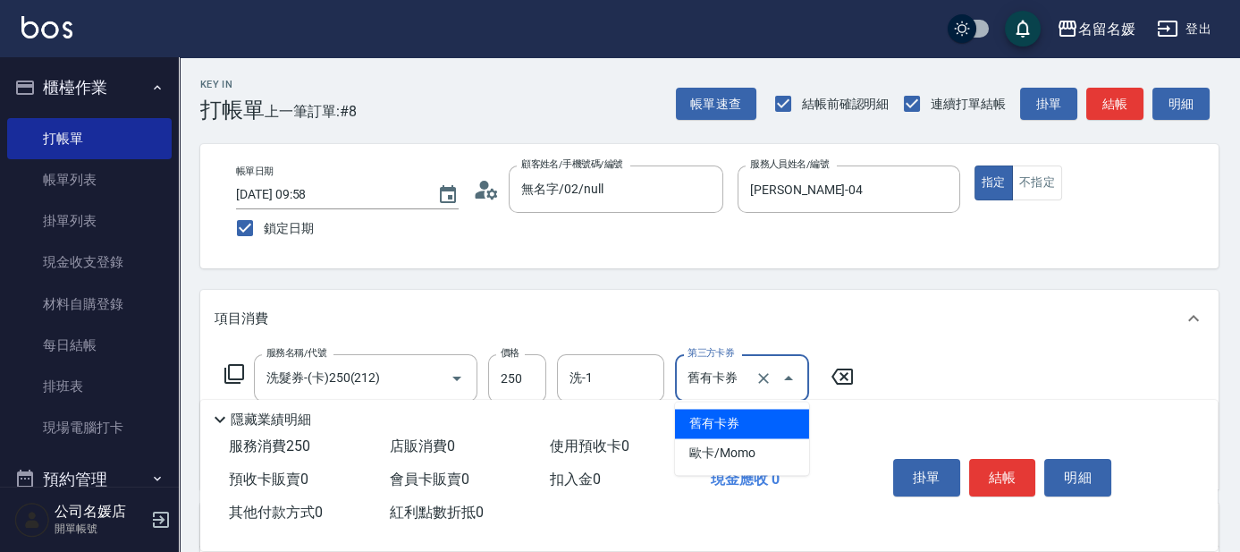
type input "舊有卡券"
click at [612, 372] on input "洗-1" at bounding box center [610, 377] width 91 height 31
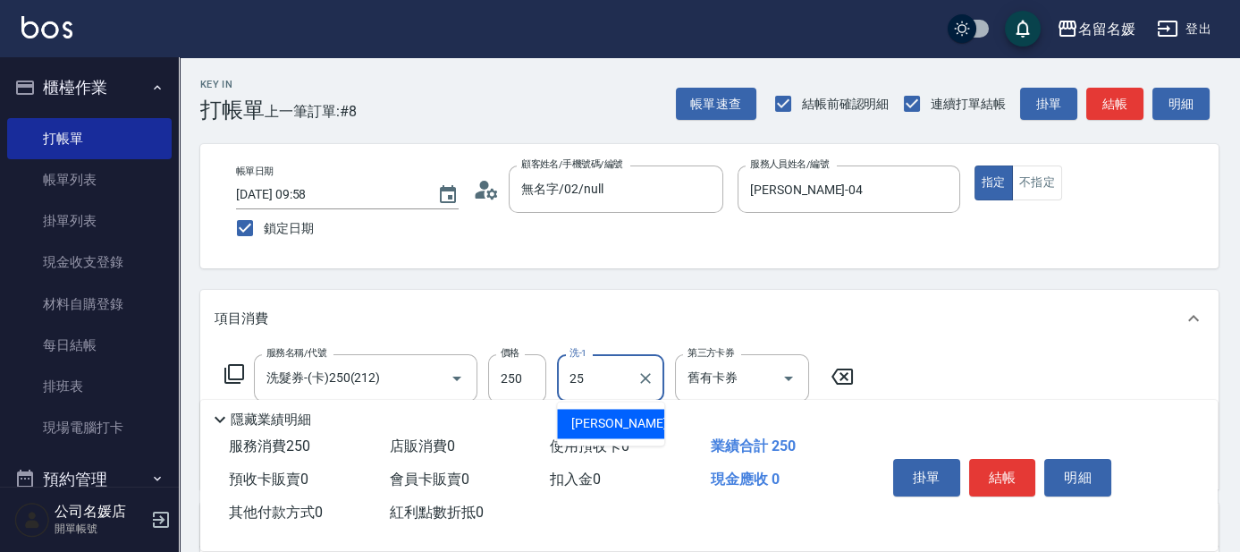
type input "[PERSON_NAME]-25"
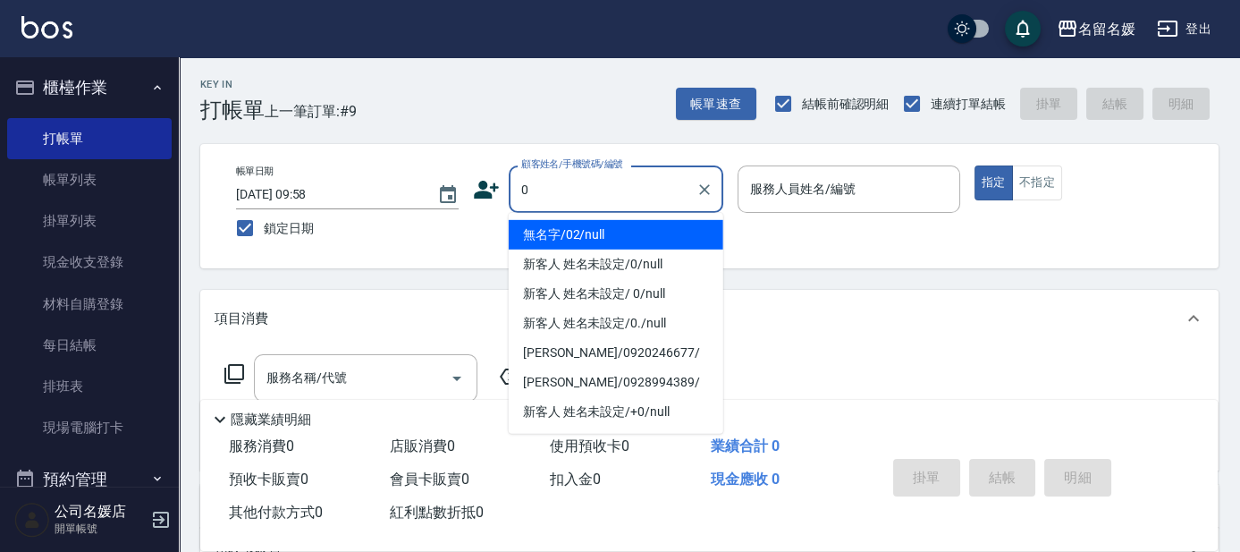
type input "0"
type input "04"
type input "無名字/02/null"
type input "[PERSON_NAME]-04"
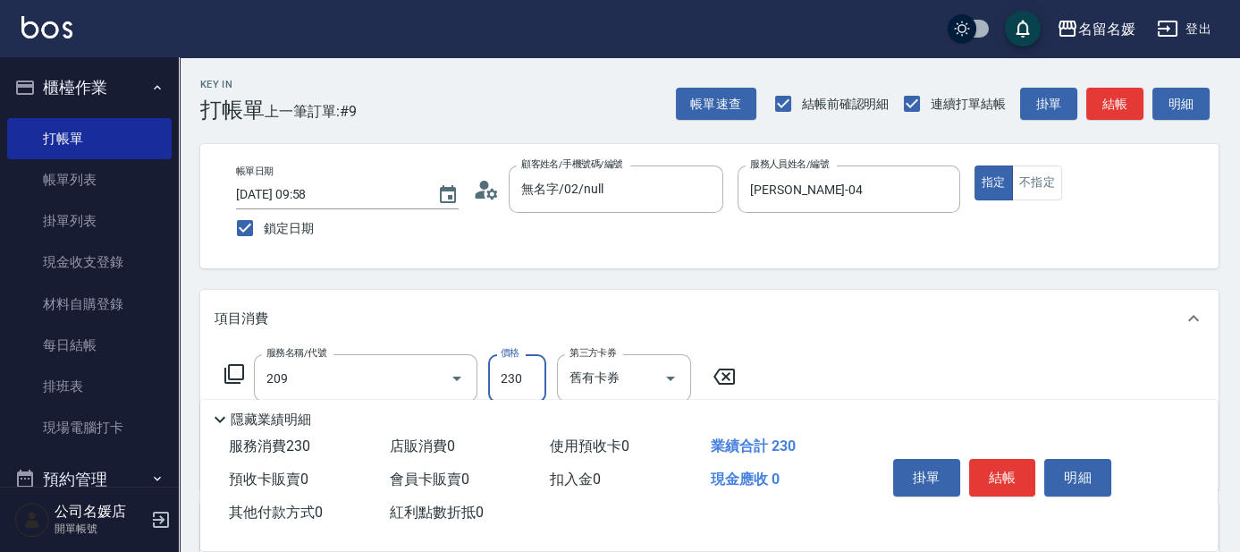
type input "洗髮券-(卡)230(209)"
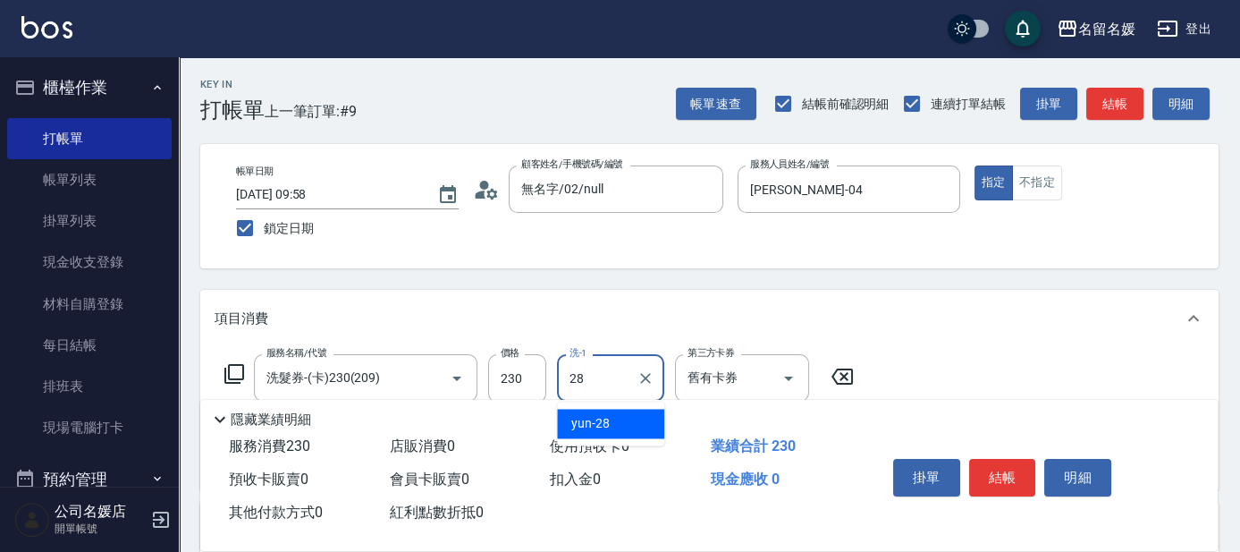
type input "yun-28"
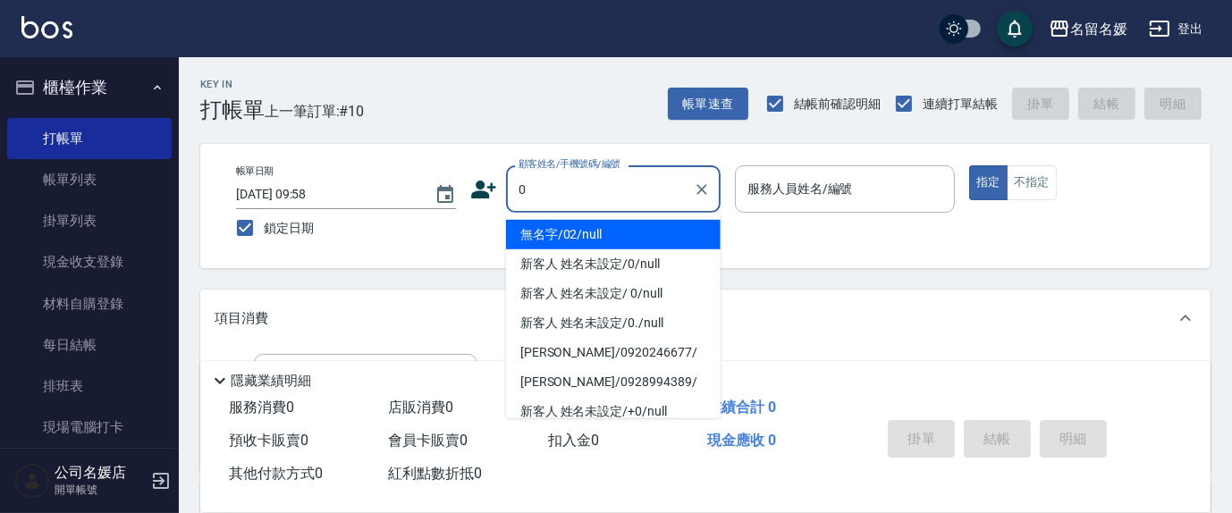
type input "0"
type input "13"
type input "無名字/02/null"
type input "支援-13"
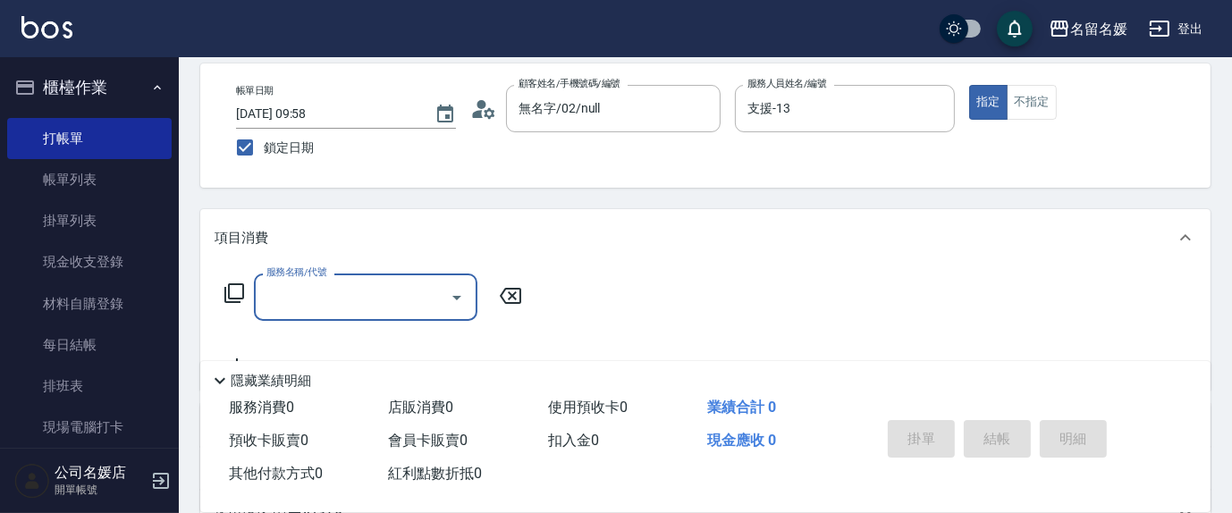
click at [222, 370] on icon at bounding box center [219, 380] width 21 height 21
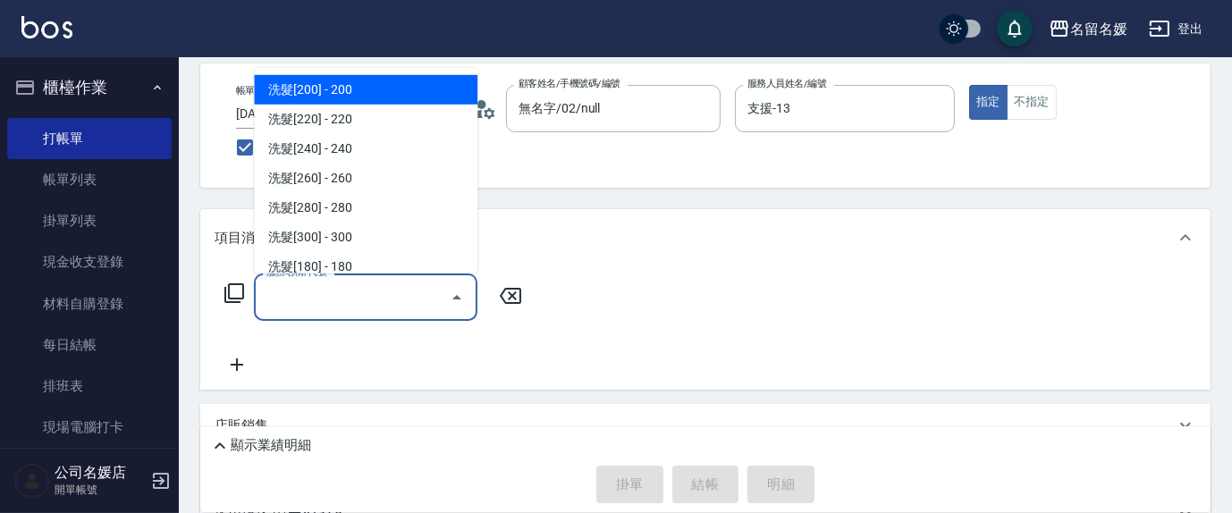
click at [322, 305] on input "服務名稱/代號" at bounding box center [352, 297] width 181 height 31
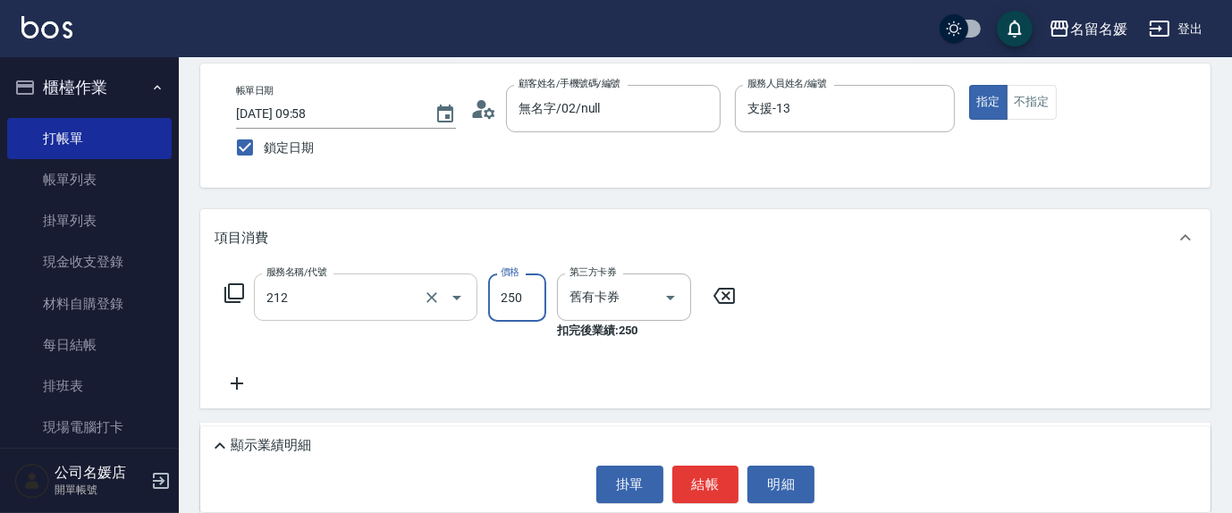
type input "洗髮券-(卡)250(212)"
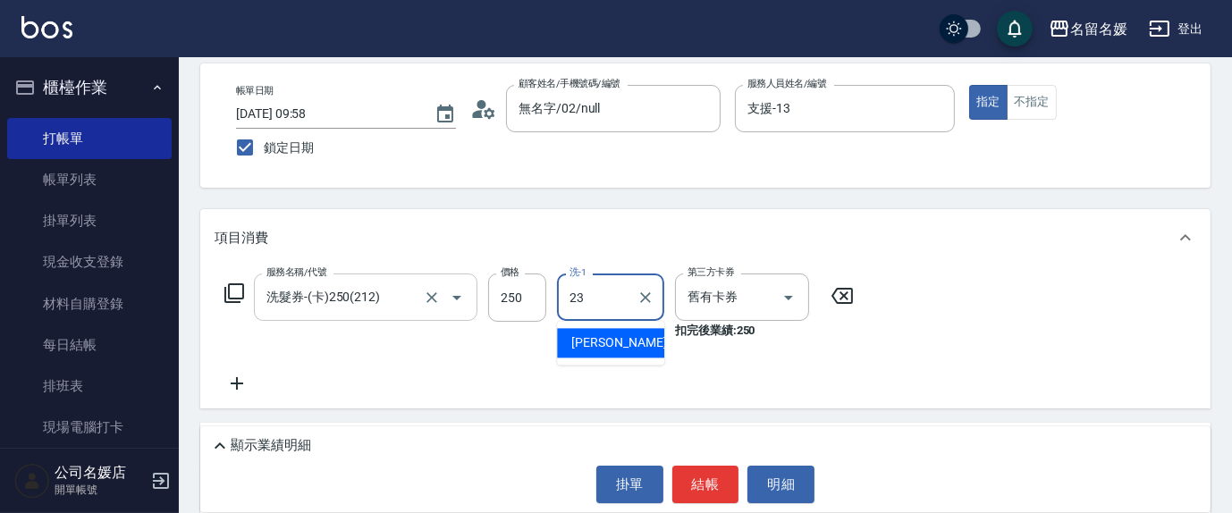
type input "[PERSON_NAME]-23"
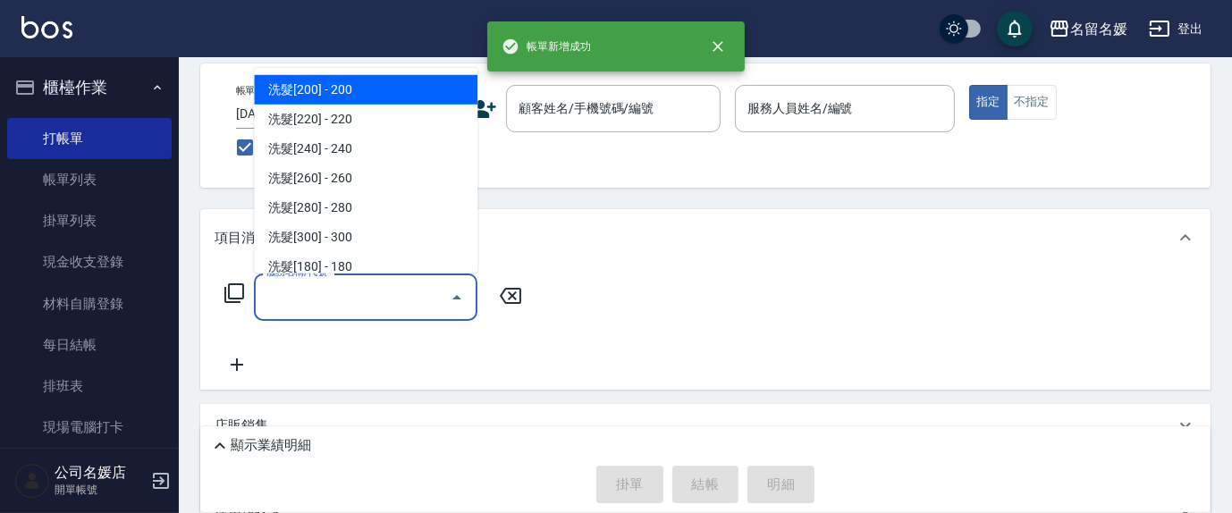
scroll to position [0, 0]
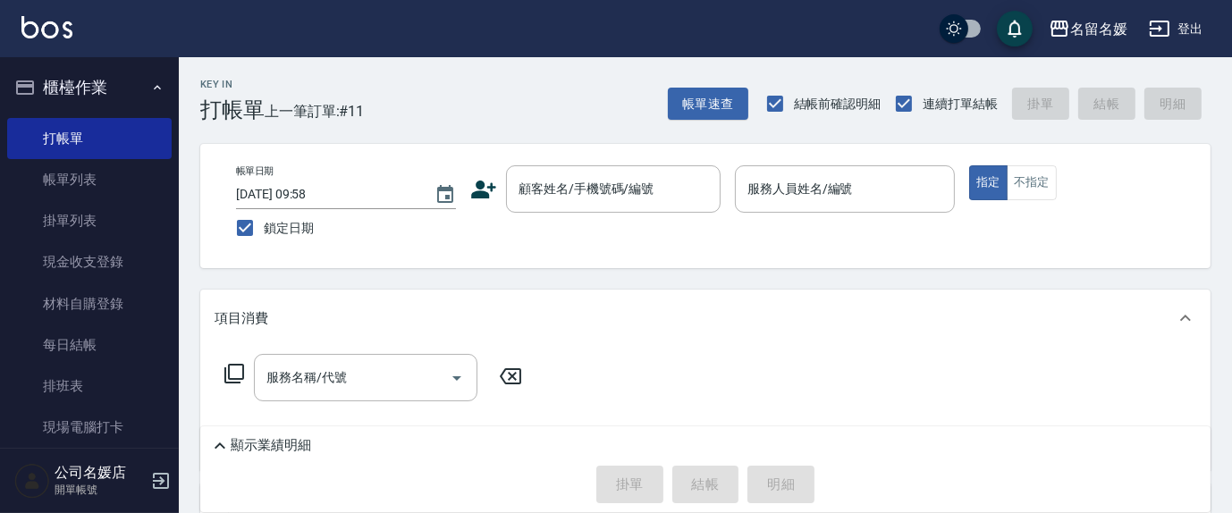
drag, startPoint x: 319, startPoint y: 292, endPoint x: 669, endPoint y: 290, distance: 349.6
click at [669, 290] on div "項目消費" at bounding box center [705, 318] width 1010 height 57
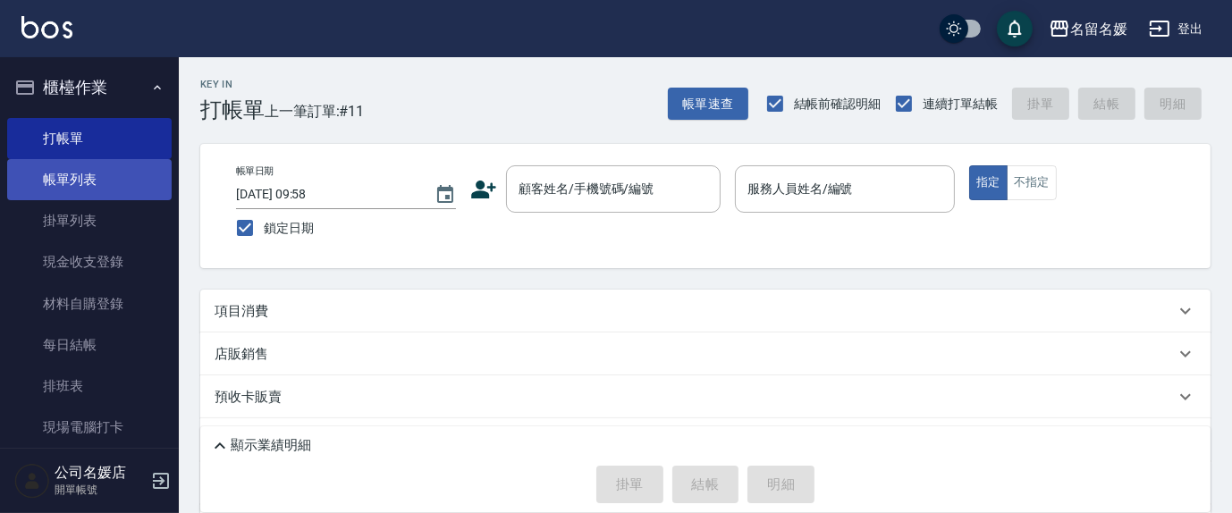
click at [114, 168] on link "帳單列表" at bounding box center [89, 179] width 165 height 41
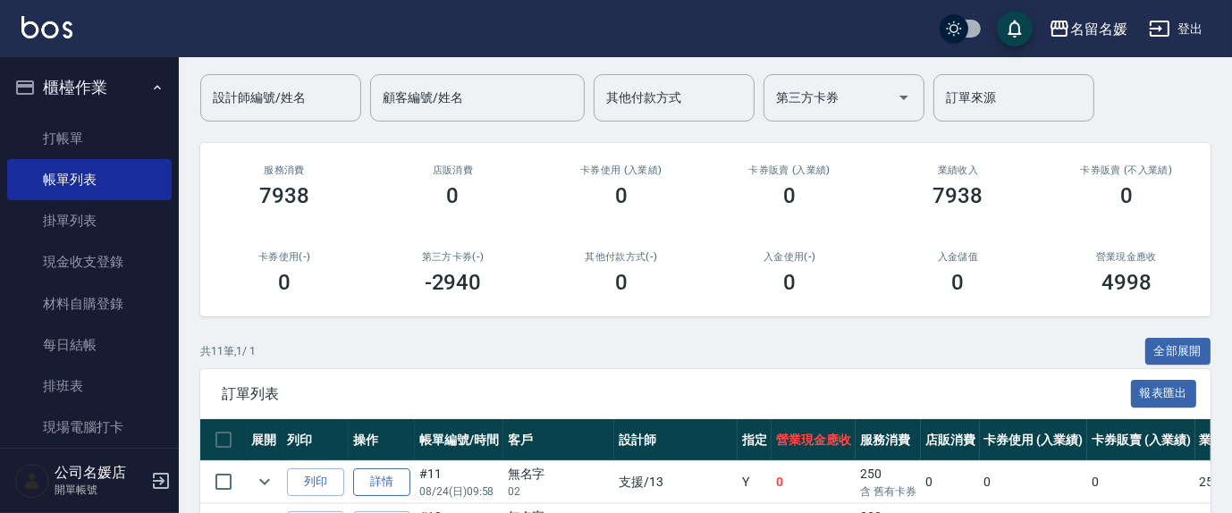
scroll to position [162, 0]
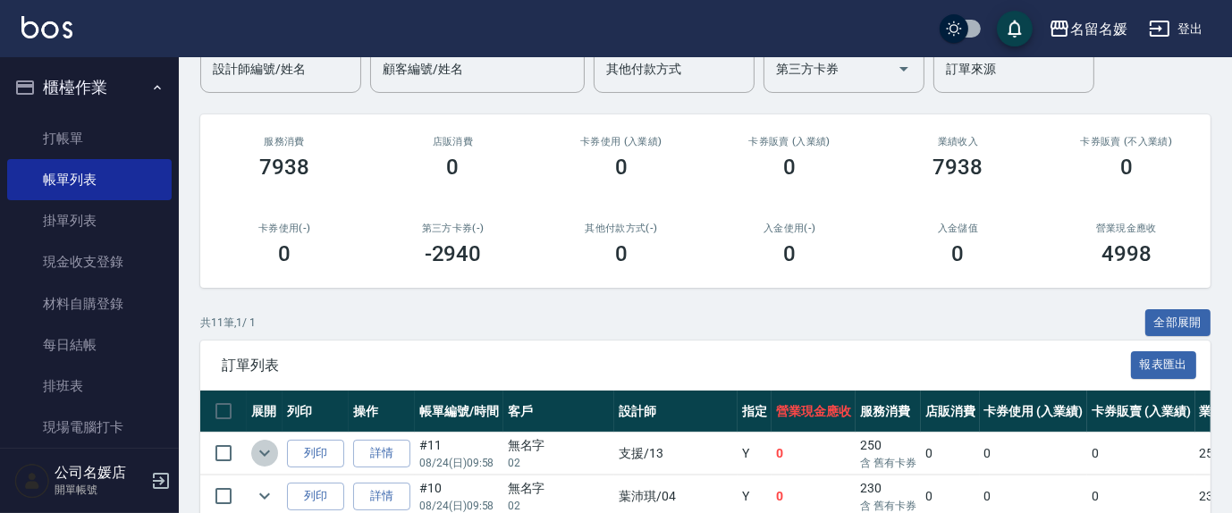
click at [264, 451] on icon "expand row" at bounding box center [264, 453] width 21 height 21
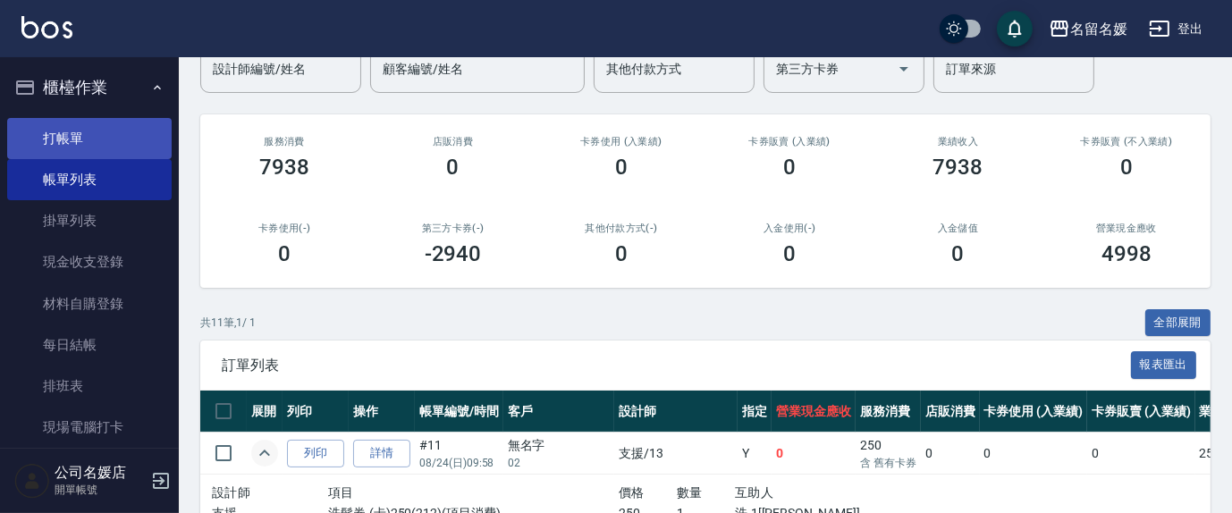
click at [80, 126] on link "打帳單" at bounding box center [89, 138] width 165 height 41
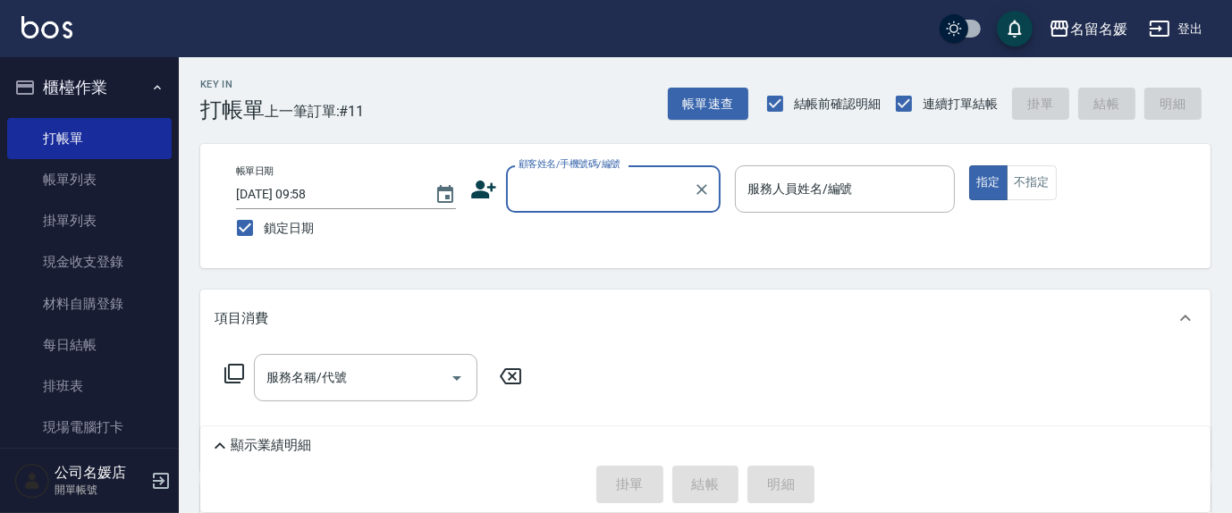
click at [620, 190] on input "顧客姓名/手機號碼/編號" at bounding box center [600, 188] width 172 height 31
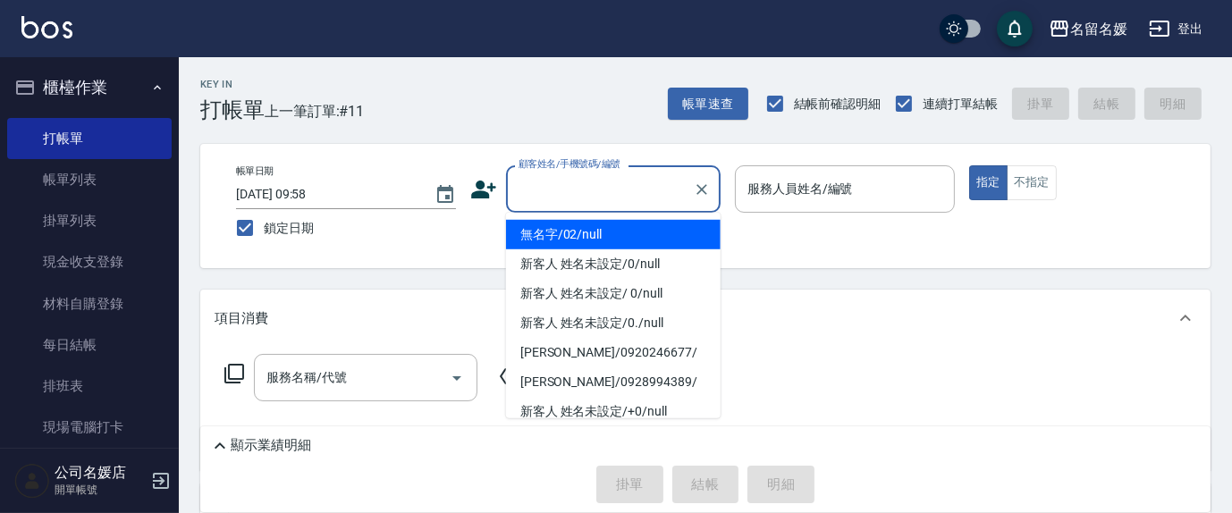
click at [605, 232] on li "無名字/02/null" at bounding box center [613, 235] width 215 height 30
type input "無名字/02/null"
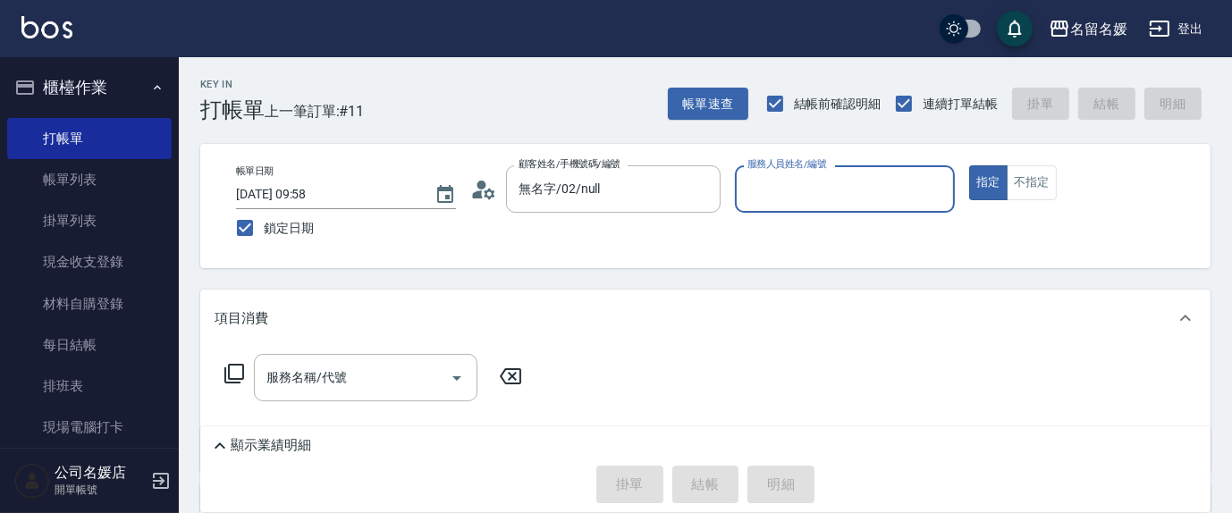
drag, startPoint x: 804, startPoint y: 189, endPoint x: 680, endPoint y: 246, distance: 136.8
click at [803, 190] on div "服務人員姓名/編號 服務人員姓名/編號" at bounding box center [845, 188] width 220 height 47
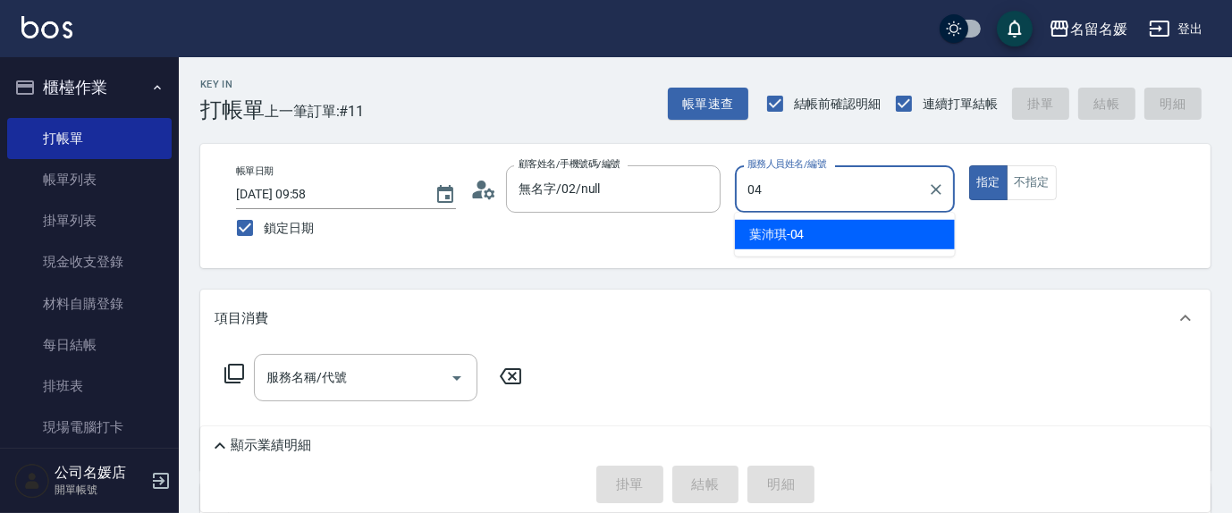
type input "04"
type button "true"
type input "[PERSON_NAME]-04"
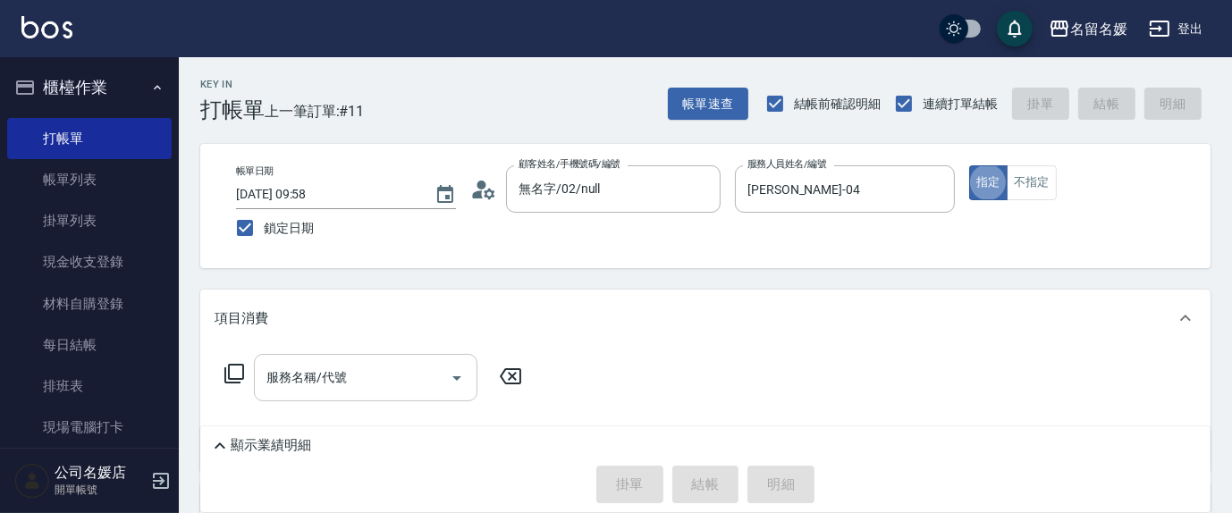
click at [371, 384] on input "服務名稱/代號" at bounding box center [352, 377] width 181 height 31
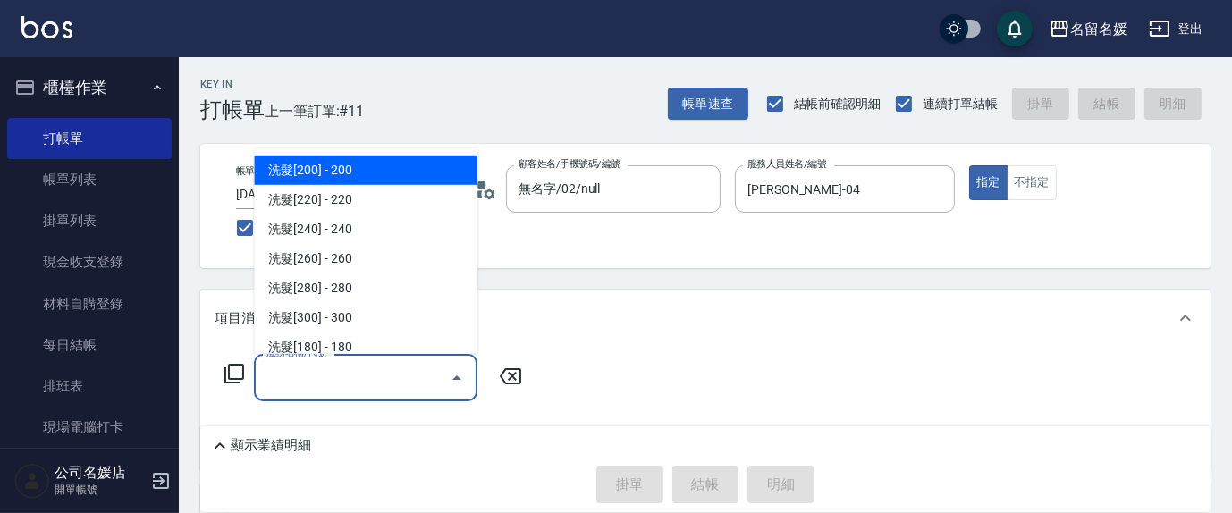
type input "2"
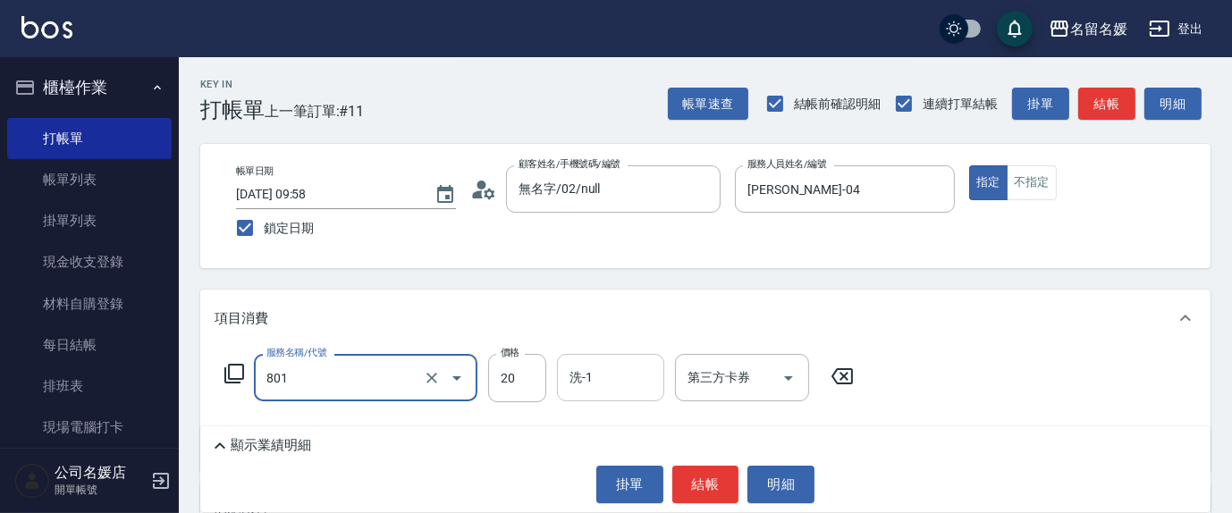
type input "潤絲(801)"
click at [641, 375] on input "洗-1" at bounding box center [610, 377] width 91 height 31
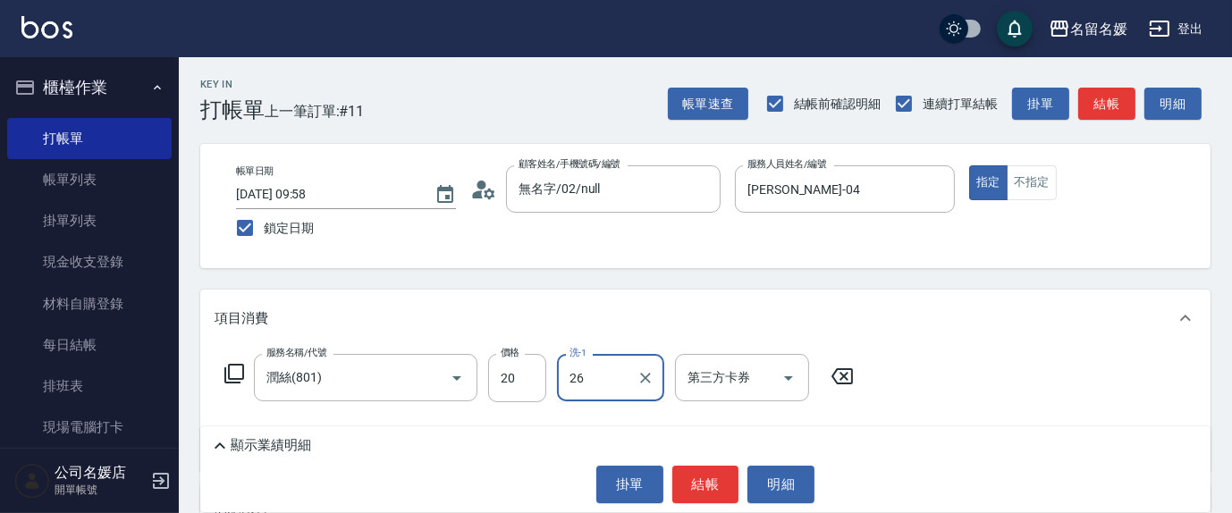
type input "[PERSON_NAME]-26"
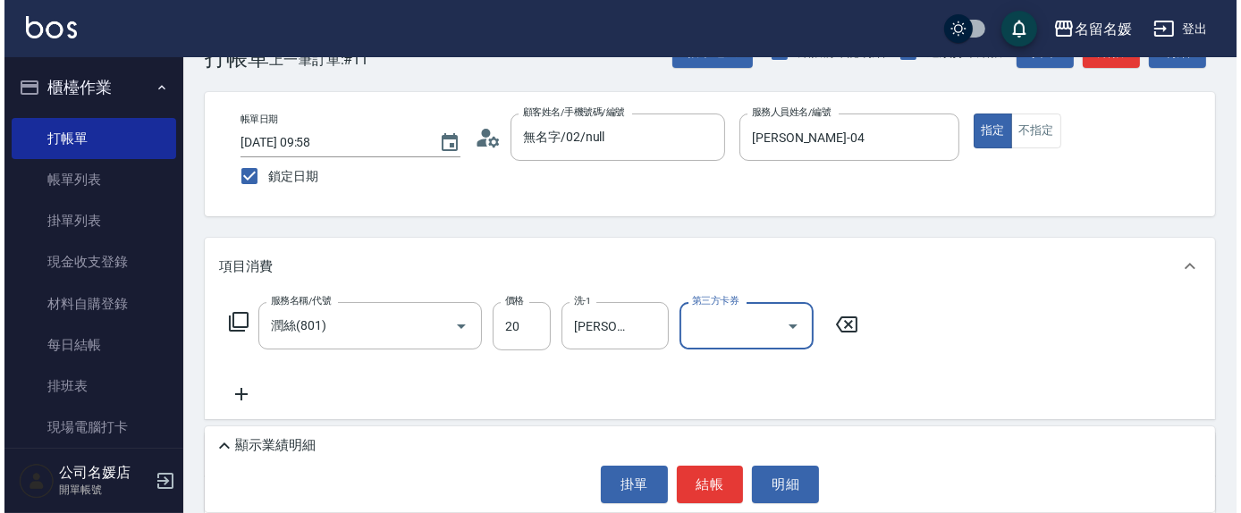
scroll to position [162, 0]
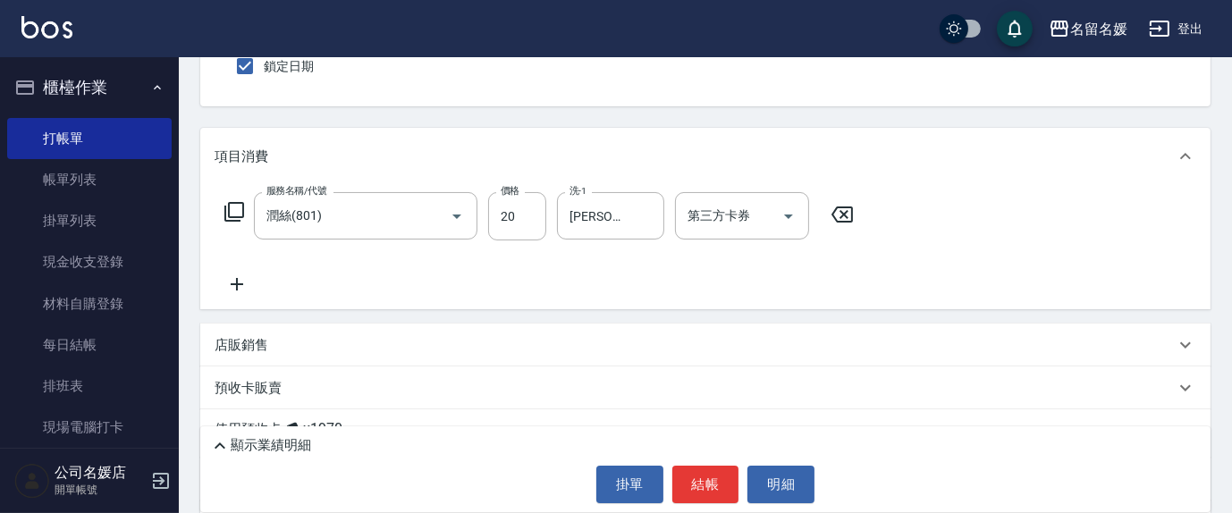
click at [241, 207] on icon at bounding box center [234, 211] width 21 height 21
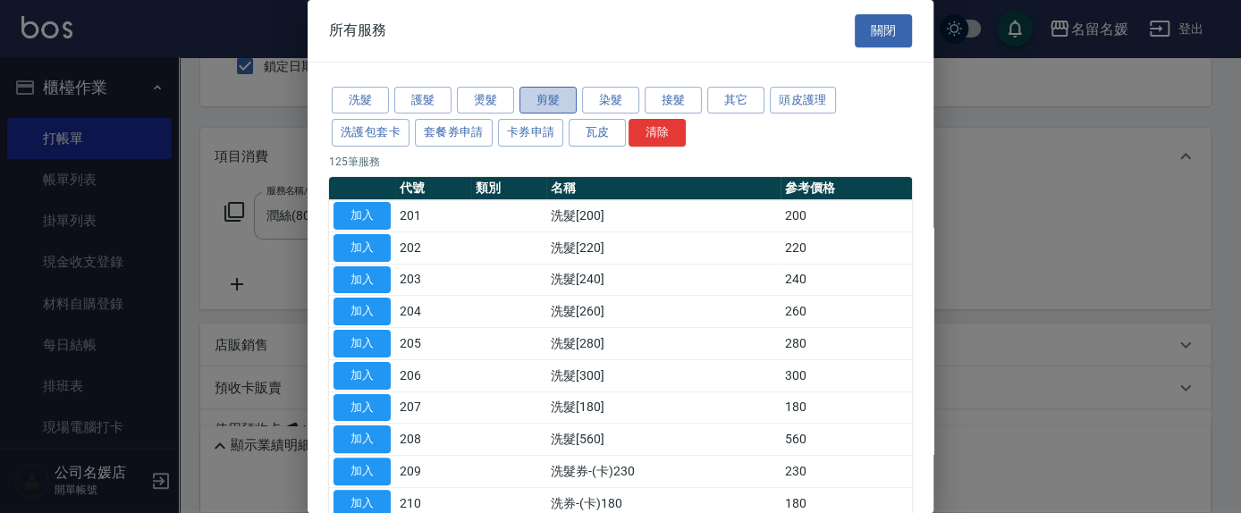
click at [545, 96] on button "剪髮" at bounding box center [547, 101] width 57 height 28
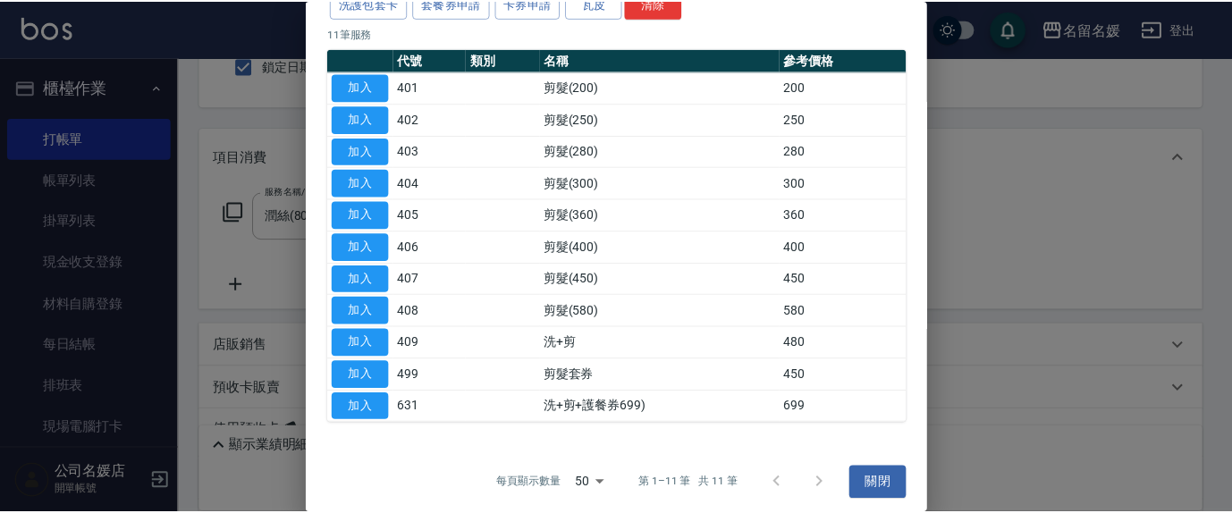
scroll to position [133, 0]
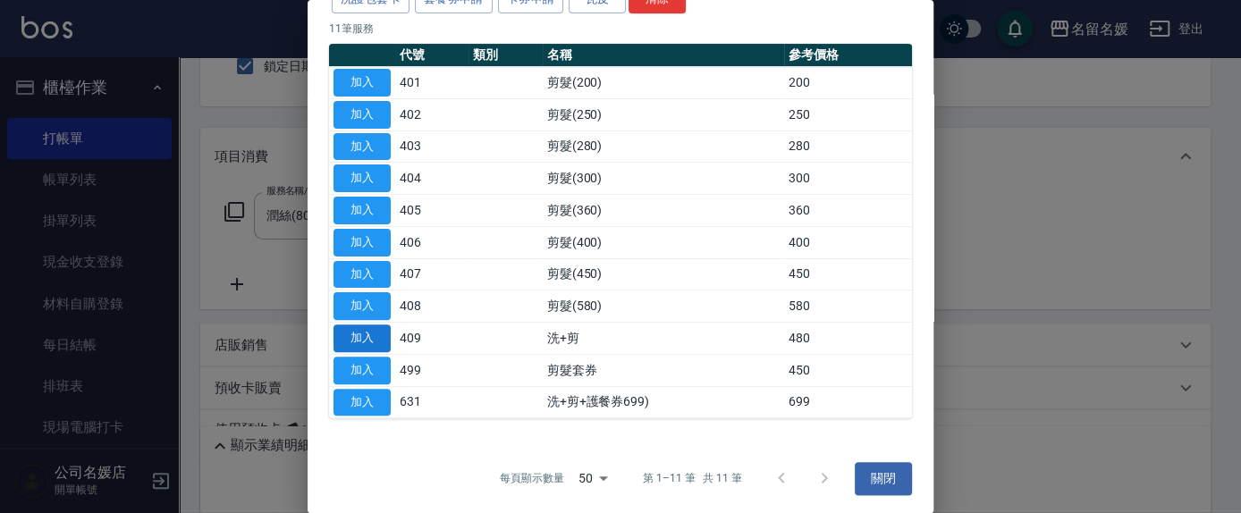
click at [351, 334] on button "加入" at bounding box center [362, 339] width 57 height 28
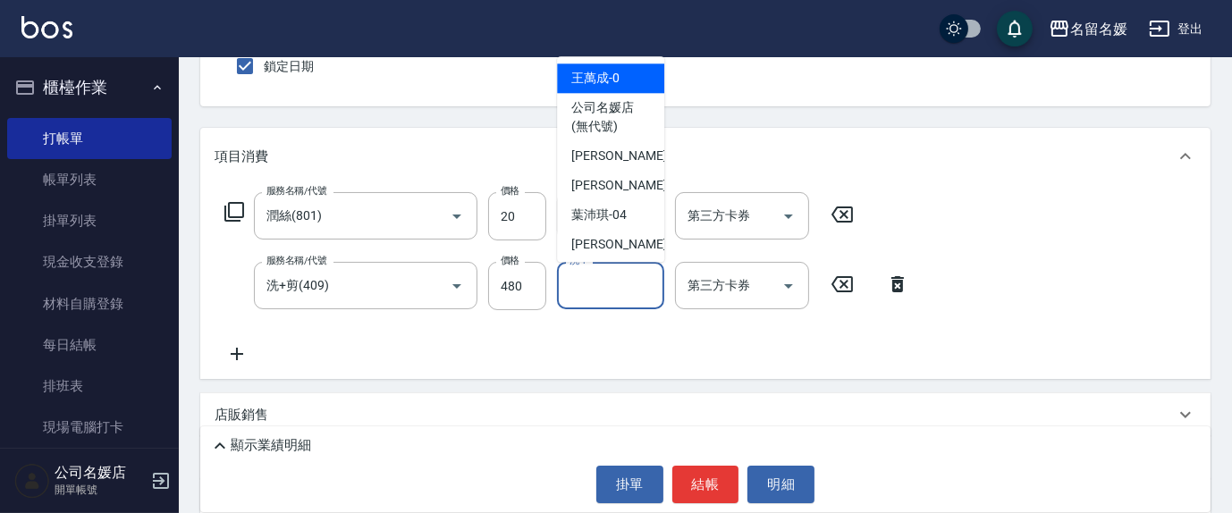
click at [627, 291] on input "洗-1" at bounding box center [610, 285] width 91 height 31
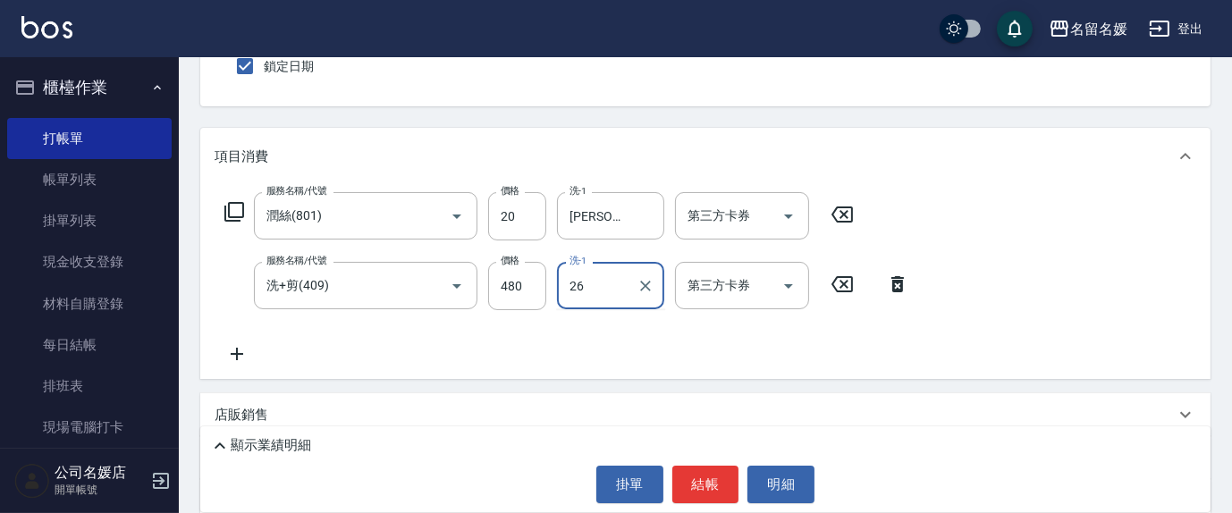
type input "[PERSON_NAME]-26"
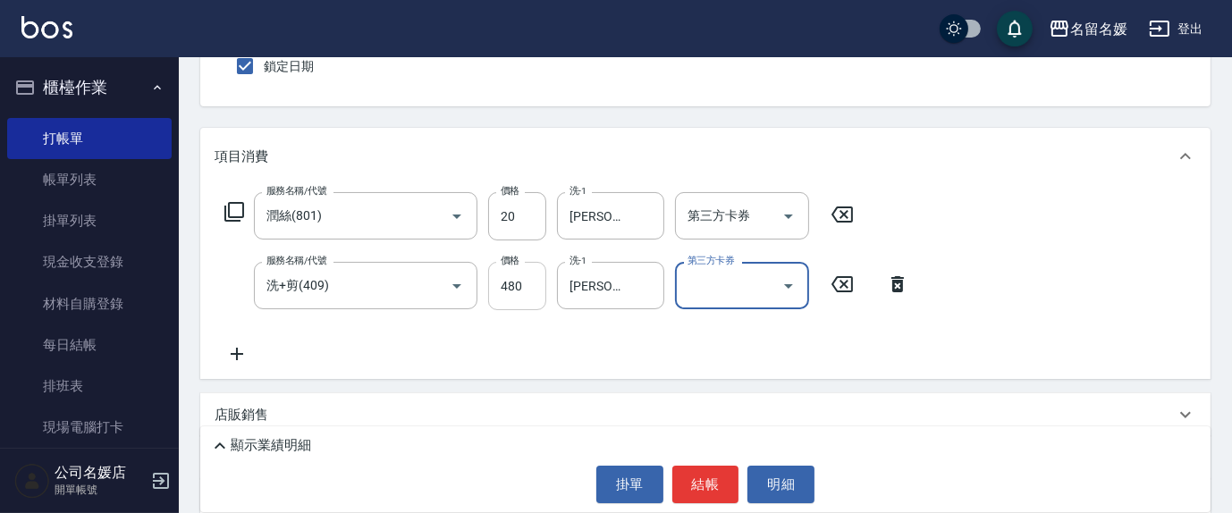
click at [528, 283] on input "480" at bounding box center [517, 286] width 58 height 48
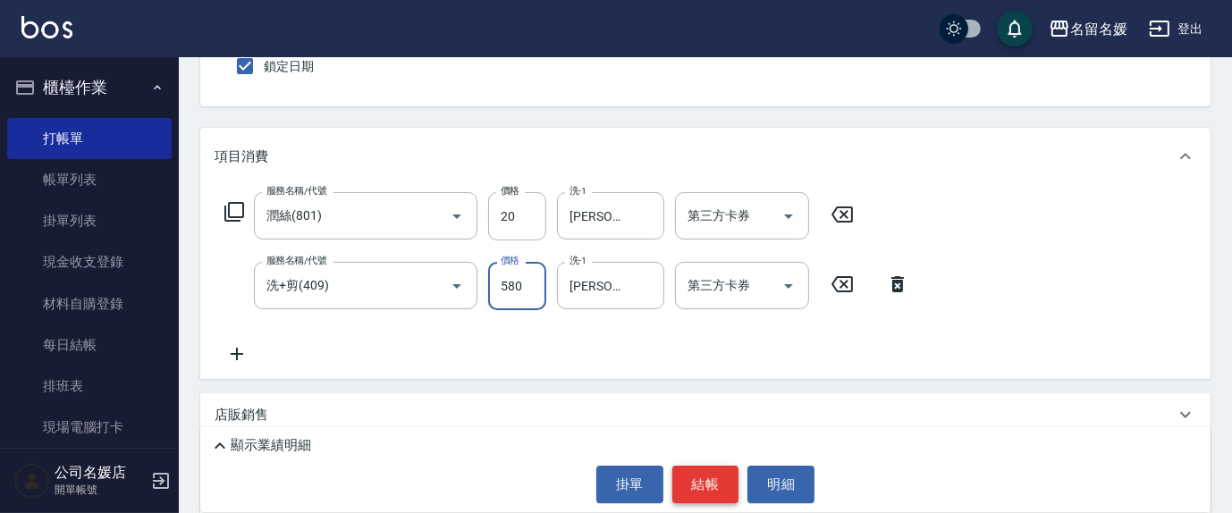
type input "580"
click at [701, 480] on button "結帳" at bounding box center [705, 485] width 67 height 38
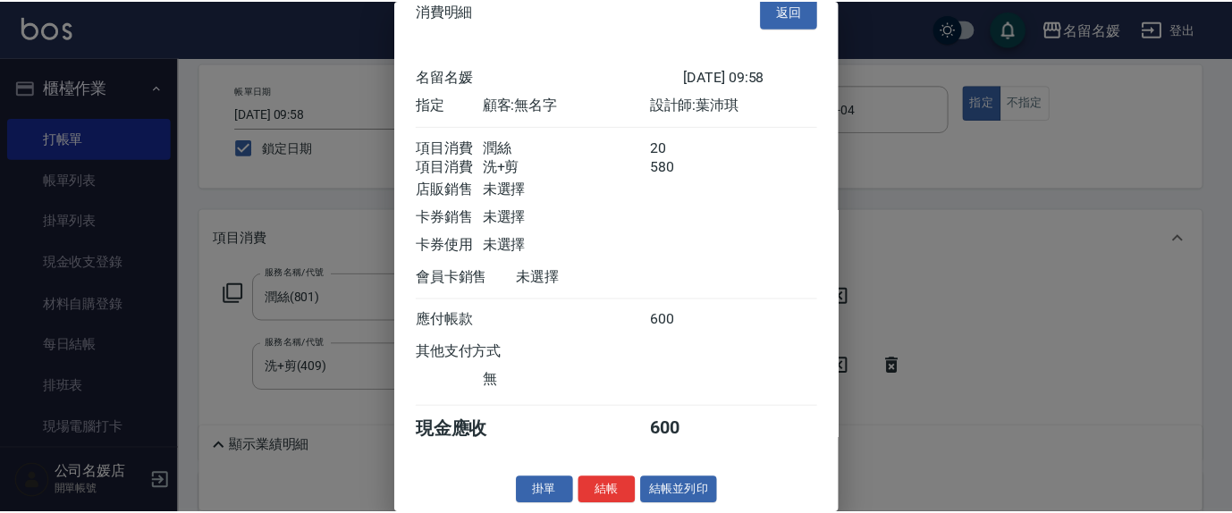
scroll to position [43, 0]
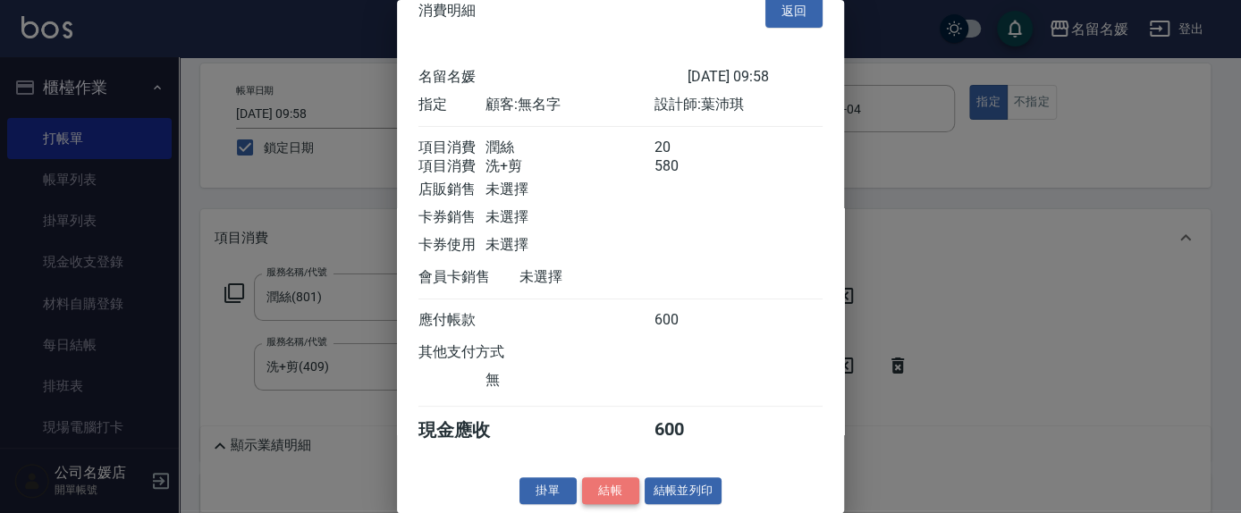
click at [605, 483] on button "結帳" at bounding box center [610, 491] width 57 height 28
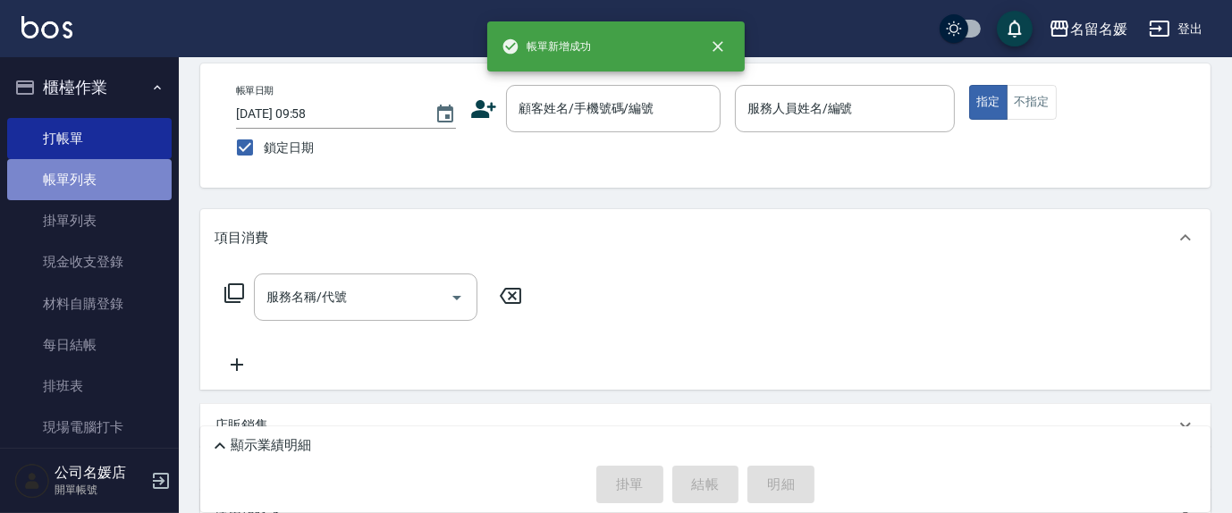
click at [112, 178] on link "帳單列表" at bounding box center [89, 179] width 165 height 41
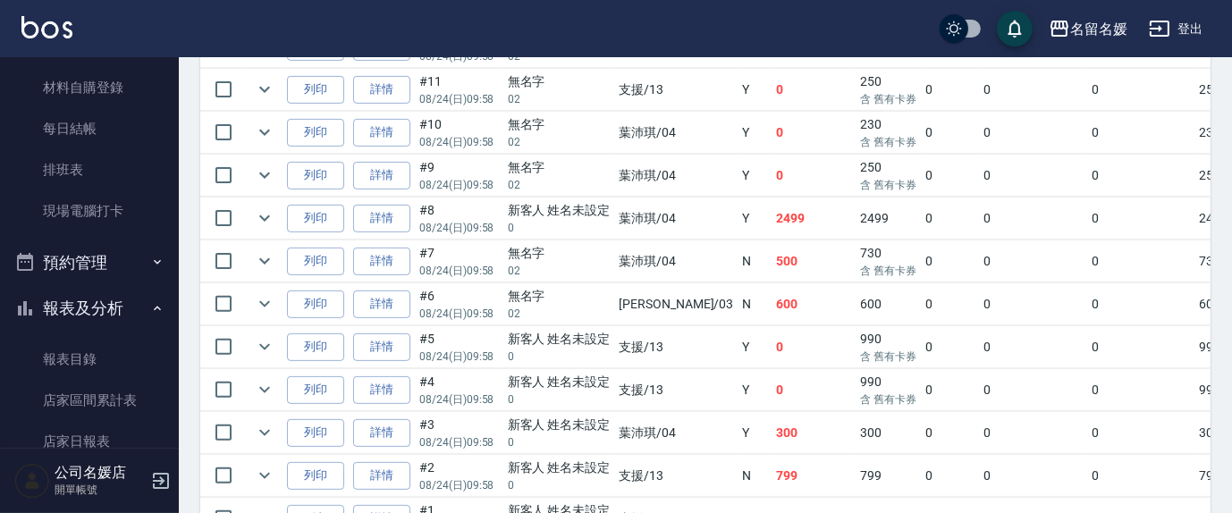
scroll to position [342, 0]
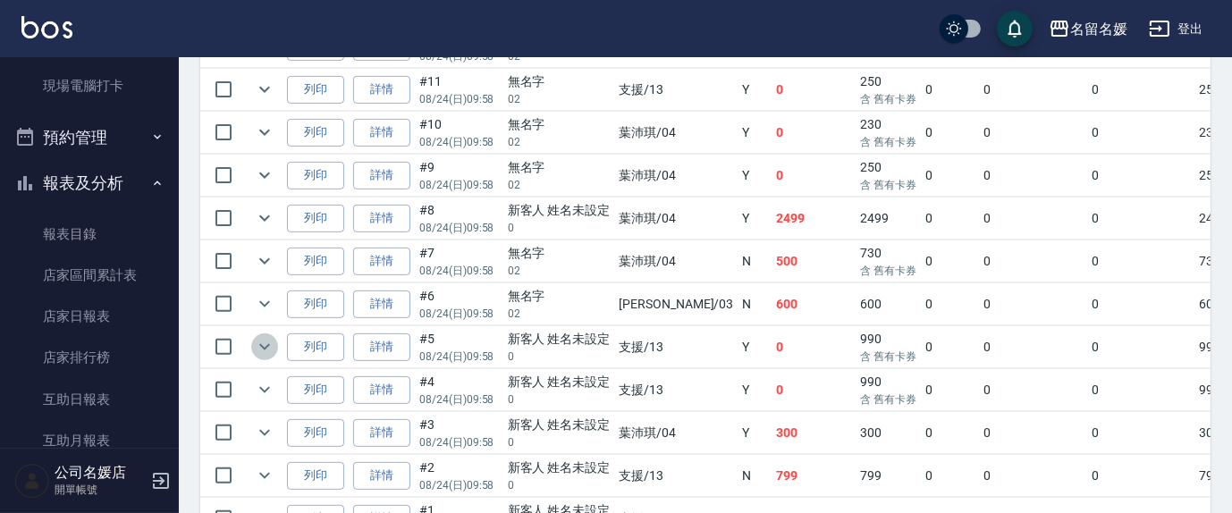
click at [265, 342] on icon "expand row" at bounding box center [264, 346] width 21 height 21
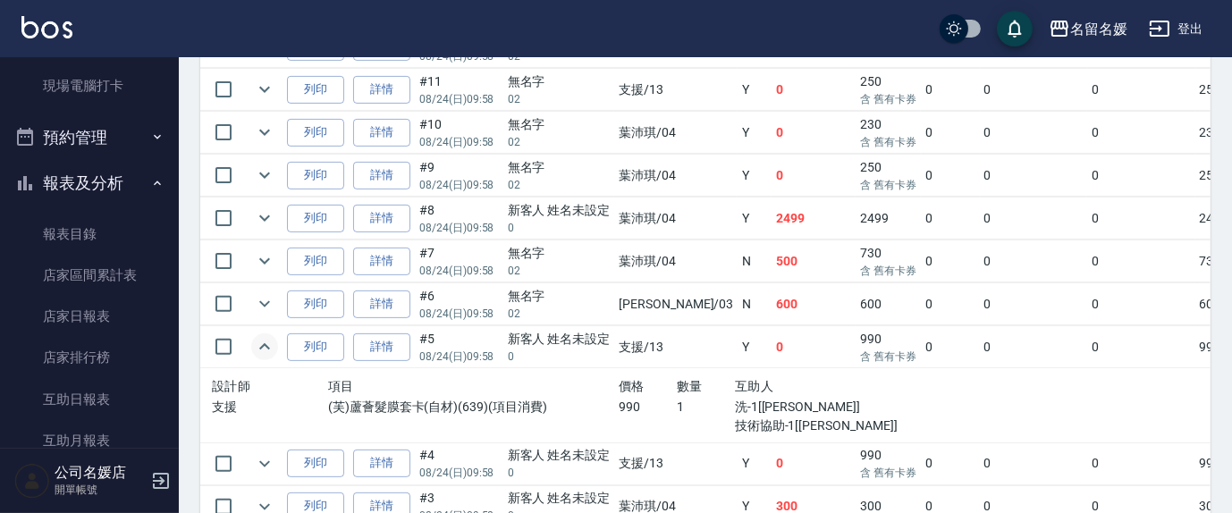
scroll to position [650, 0]
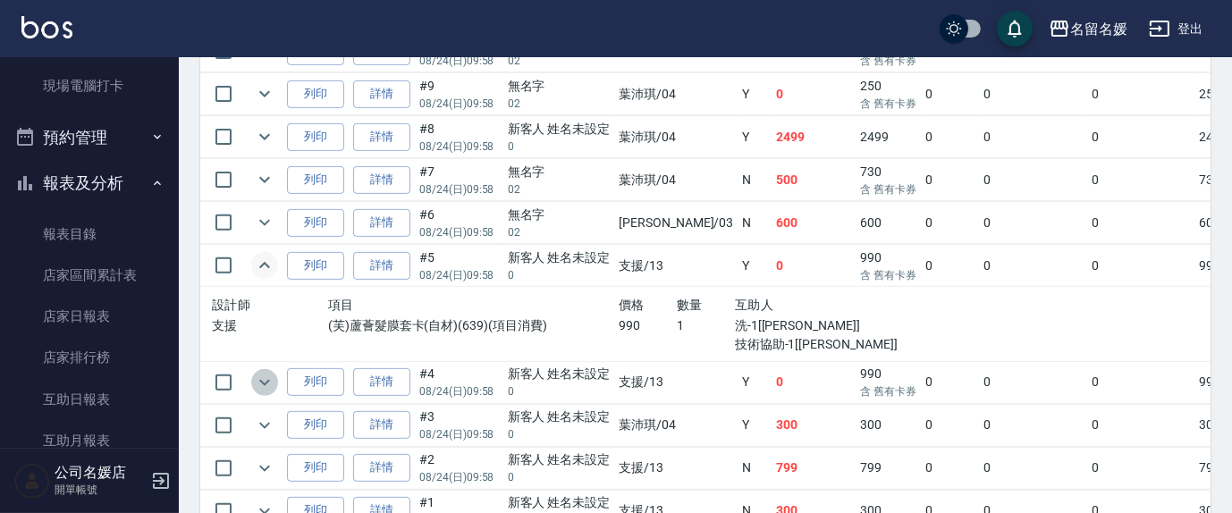
click at [270, 376] on icon "expand row" at bounding box center [264, 382] width 21 height 21
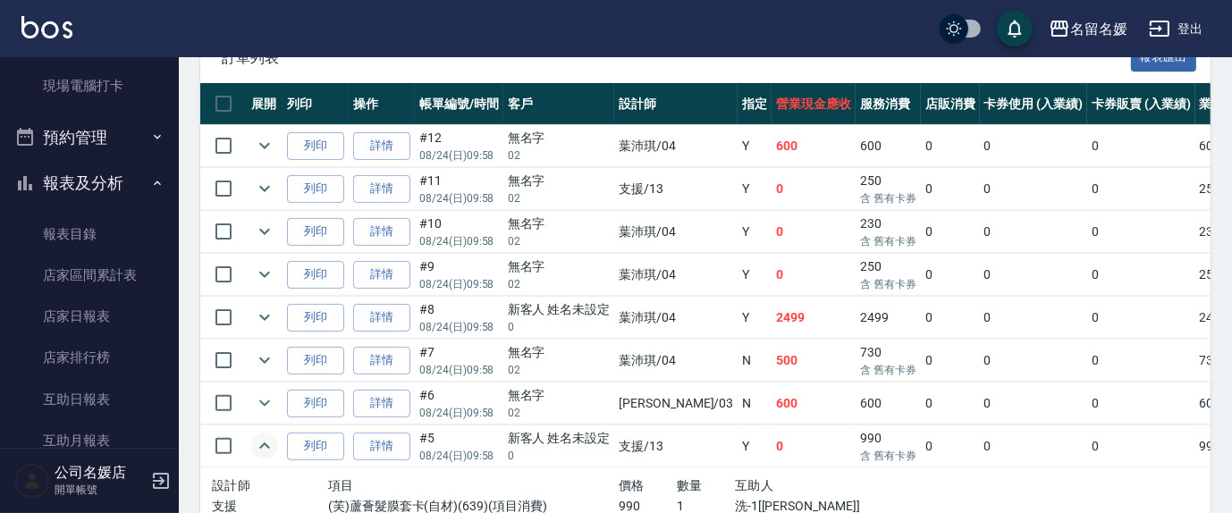
scroll to position [487, 0]
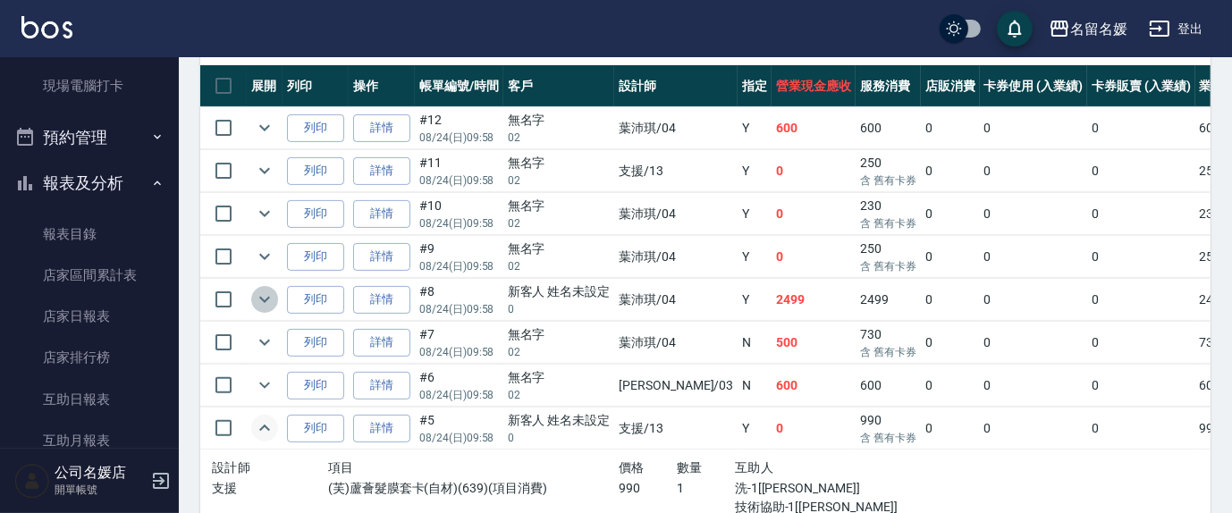
click at [269, 297] on icon "expand row" at bounding box center [264, 299] width 21 height 21
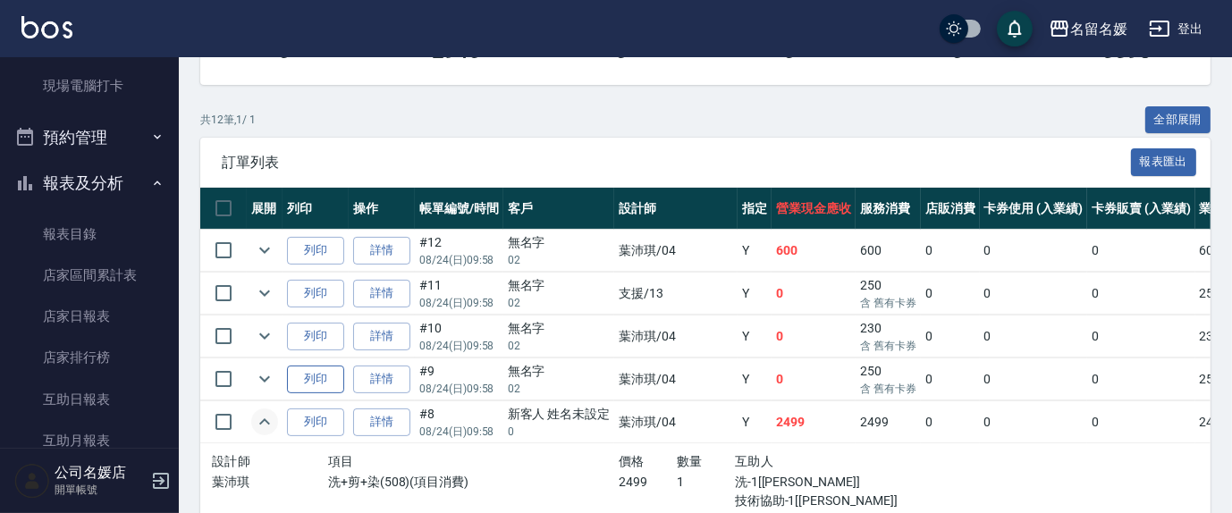
scroll to position [325, 0]
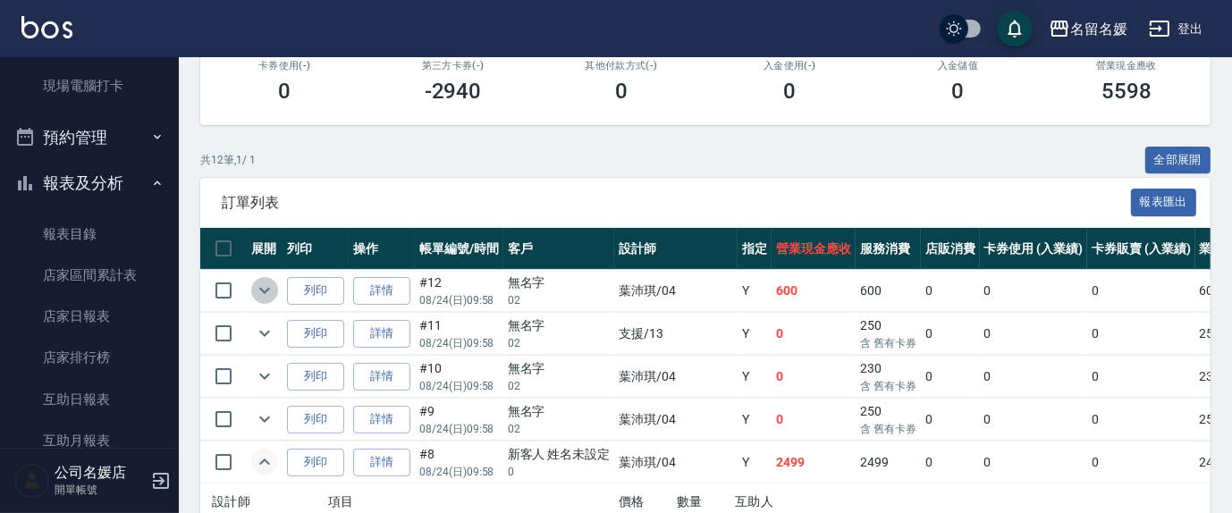
click at [261, 290] on icon "expand row" at bounding box center [264, 291] width 11 height 6
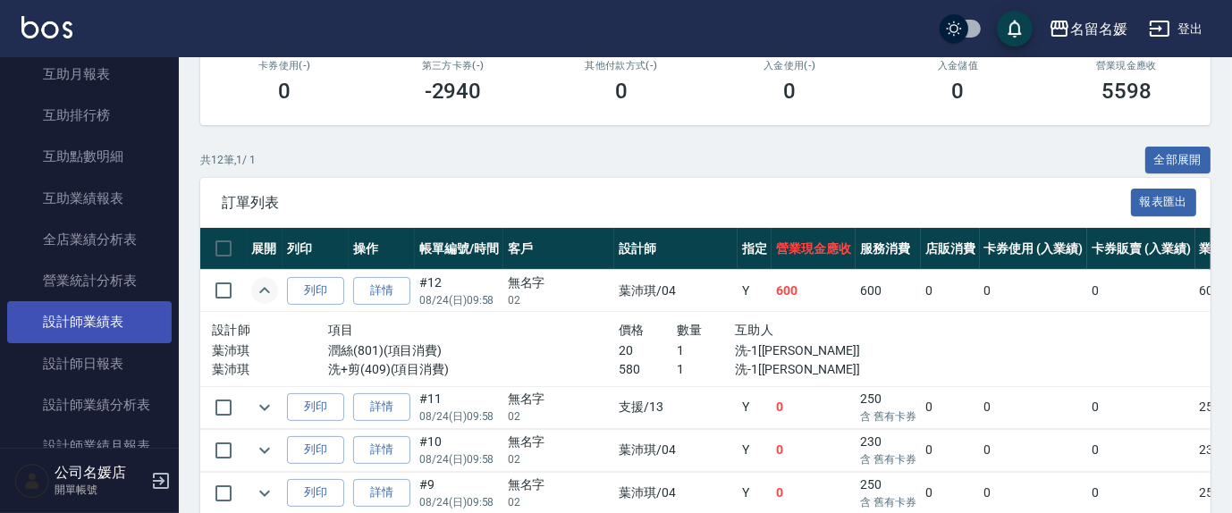
scroll to position [748, 0]
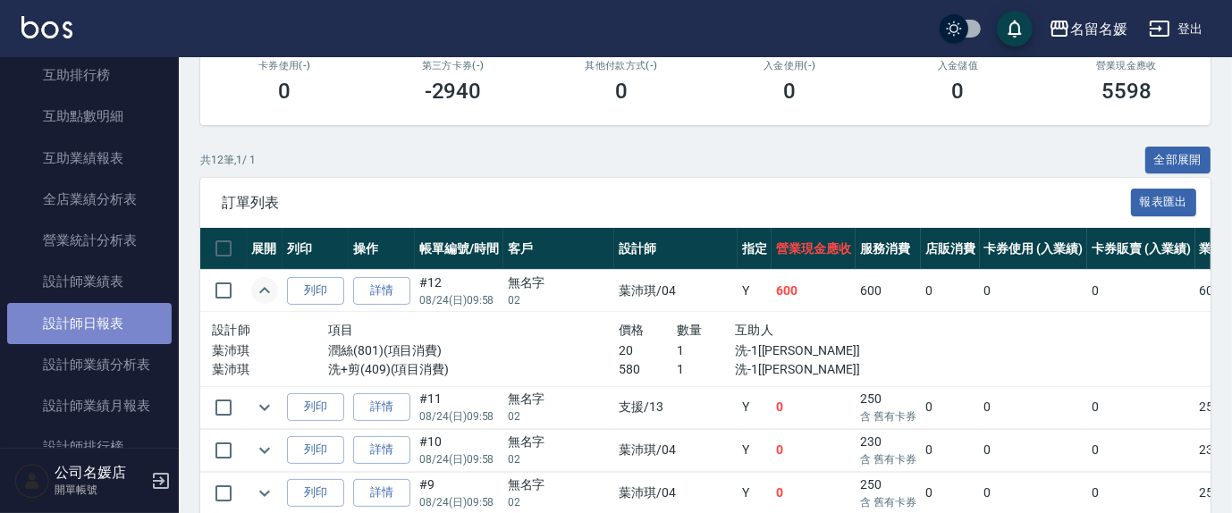
click at [125, 323] on link "設計師日報表" at bounding box center [89, 323] width 165 height 41
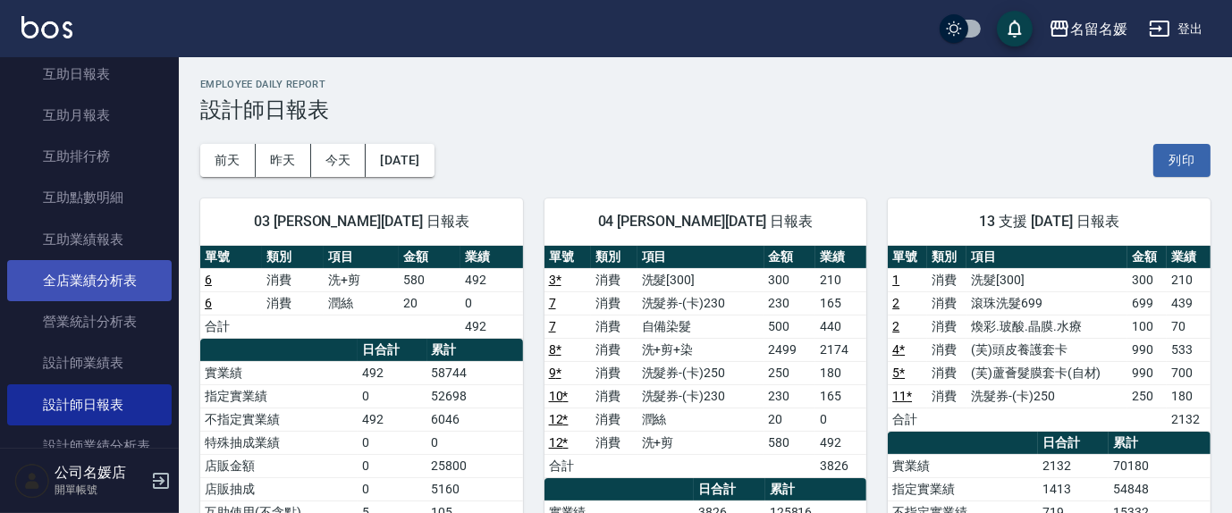
scroll to position [586, 0]
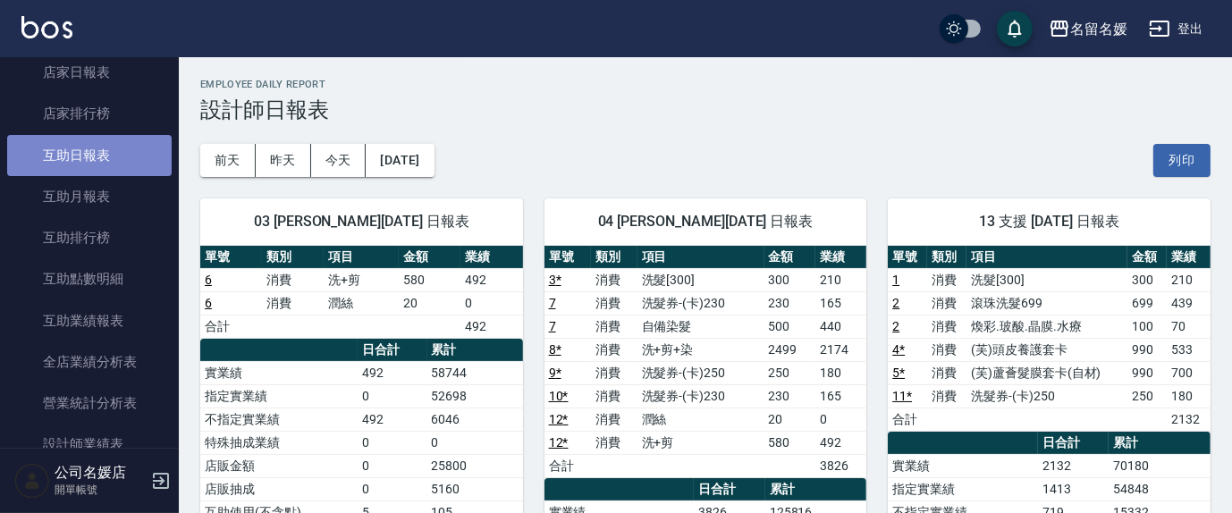
click at [107, 151] on link "互助日報表" at bounding box center [89, 155] width 165 height 41
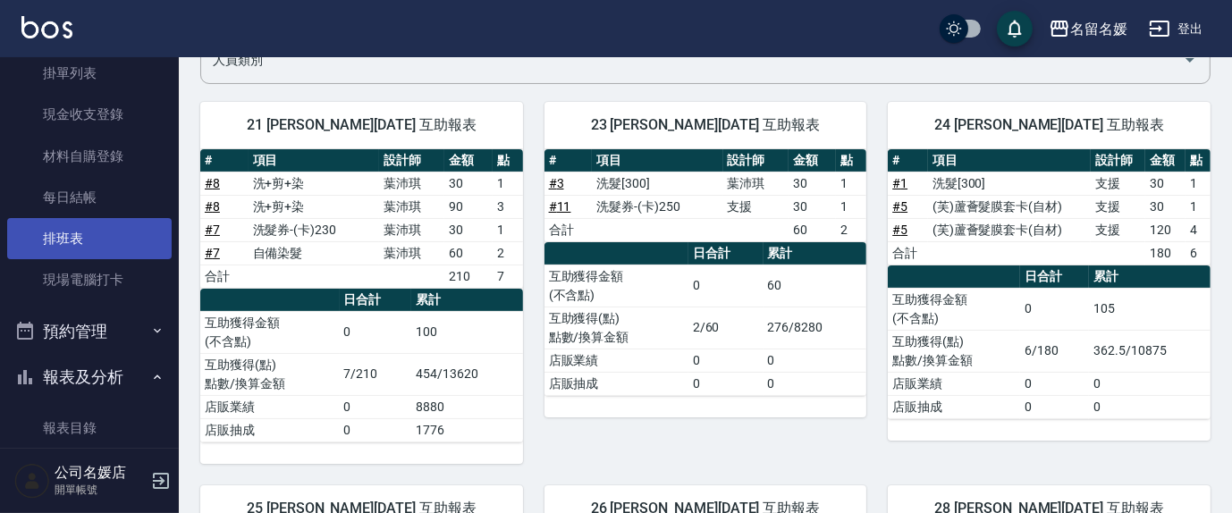
scroll to position [16, 0]
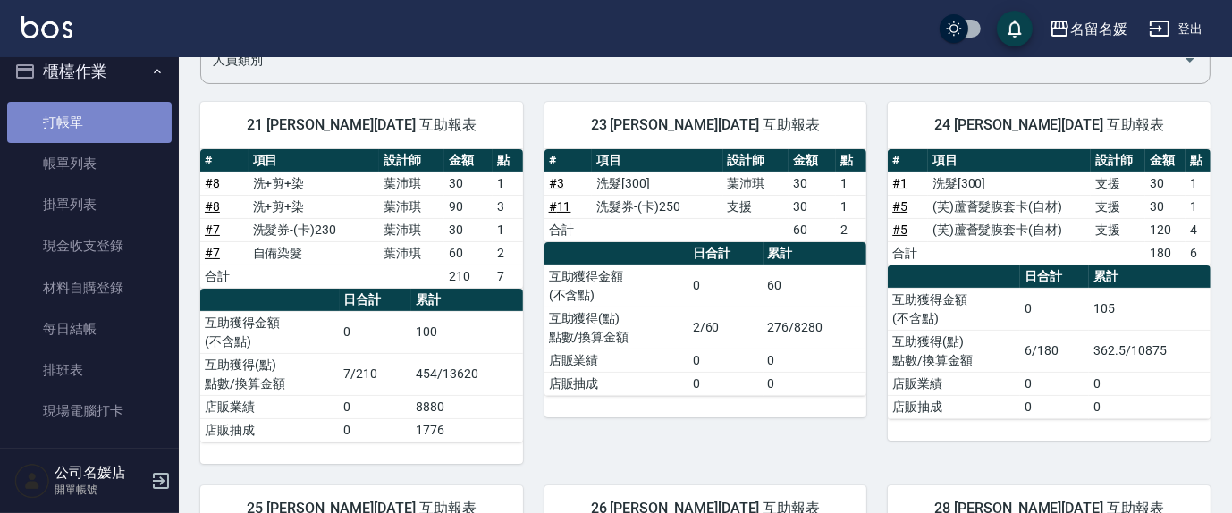
click at [118, 111] on link "打帳單" at bounding box center [89, 122] width 165 height 41
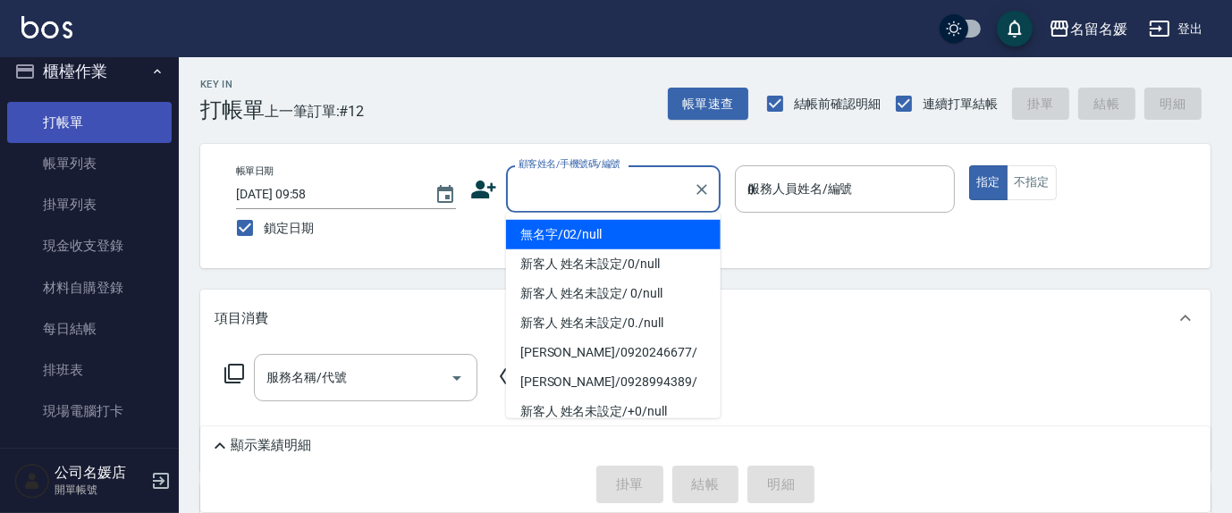
type input "03"
type button "true"
type input "無名字/02/null"
type input "[PERSON_NAME]-03"
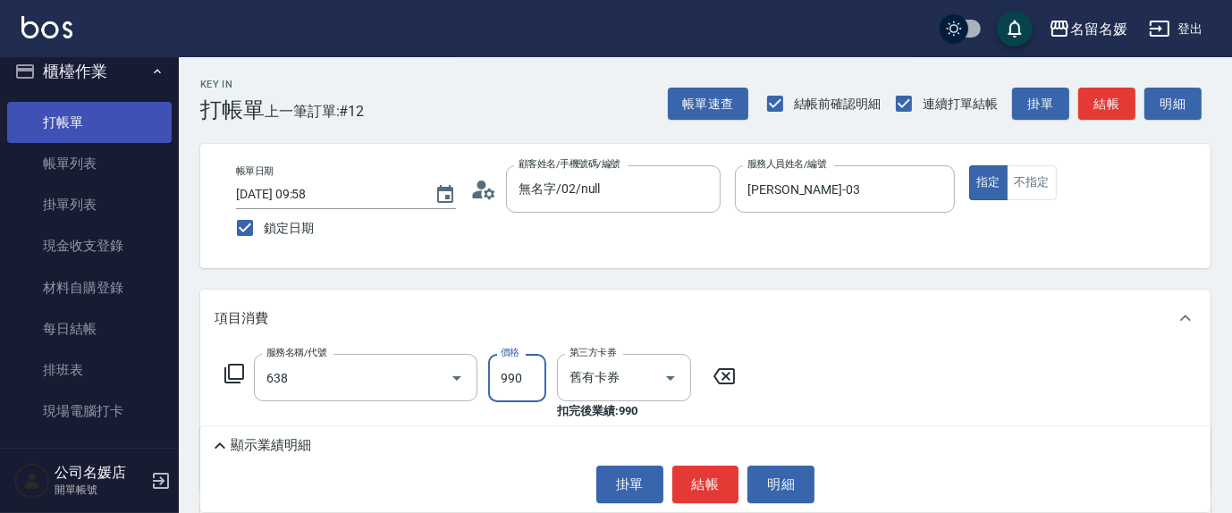
type input "(芙)頭皮養護套卡(638)"
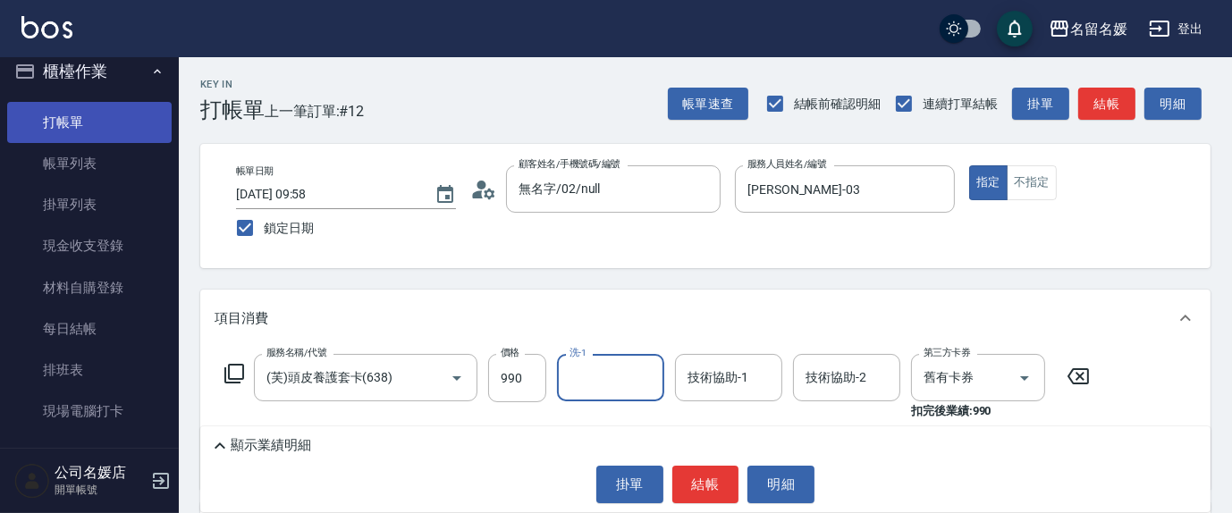
type input "3"
type input "[PERSON_NAME]-24"
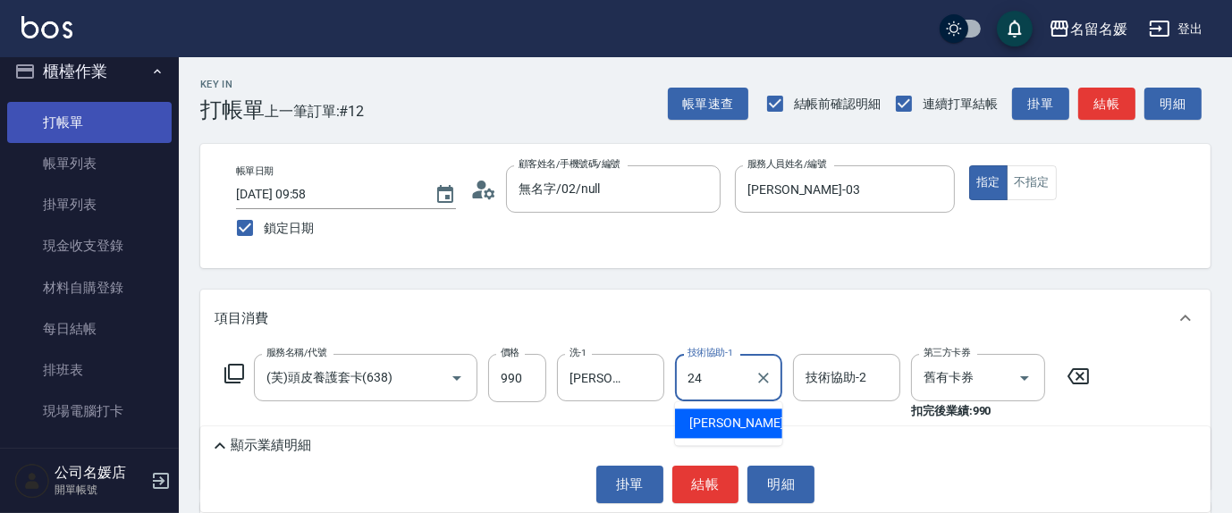
type input "[PERSON_NAME]-24"
type input "(芙)頭皮養護套卡(638)"
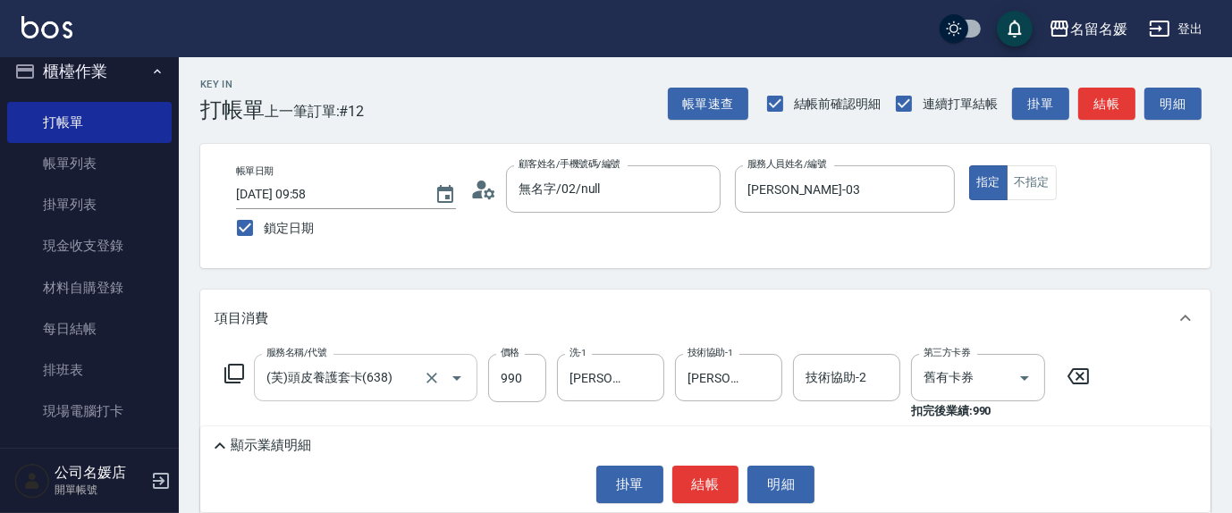
scroll to position [80, 0]
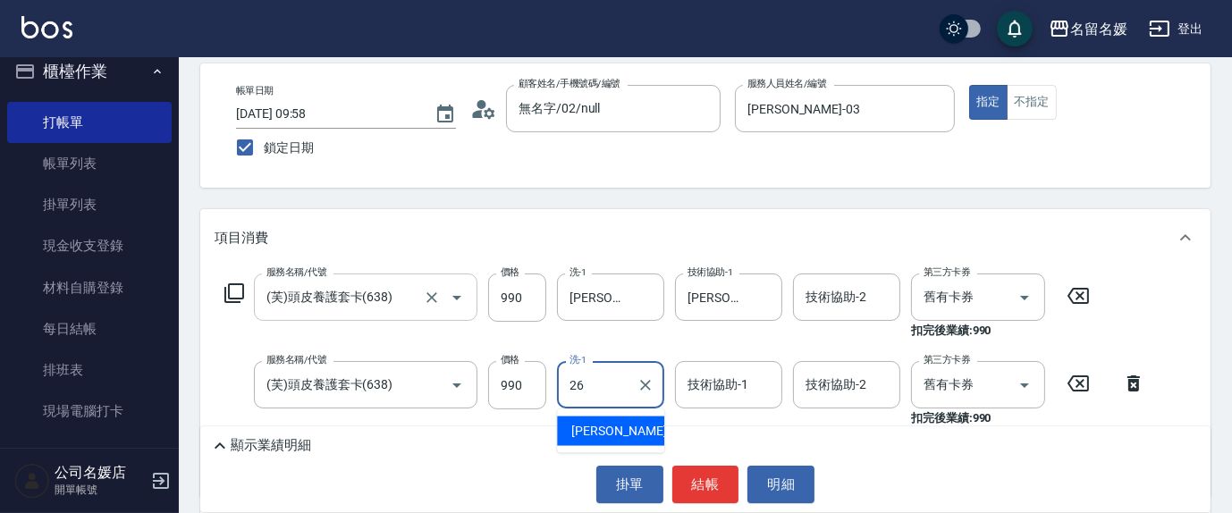
type input "[PERSON_NAME]-26"
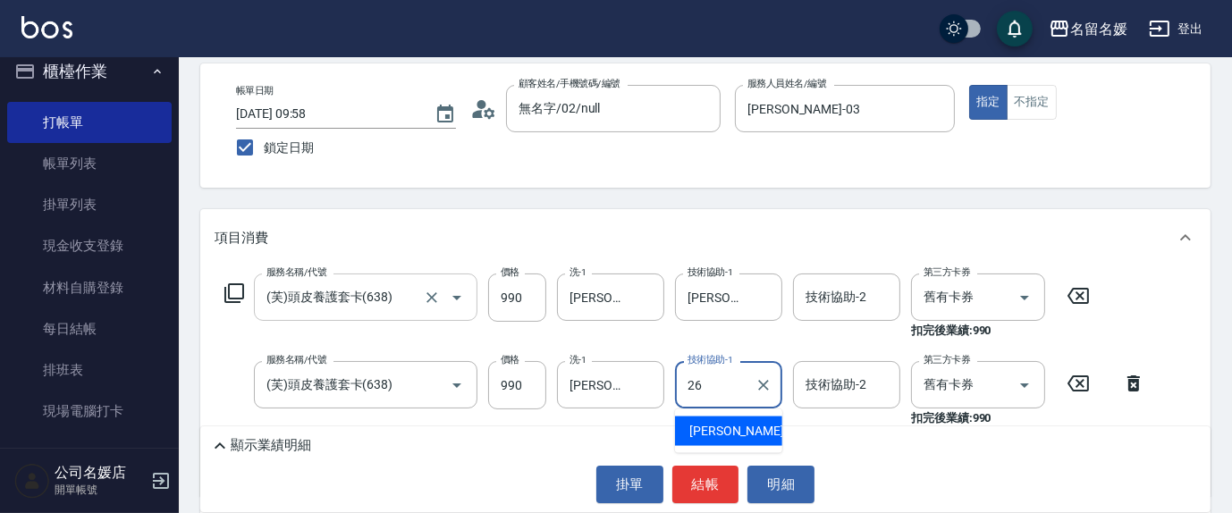
type input "[PERSON_NAME]-26"
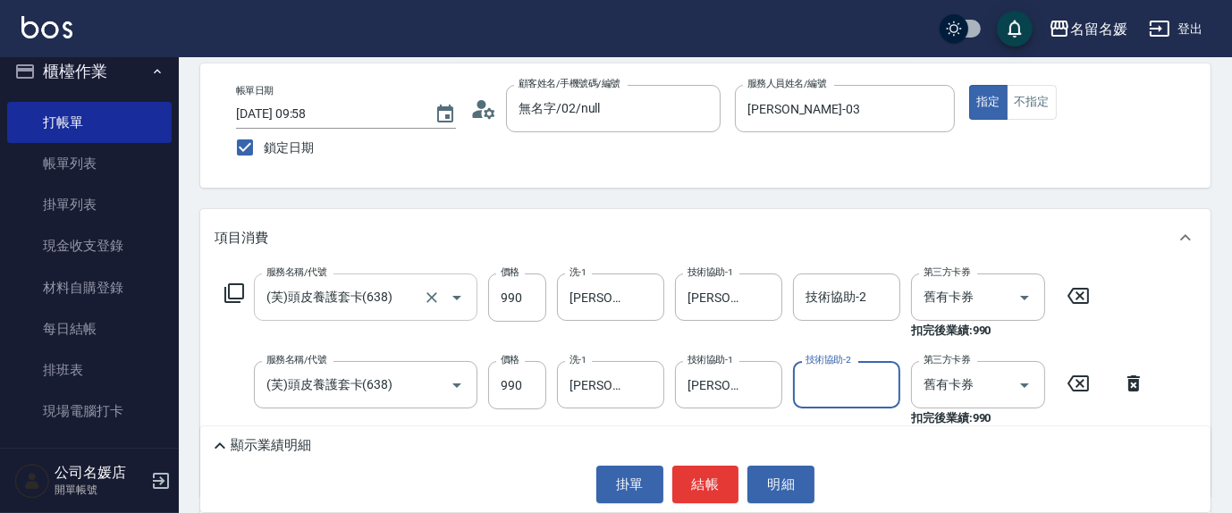
scroll to position [0, 0]
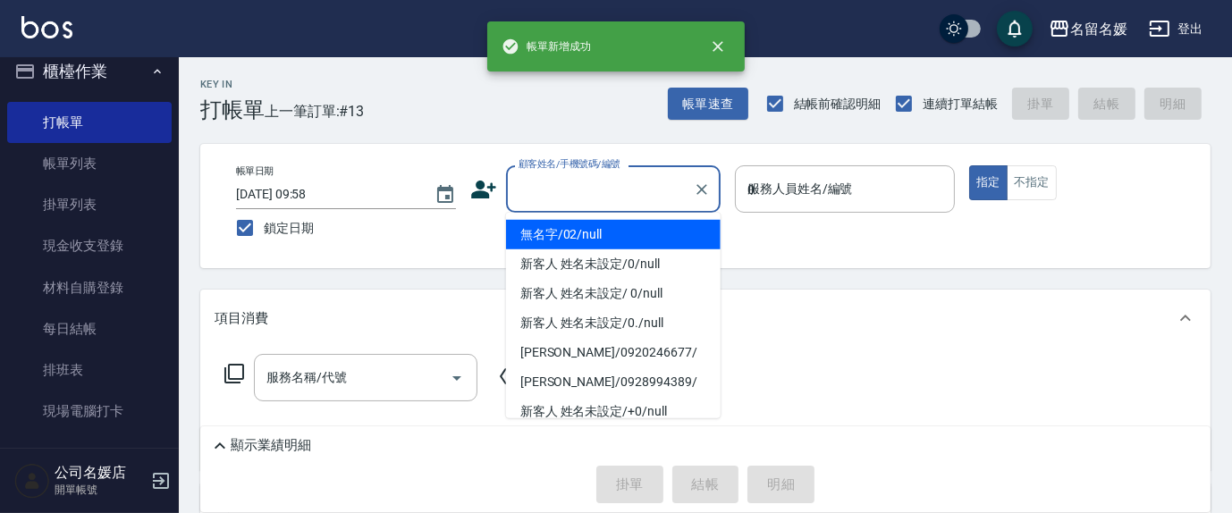
type input "03"
type input "無名字/02/null"
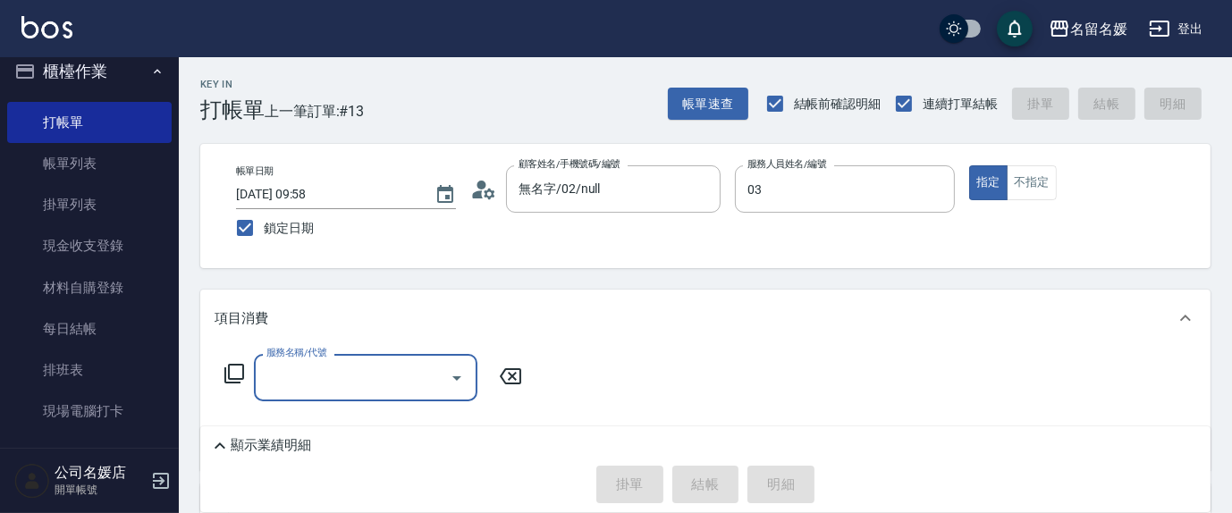
type input "[PERSON_NAME]-03"
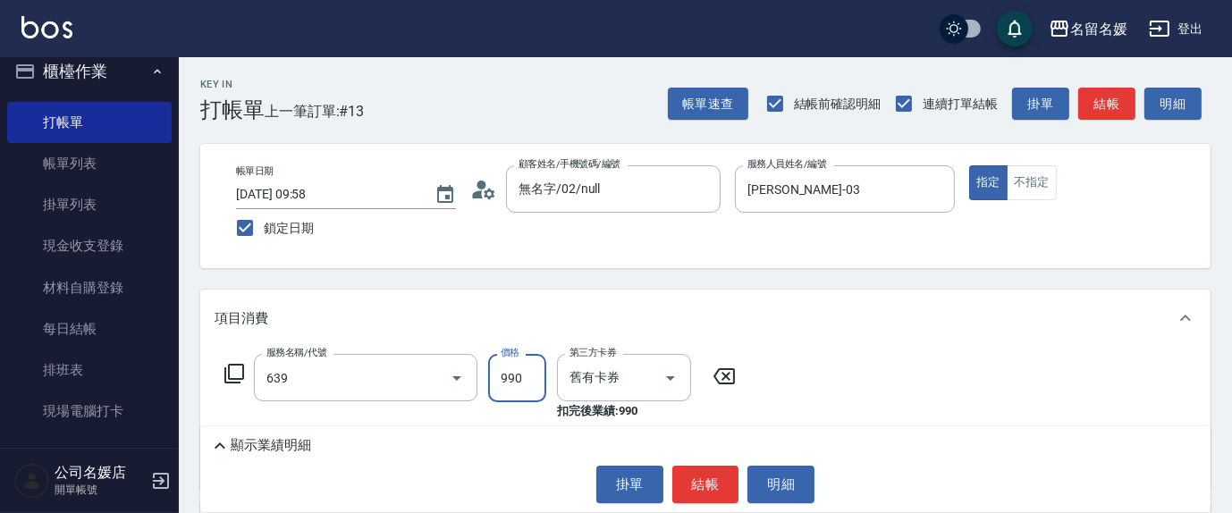
type input "(芙)蘆薈髮膜套卡(自材)(639)"
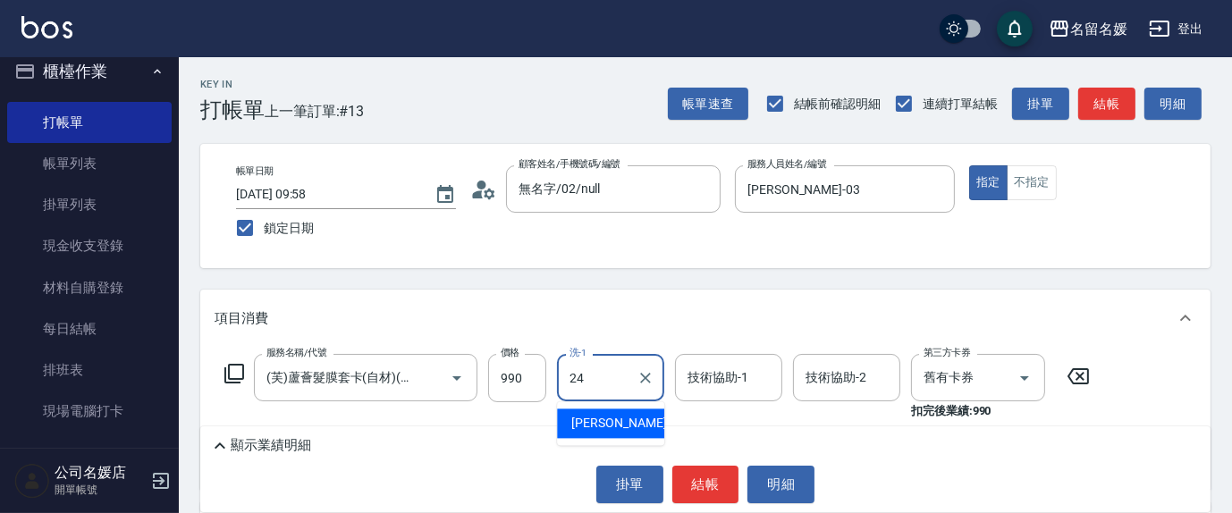
type input "[PERSON_NAME]-24"
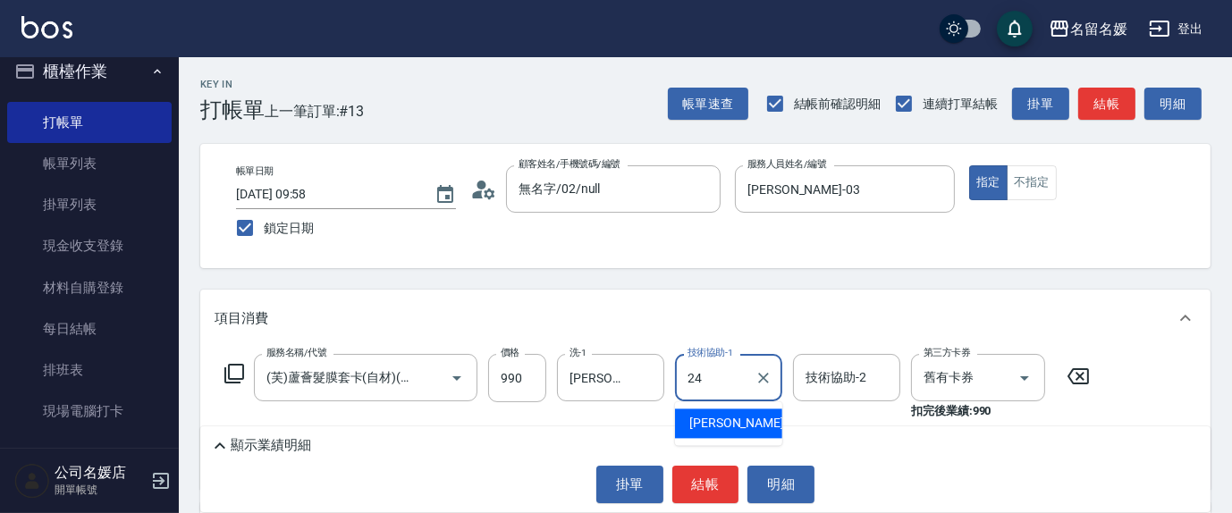
type input "[PERSON_NAME]-24"
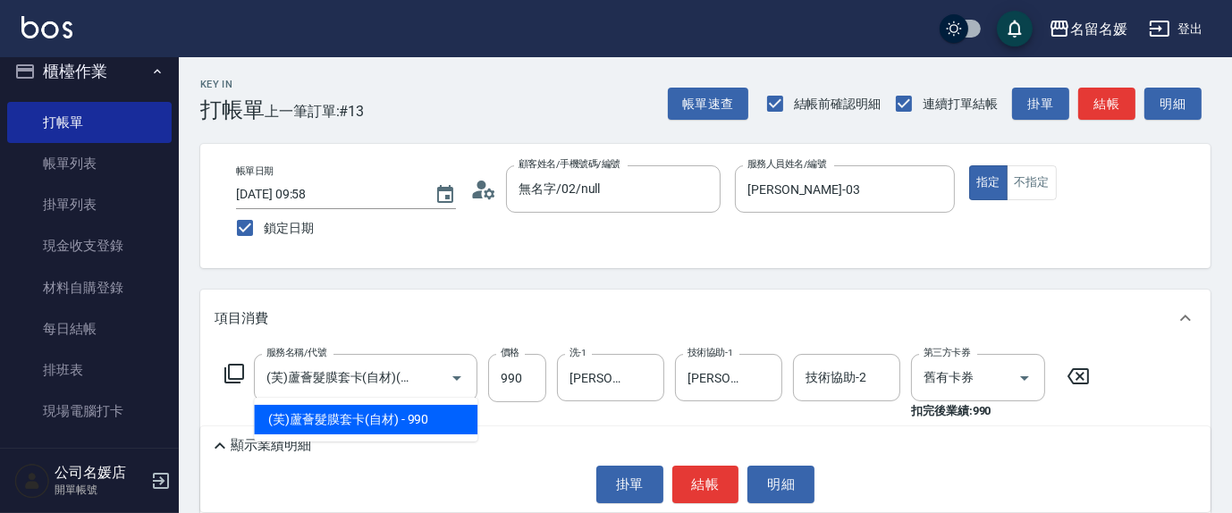
type input "(芙)蘆薈髮膜套卡(自材)(639)"
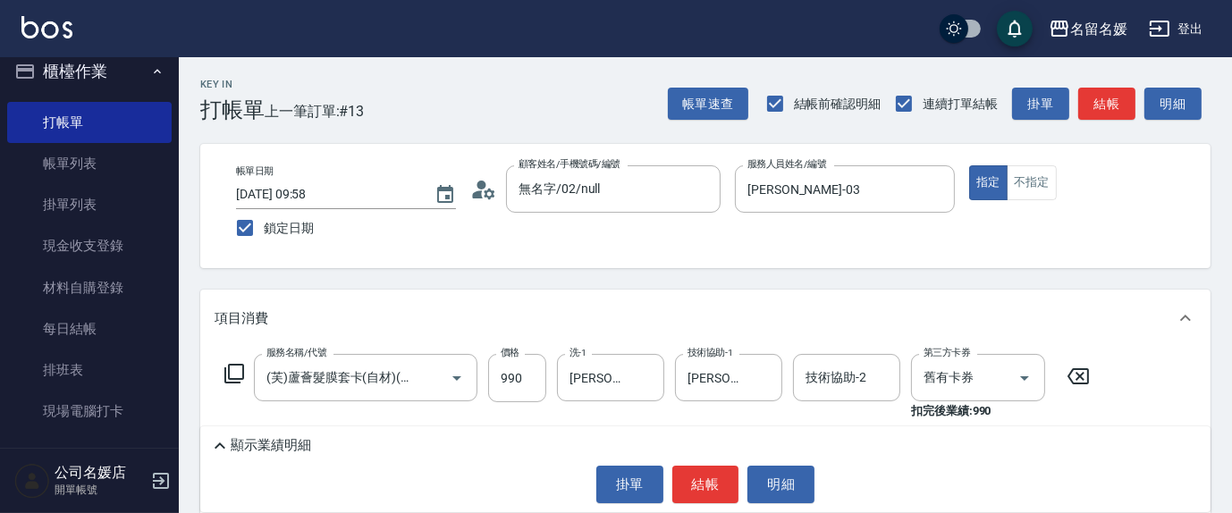
type input "3"
type input "[PERSON_NAME]-03"
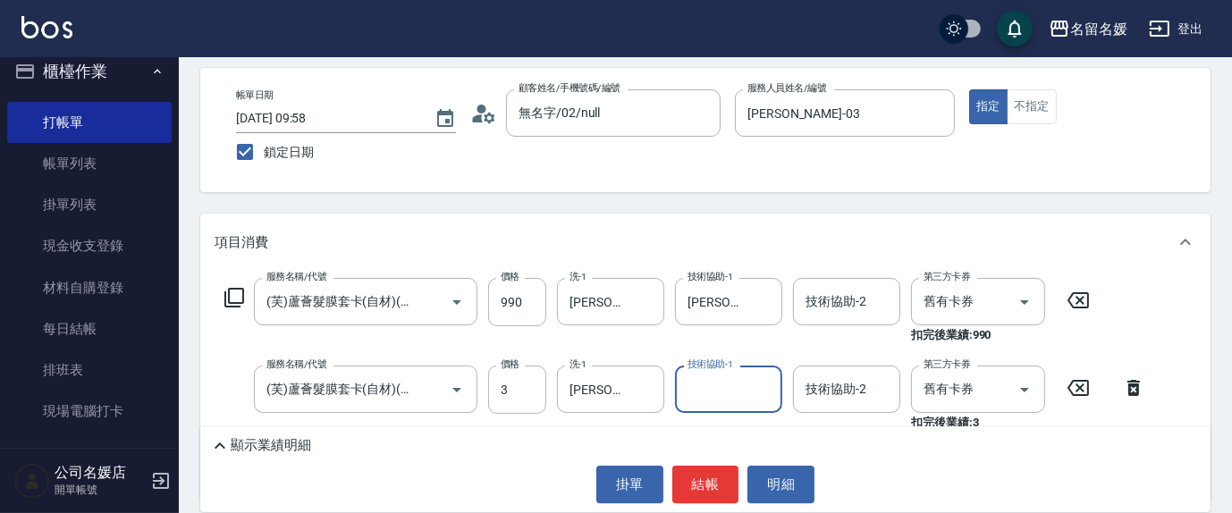
scroll to position [80, 0]
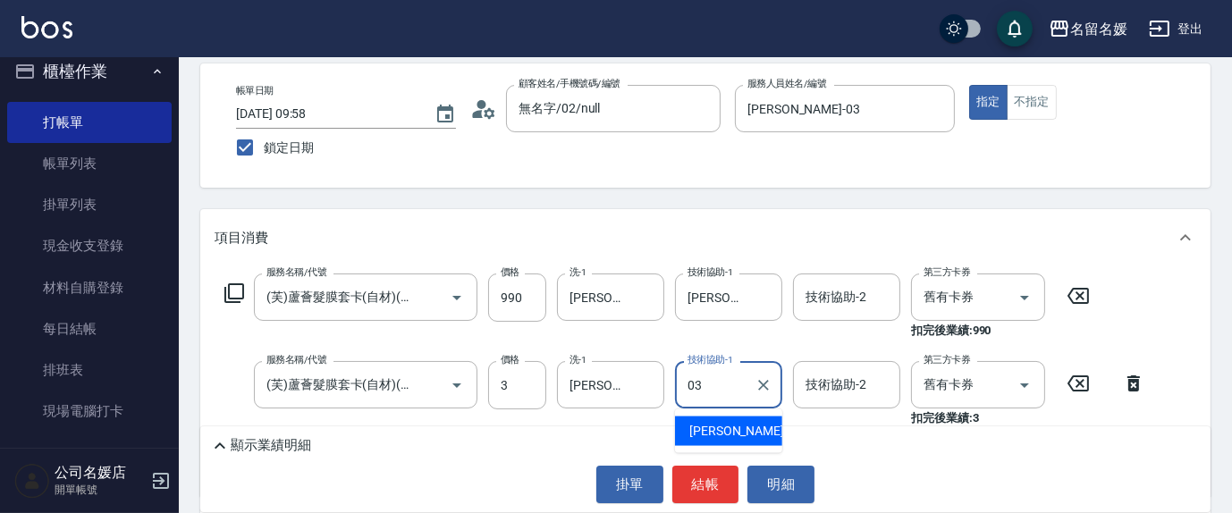
type input "[PERSON_NAME]-03"
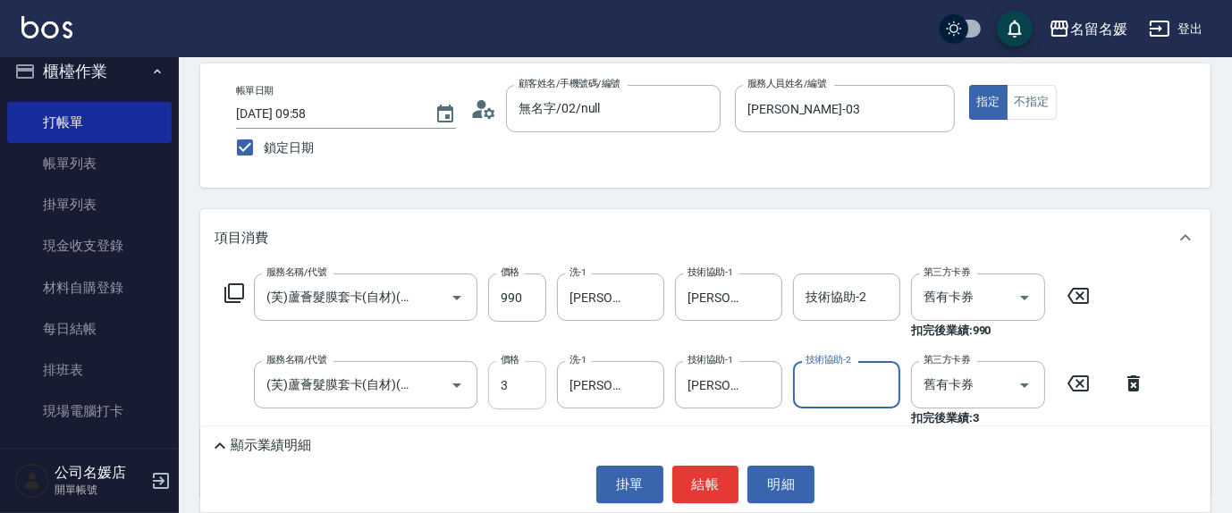
click at [507, 370] on input "3" at bounding box center [517, 385] width 58 height 48
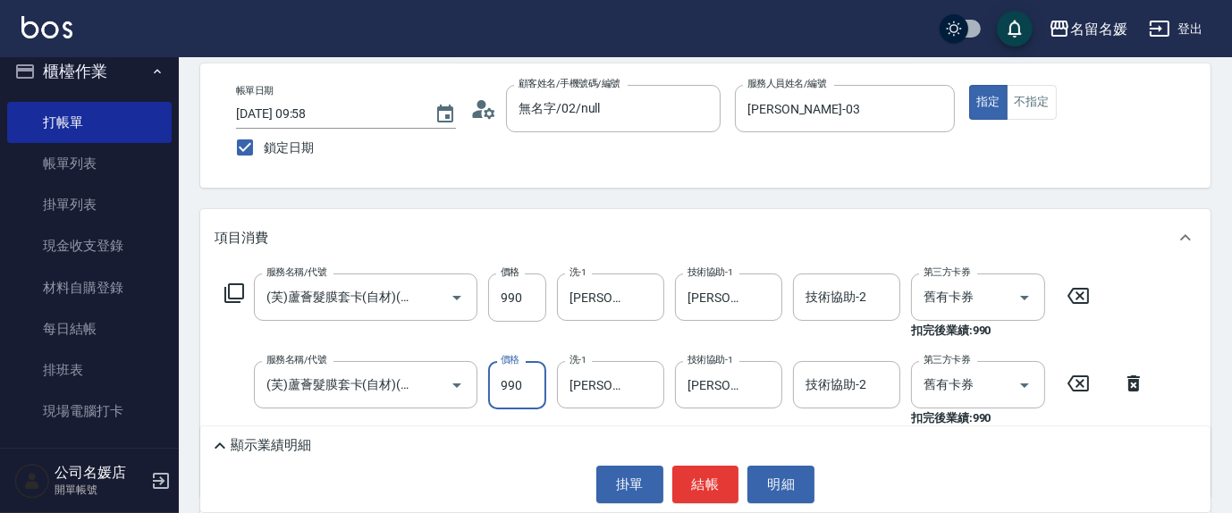
type input "990"
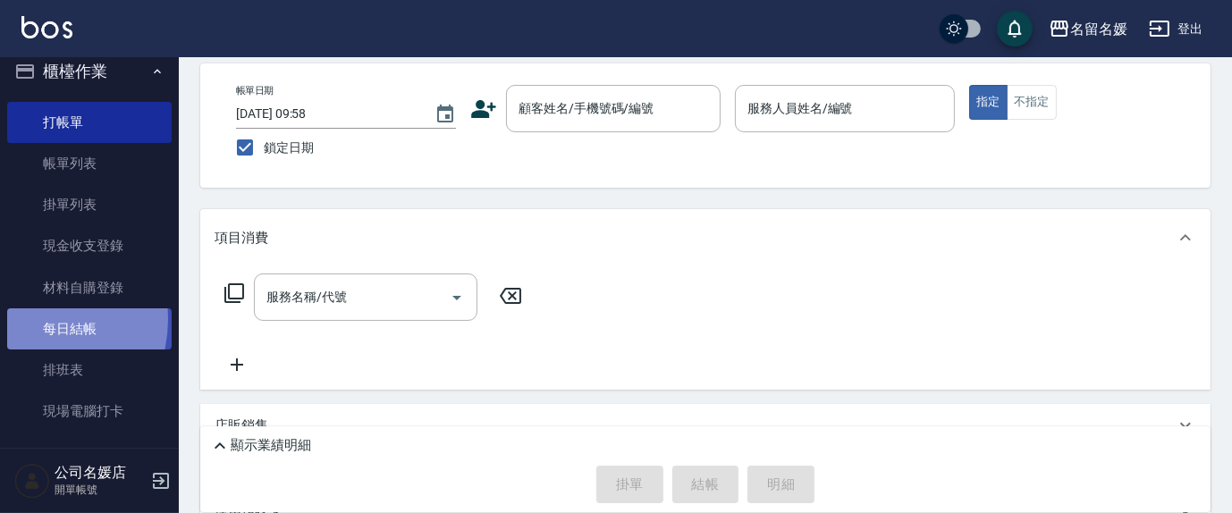
click at [27, 319] on link "每日結帳" at bounding box center [89, 328] width 165 height 41
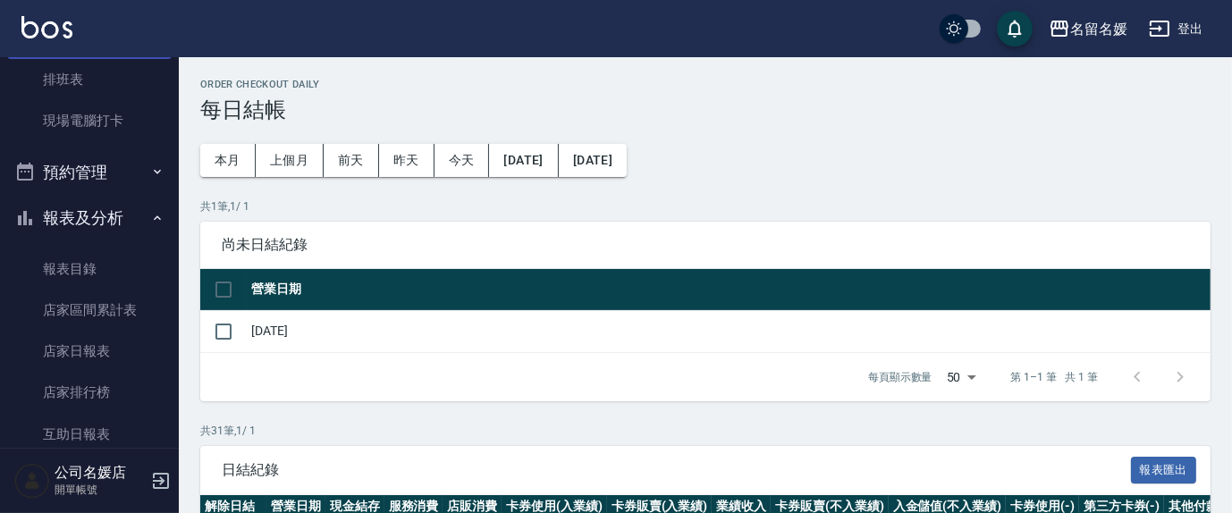
scroll to position [423, 0]
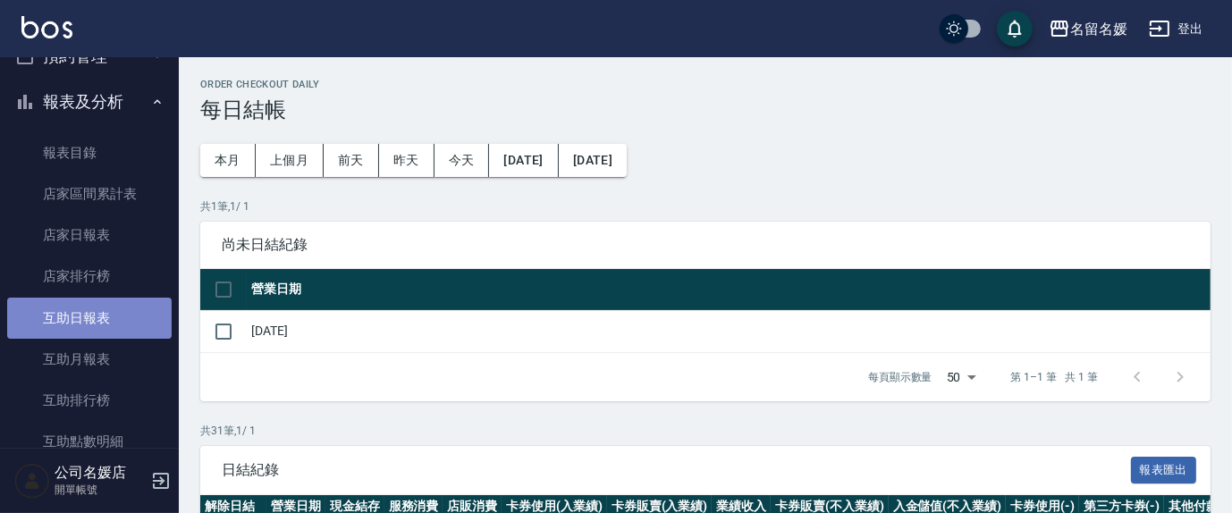
click at [142, 320] on link "互助日報表" at bounding box center [89, 318] width 165 height 41
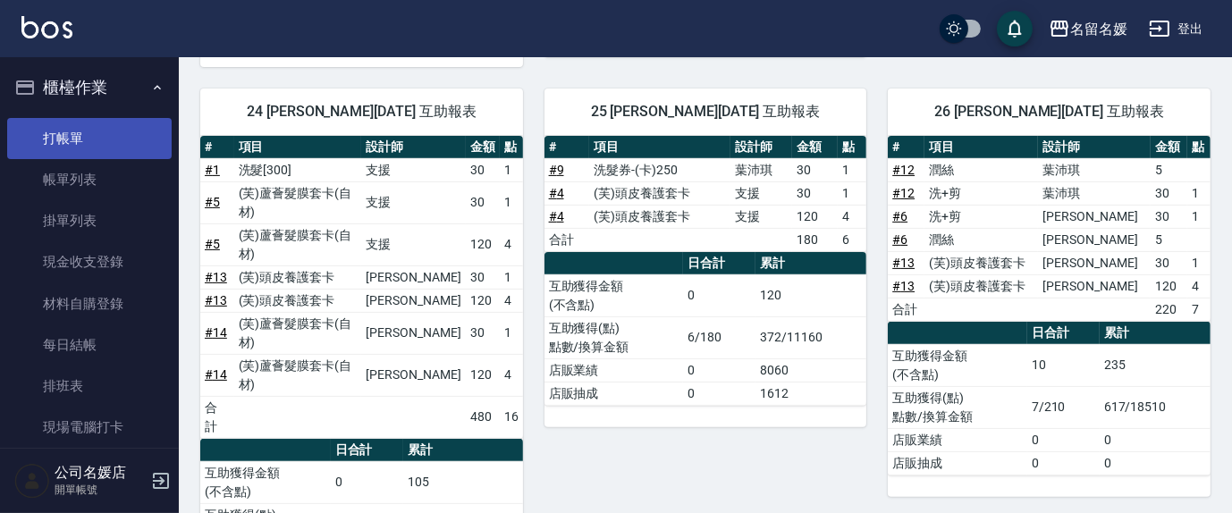
click at [88, 132] on link "打帳單" at bounding box center [89, 138] width 165 height 41
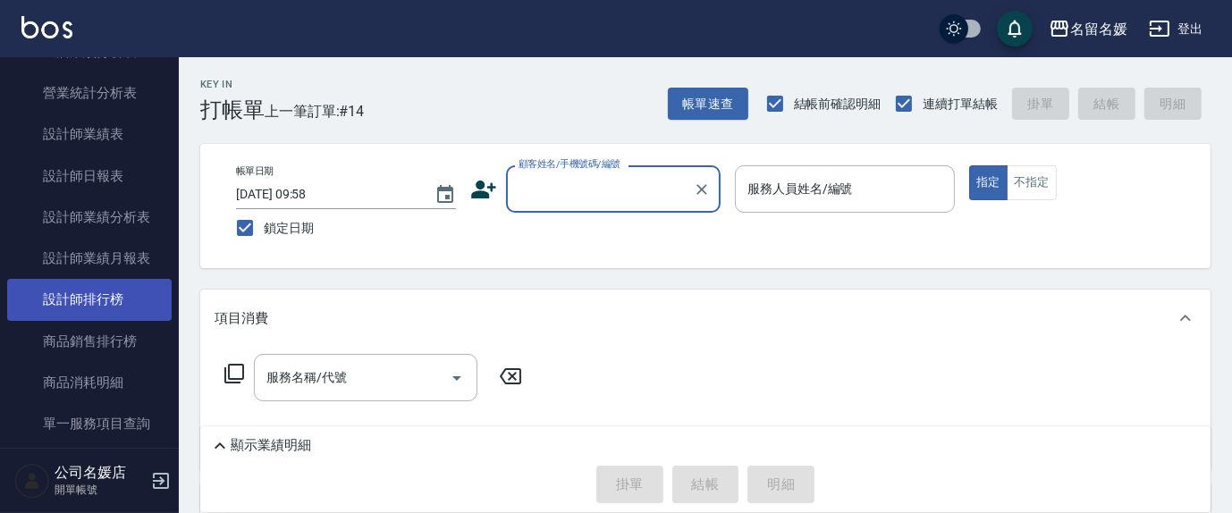
scroll to position [894, 0]
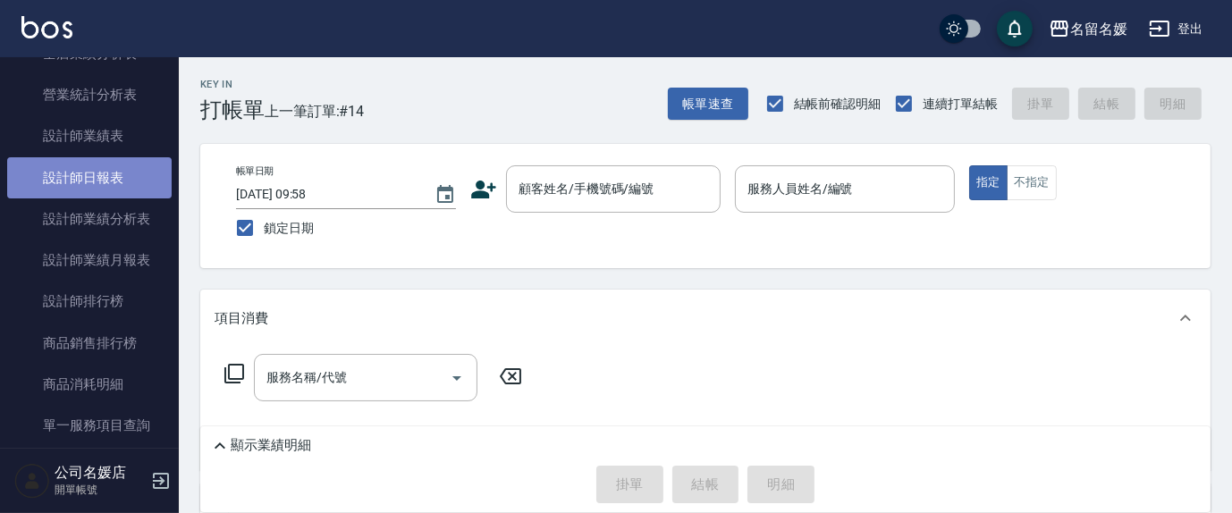
click at [101, 168] on link "設計師日報表" at bounding box center [89, 177] width 165 height 41
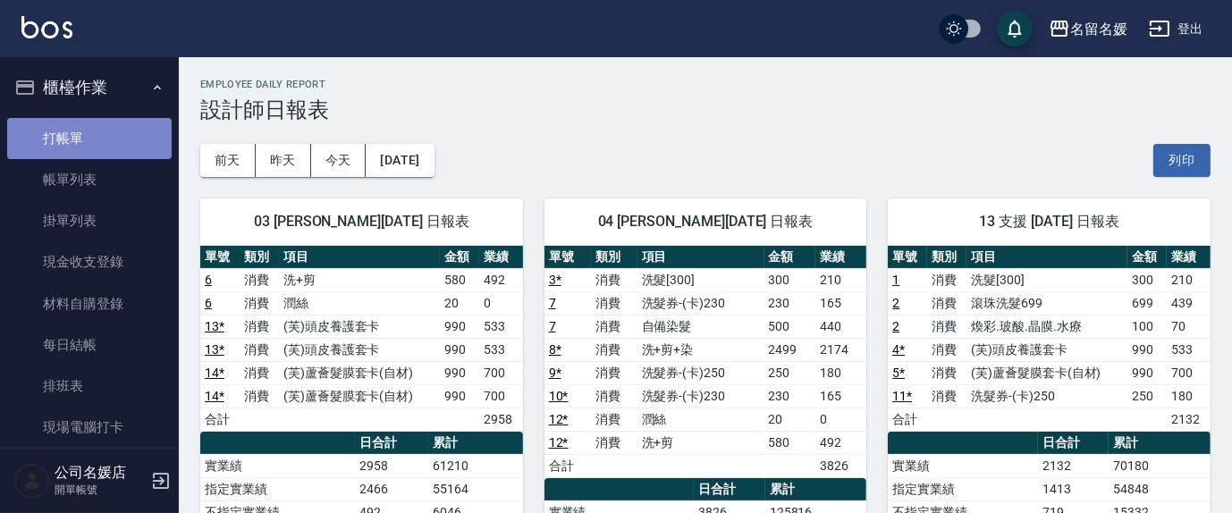
click at [148, 138] on link "打帳單" at bounding box center [89, 138] width 165 height 41
